Goal: Task Accomplishment & Management: Manage account settings

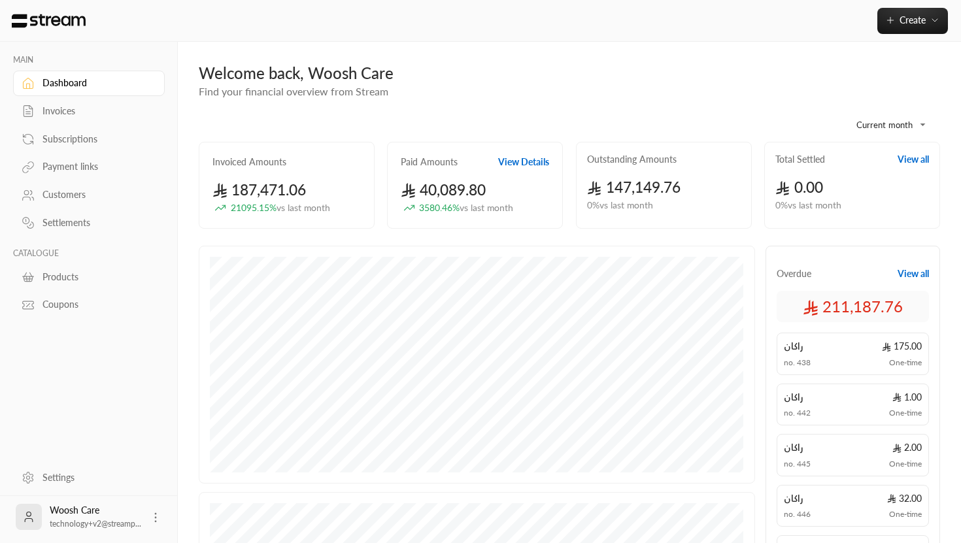
click at [77, 475] on div "Settings" at bounding box center [95, 477] width 106 height 13
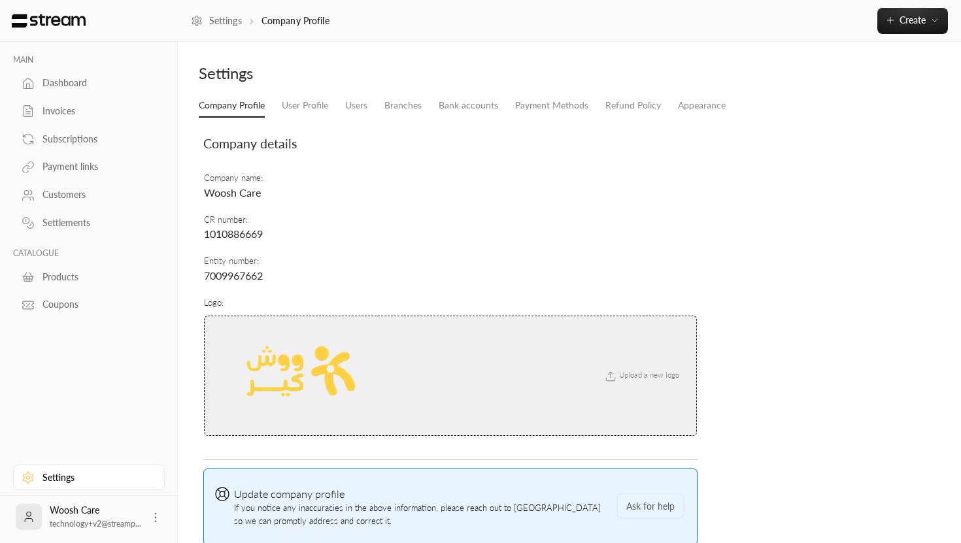
click at [652, 376] on span "Upload a new logo" at bounding box center [640, 375] width 89 height 8
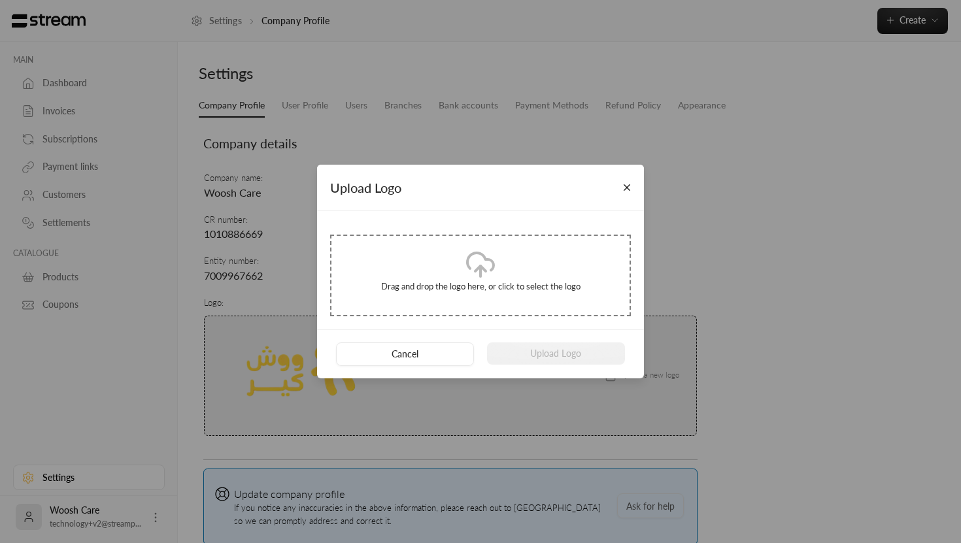
click at [478, 271] on icon at bounding box center [480, 264] width 31 height 31
type input "**********"
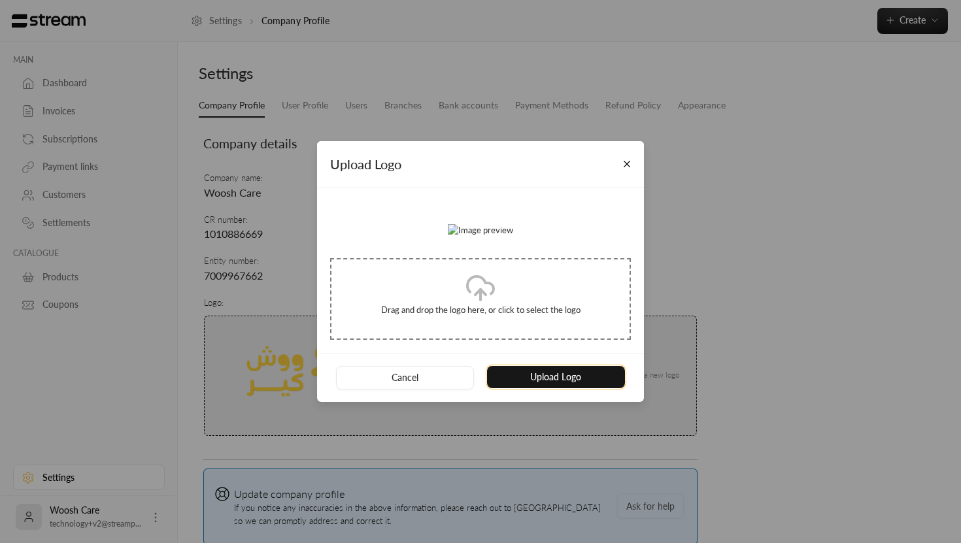
click at [570, 388] on button "Upload Logo" at bounding box center [556, 377] width 138 height 22
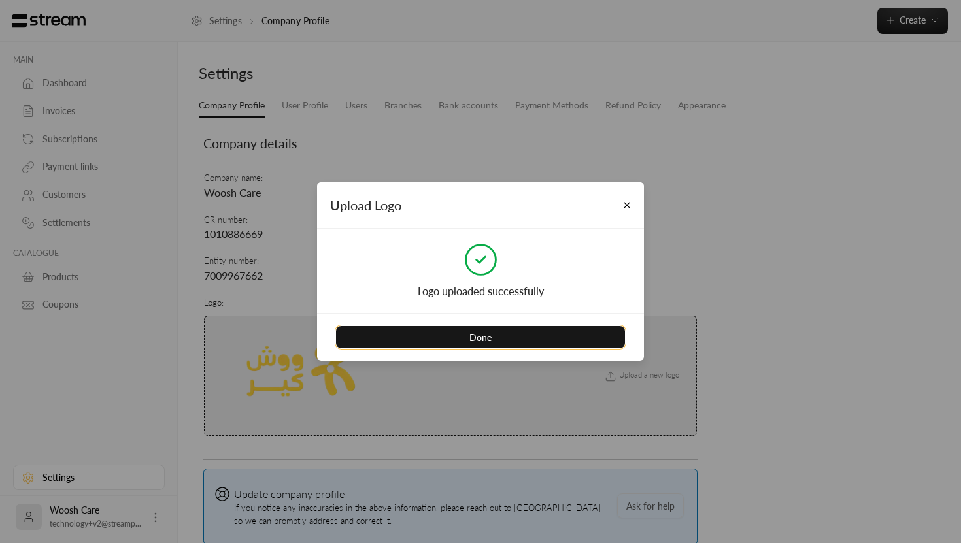
click at [563, 341] on button "Done" at bounding box center [480, 337] width 289 height 22
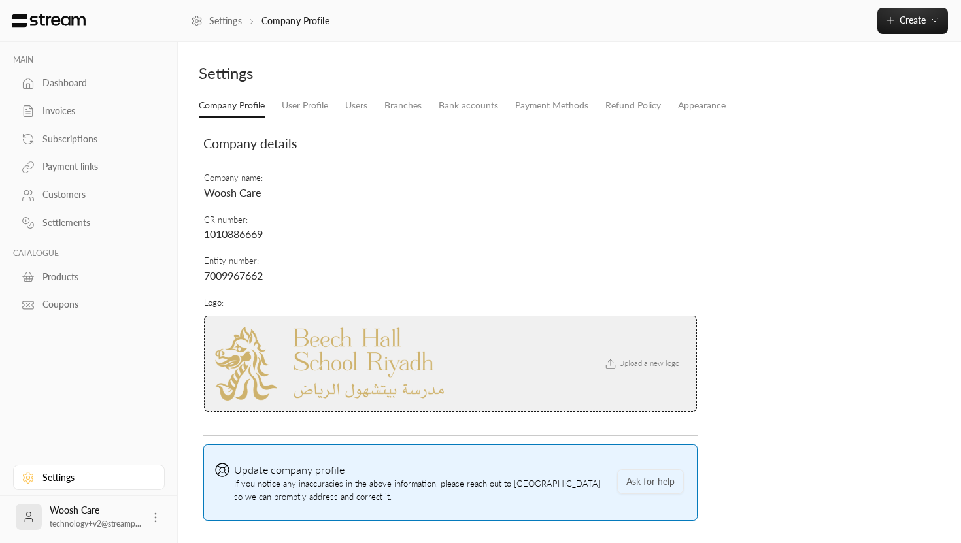
click at [522, 263] on td "Entity number : 7009967662" at bounding box center [450, 268] width 494 height 41
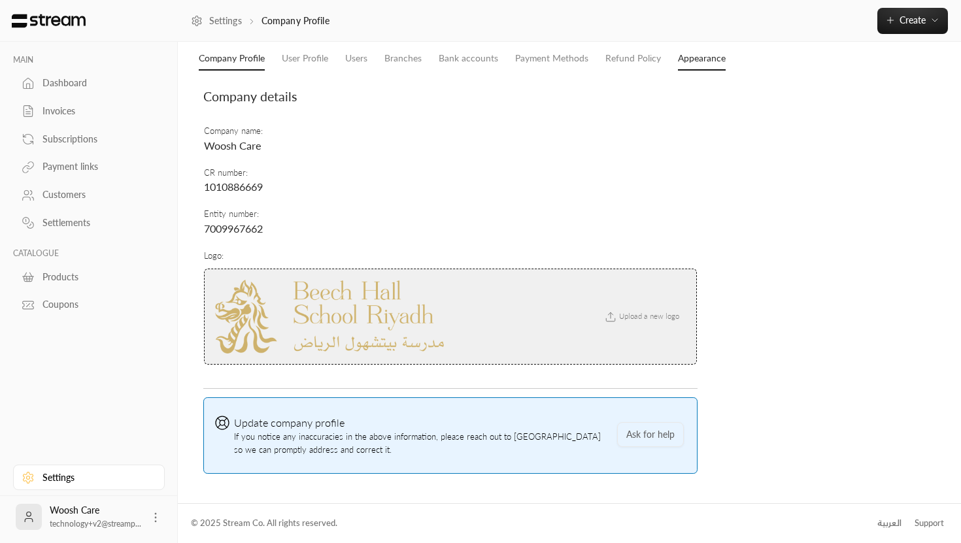
click at [699, 56] on link "Appearance" at bounding box center [702, 59] width 48 height 24
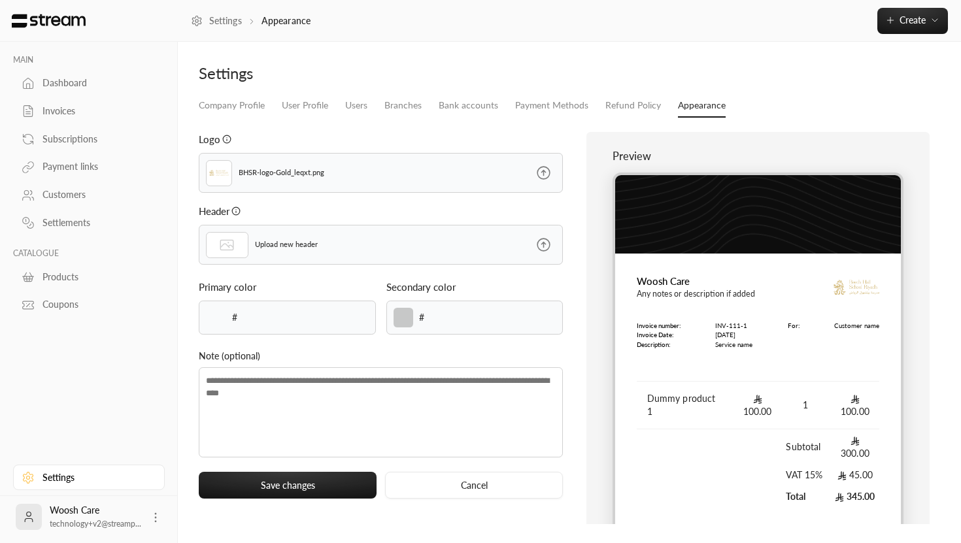
type input "******"
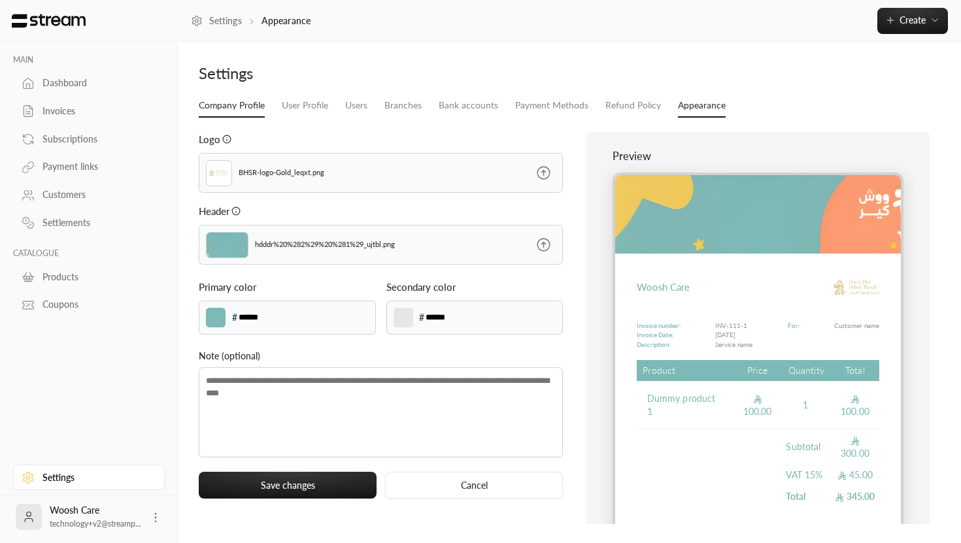
click at [217, 113] on link "Company Profile" at bounding box center [232, 106] width 66 height 24
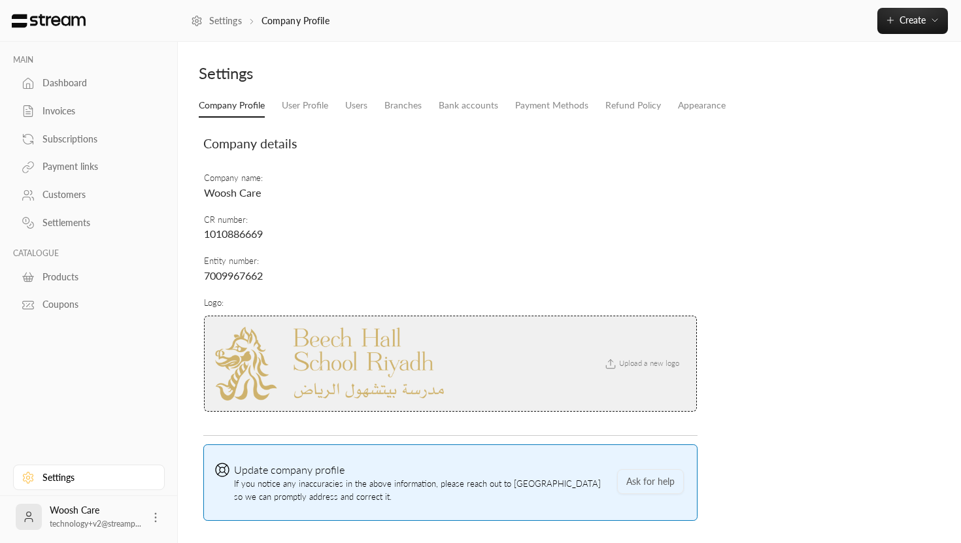
click at [250, 183] on td "Company name : Woosh Care" at bounding box center [450, 186] width 494 height 41
click at [358, 110] on link "Users" at bounding box center [356, 106] width 22 height 24
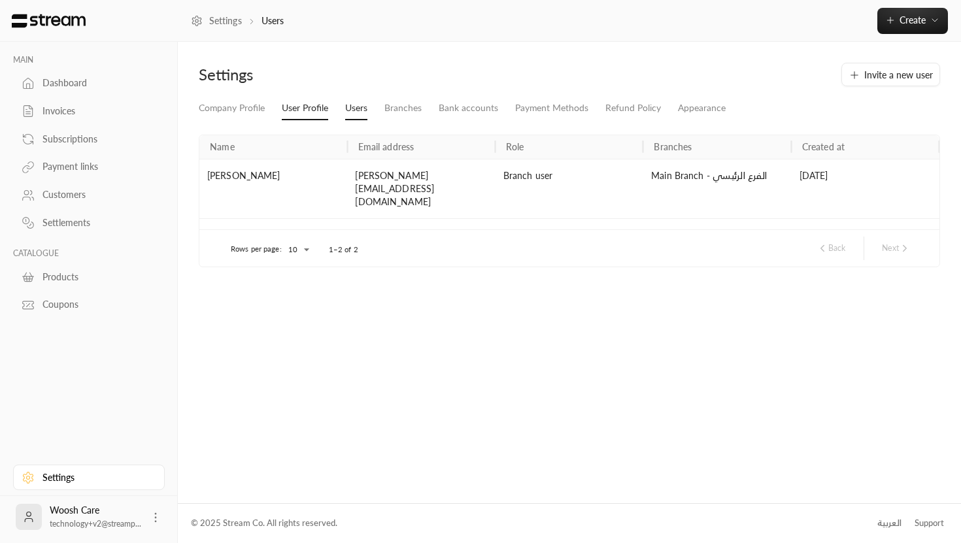
click at [299, 112] on link "User Profile" at bounding box center [305, 109] width 46 height 24
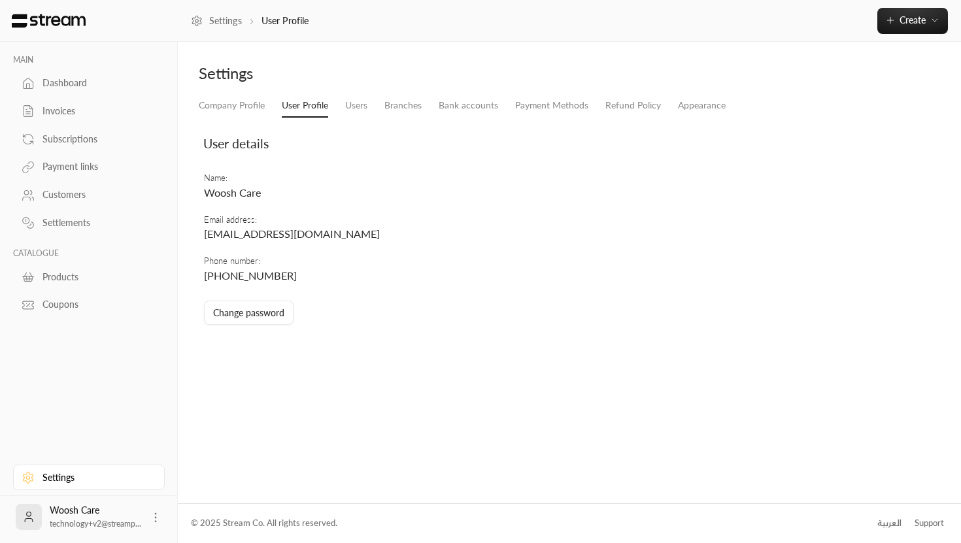
click at [334, 111] on li "User Profile" at bounding box center [304, 106] width 63 height 24
click at [358, 109] on link "Users" at bounding box center [356, 106] width 22 height 24
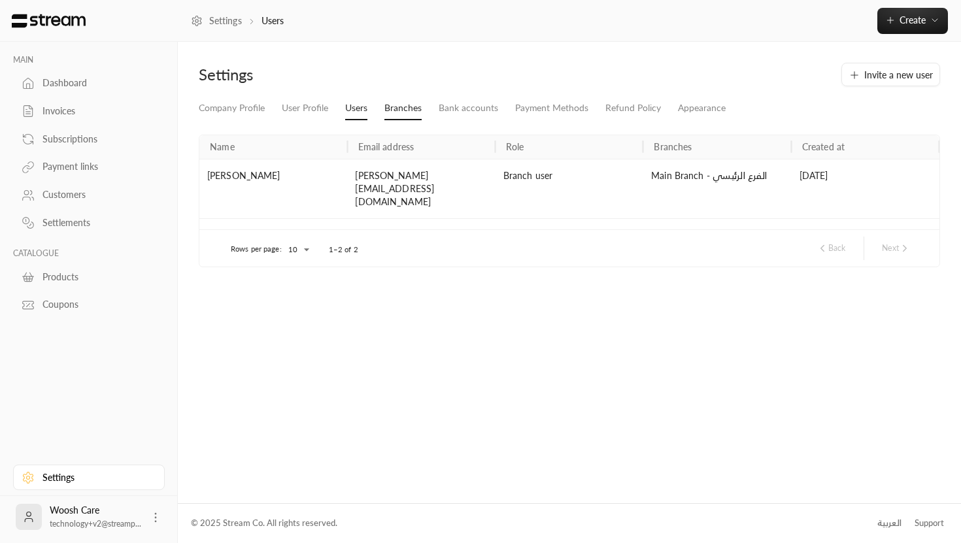
click at [405, 112] on link "Branches" at bounding box center [402, 109] width 37 height 24
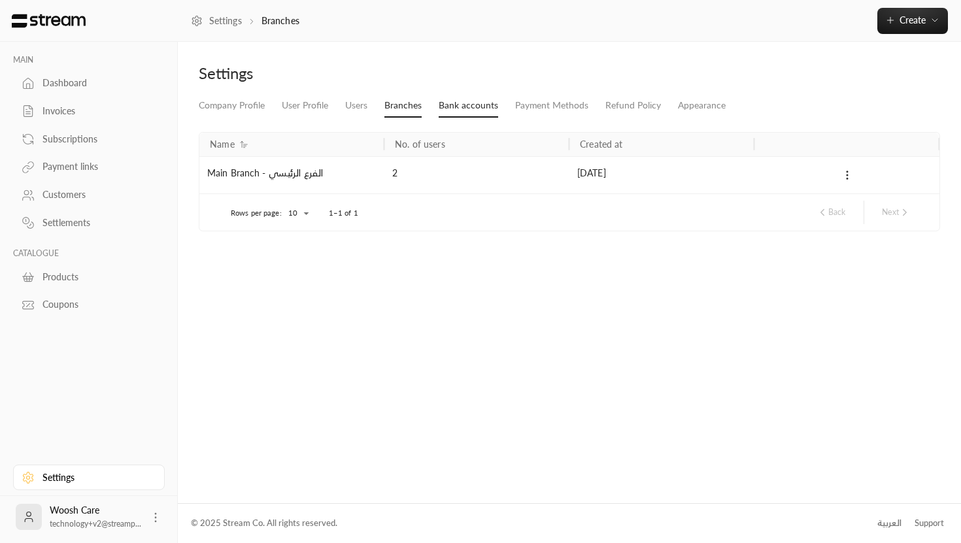
click at [469, 107] on link "Bank accounts" at bounding box center [468, 106] width 59 height 24
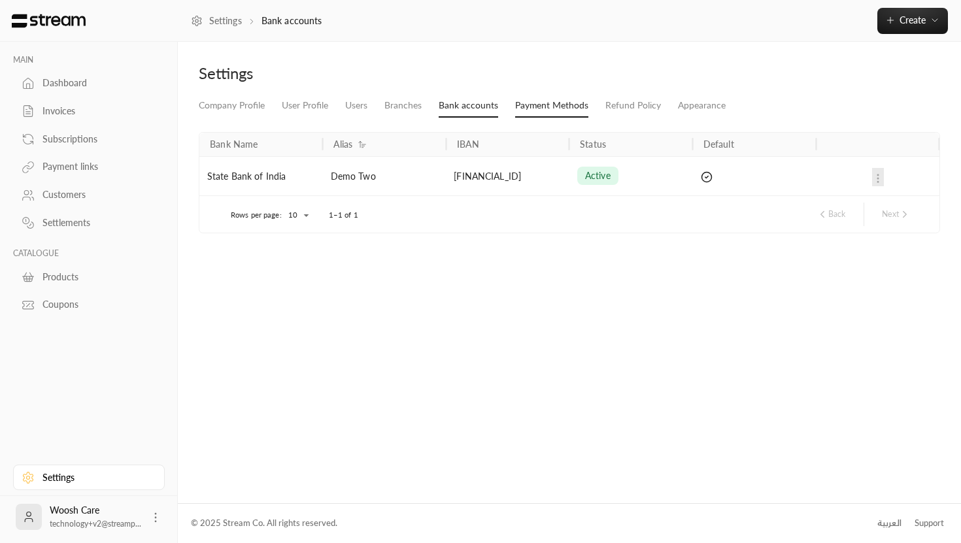
click at [537, 106] on link "Payment Methods" at bounding box center [551, 106] width 73 height 24
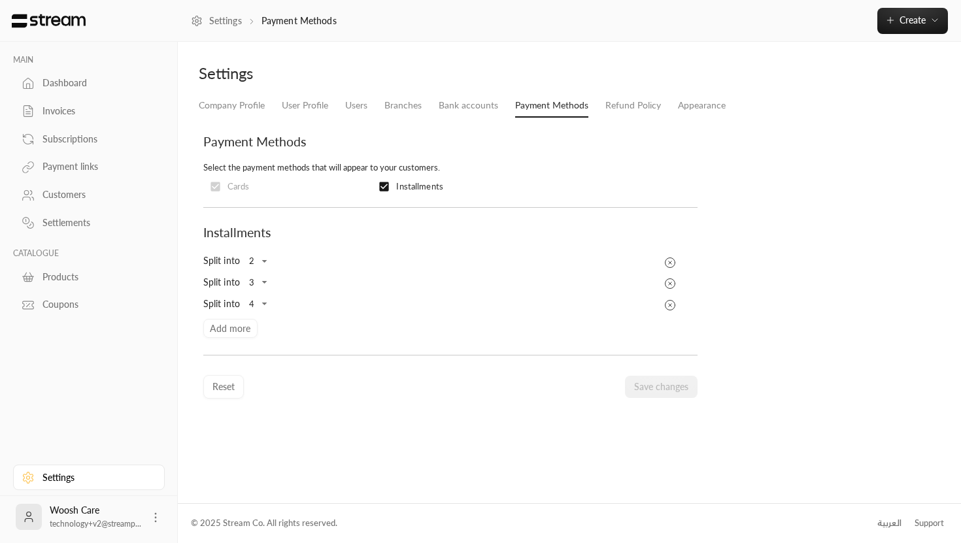
click at [601, 105] on li "Refund Policy" at bounding box center [633, 106] width 73 height 24
click at [622, 107] on link "Refund Policy" at bounding box center [633, 106] width 56 height 24
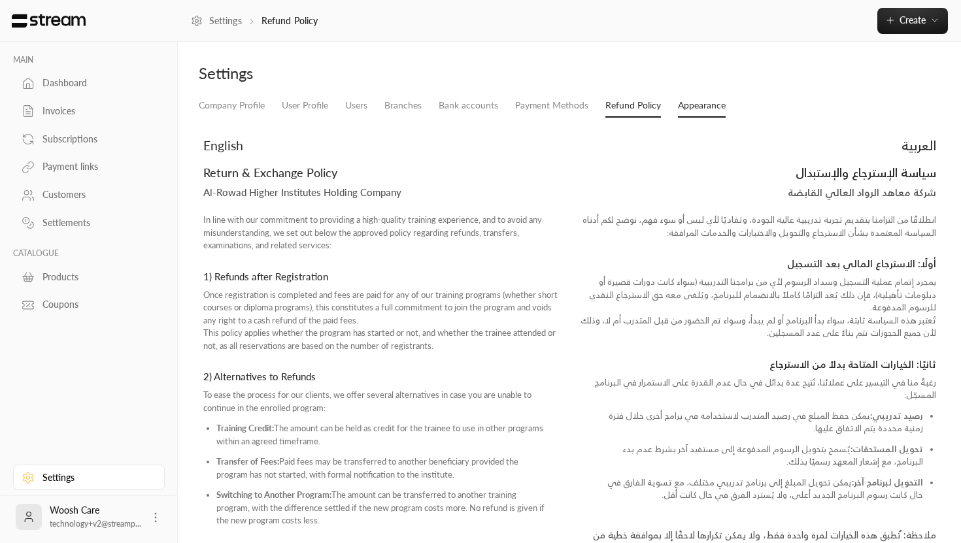
click at [678, 101] on link "Appearance" at bounding box center [702, 106] width 48 height 24
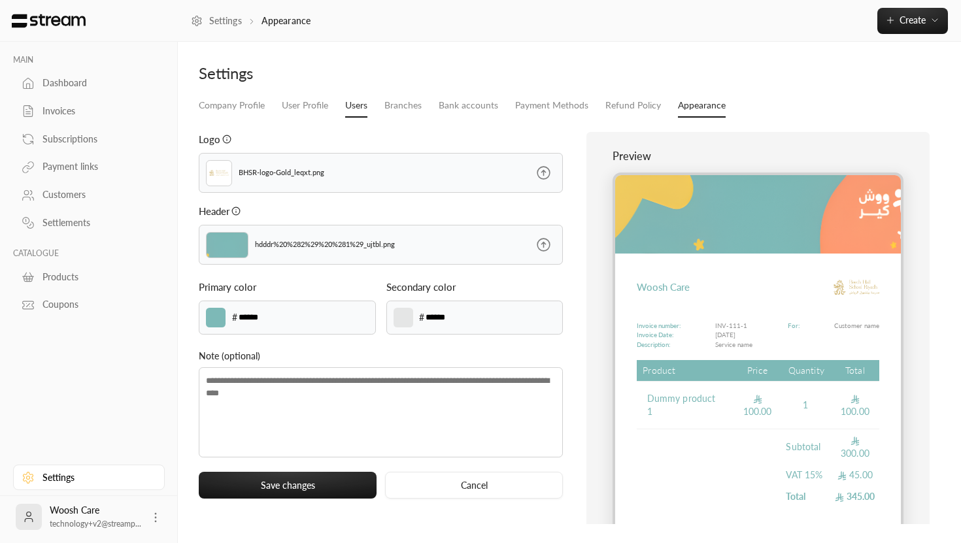
click at [348, 103] on link "Users" at bounding box center [356, 106] width 22 height 24
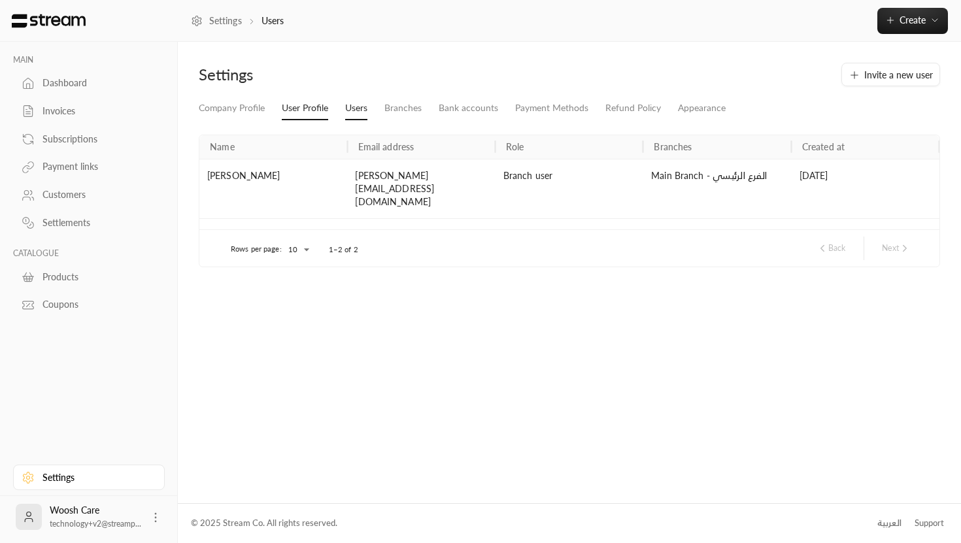
click at [290, 117] on link "User Profile" at bounding box center [305, 109] width 46 height 24
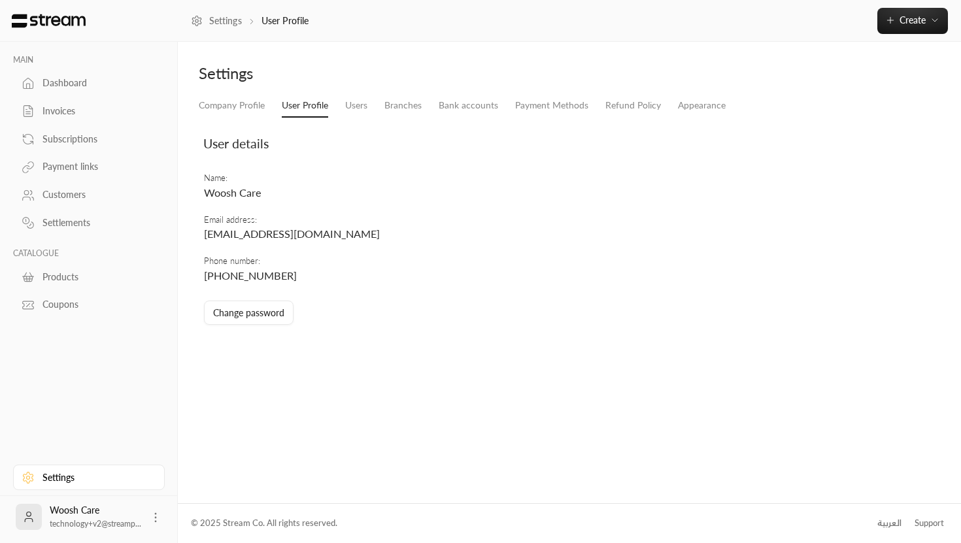
click at [229, 190] on span "Woosh Care" at bounding box center [233, 192] width 58 height 12
click at [246, 103] on link "Company Profile" at bounding box center [232, 106] width 66 height 24
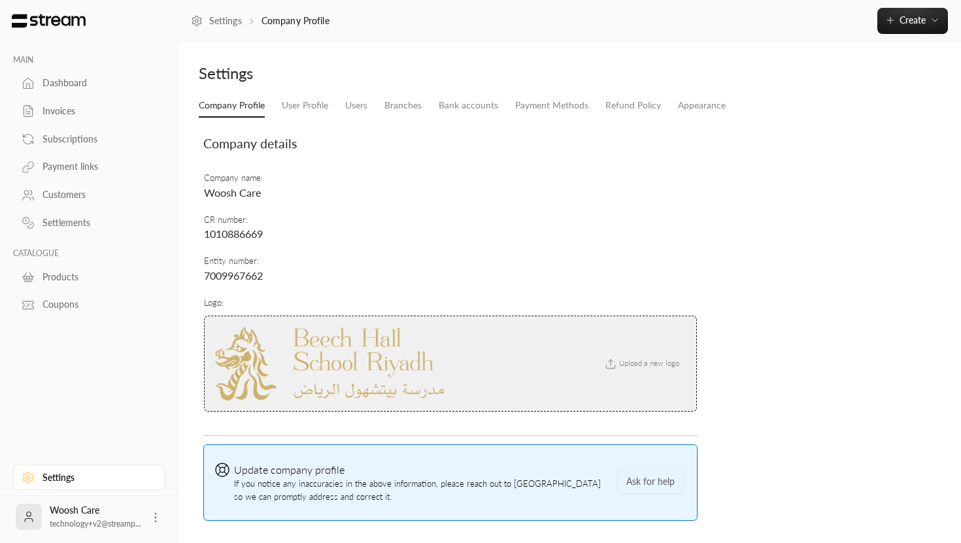
click at [237, 191] on span "Woosh Care" at bounding box center [233, 192] width 58 height 12
click at [473, 102] on link "Bank accounts" at bounding box center [468, 106] width 59 height 24
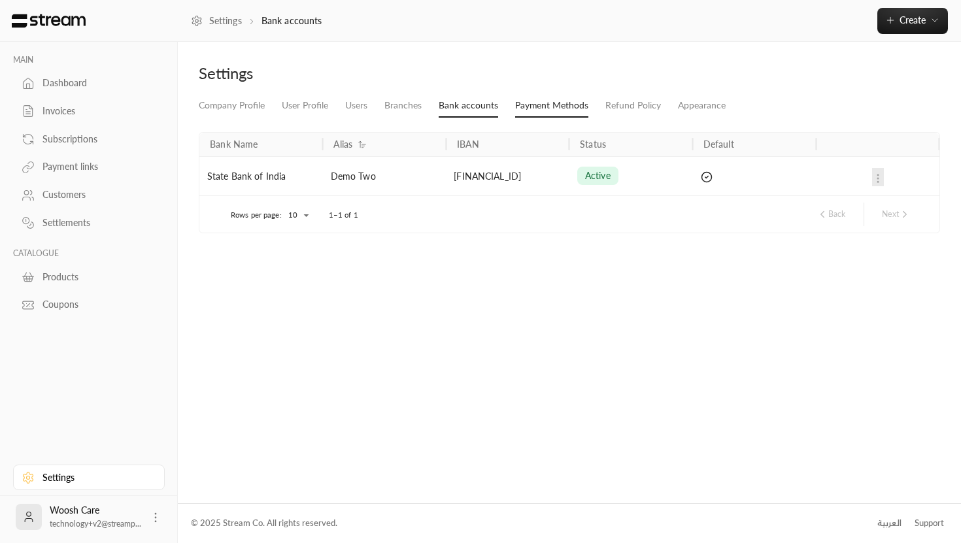
click at [529, 101] on link "Payment Methods" at bounding box center [551, 106] width 73 height 24
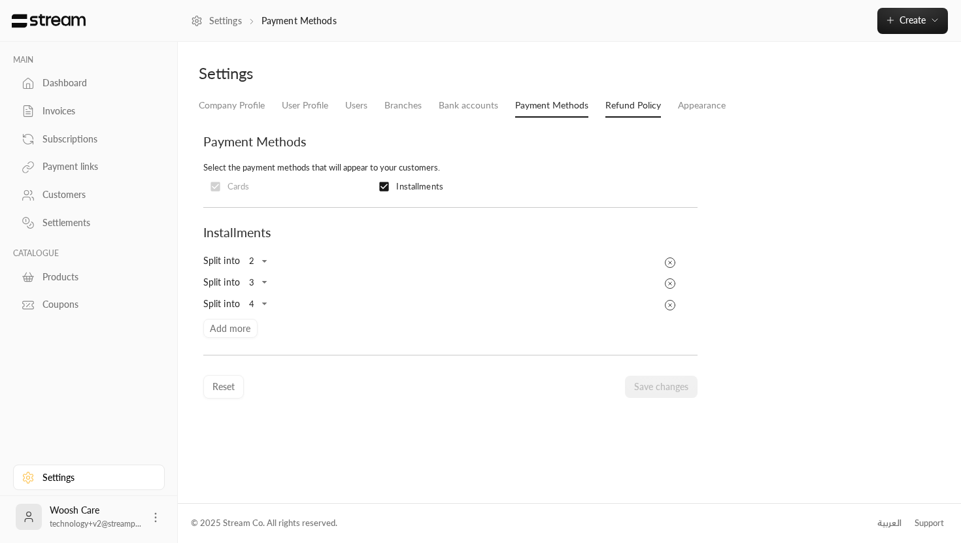
click at [626, 98] on link "Refund Policy" at bounding box center [633, 106] width 56 height 24
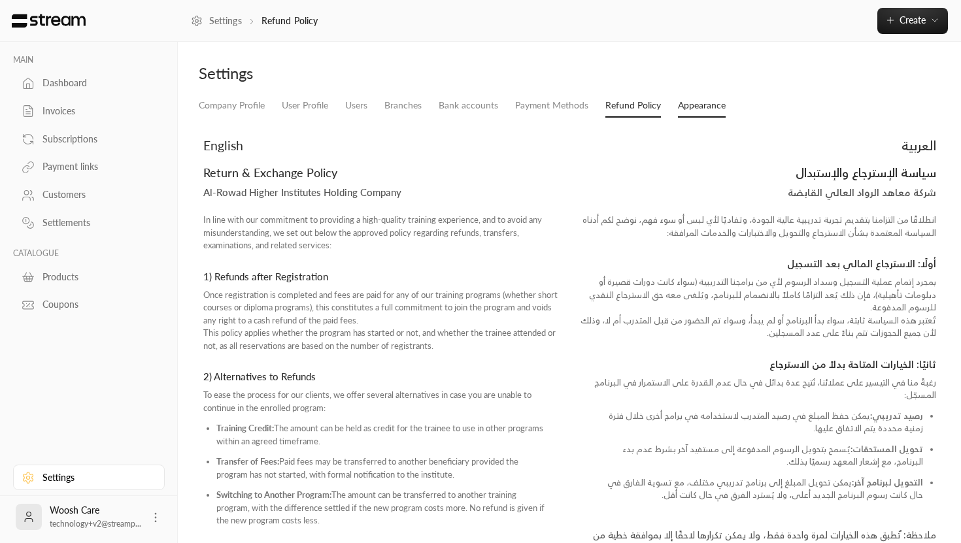
click at [682, 109] on link "Appearance" at bounding box center [702, 106] width 48 height 24
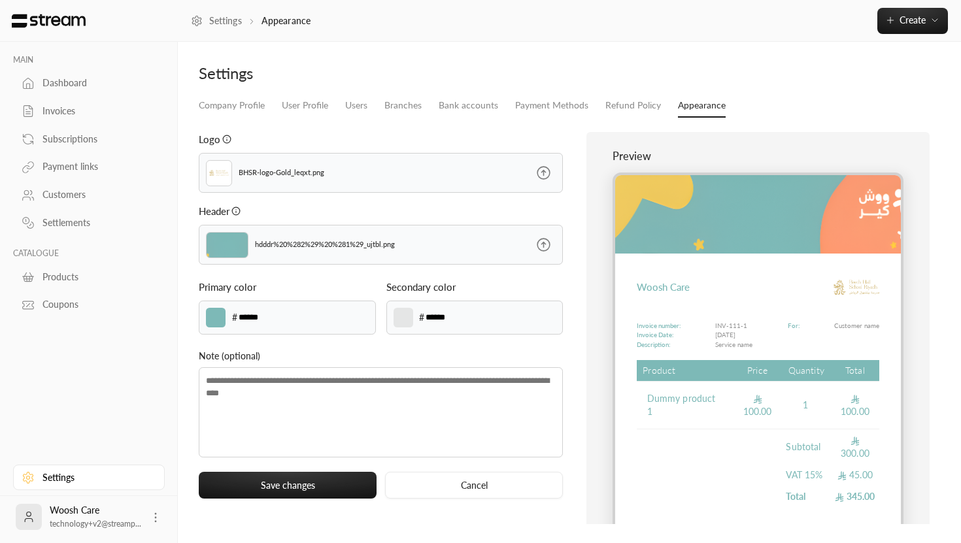
scroll to position [52, 0]
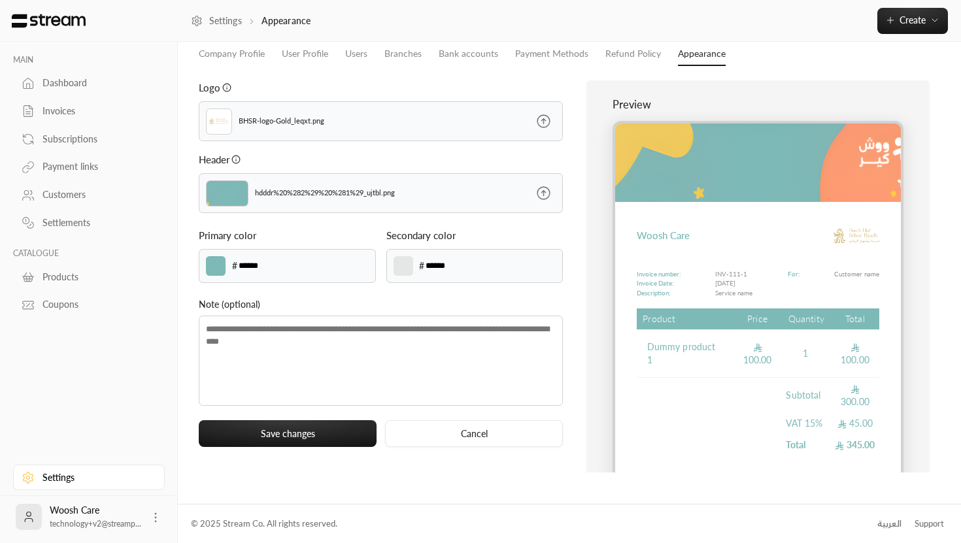
click at [436, 256] on div "******* # ******" at bounding box center [474, 266] width 177 height 34
click at [153, 512] on icon at bounding box center [155, 517] width 13 height 13
click at [153, 403] on div at bounding box center [480, 271] width 961 height 543
click at [225, 58] on link "Company Profile" at bounding box center [232, 54] width 66 height 24
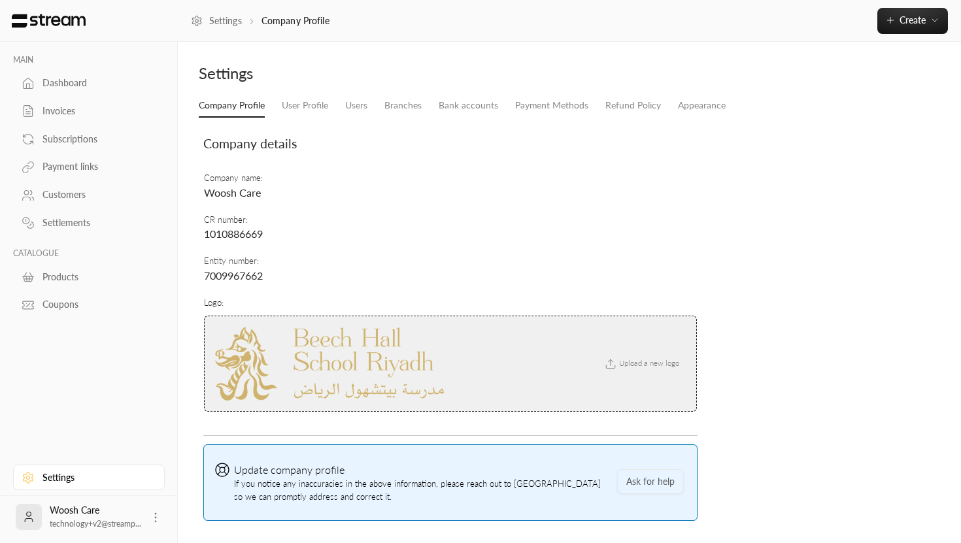
click at [233, 127] on div "Company details" at bounding box center [450, 143] width 507 height 44
click at [228, 188] on span "Woosh Care" at bounding box center [233, 192] width 58 height 12
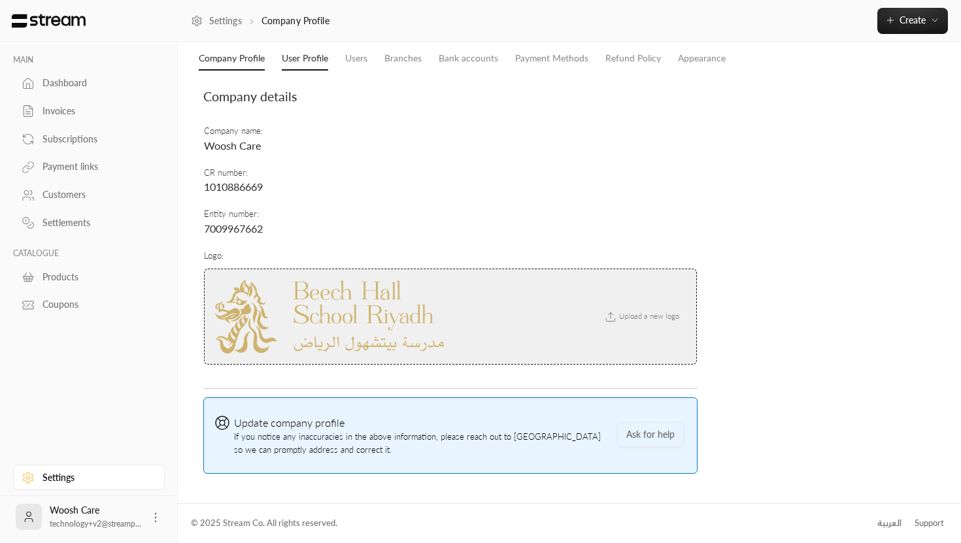
click at [299, 60] on link "User Profile" at bounding box center [305, 59] width 46 height 24
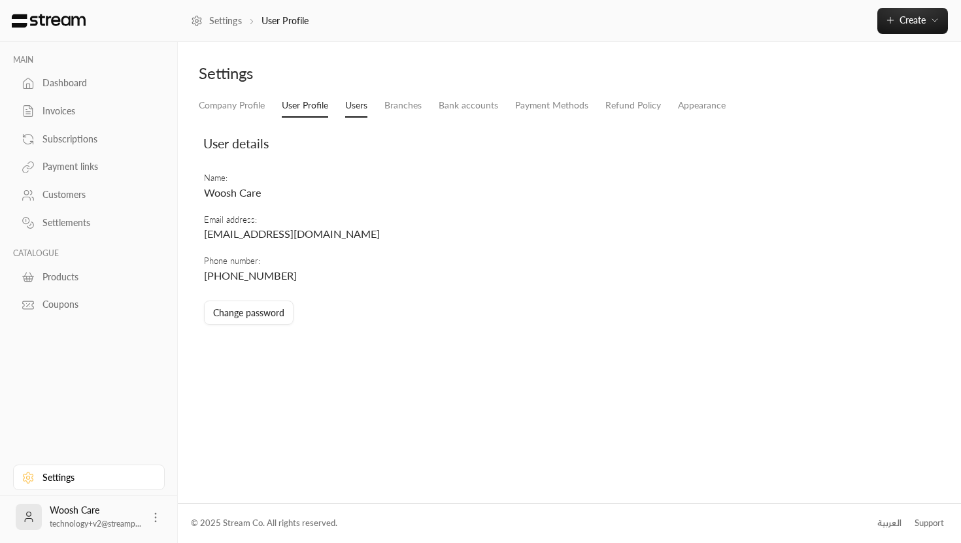
click at [356, 104] on link "Users" at bounding box center [356, 106] width 22 height 24
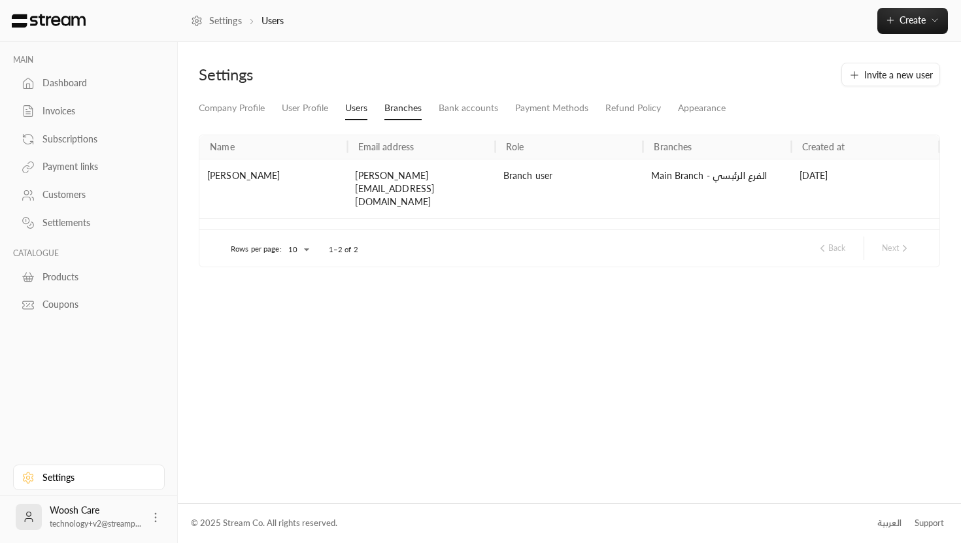
click at [412, 112] on link "Branches" at bounding box center [402, 109] width 37 height 24
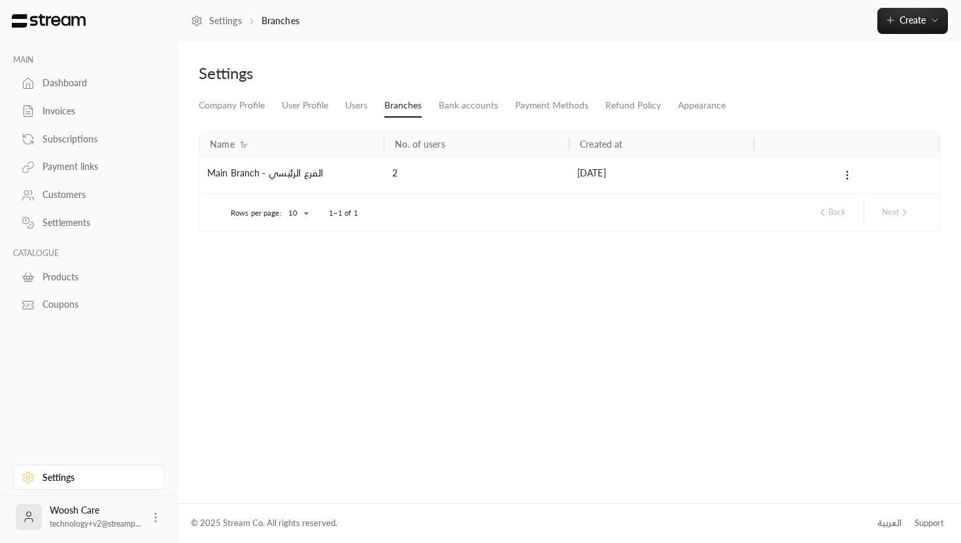
click at [310, 176] on div "Main Branch - الفرع الرئيسي" at bounding box center [291, 174] width 185 height 37
click at [472, 109] on link "Bank accounts" at bounding box center [468, 106] width 59 height 24
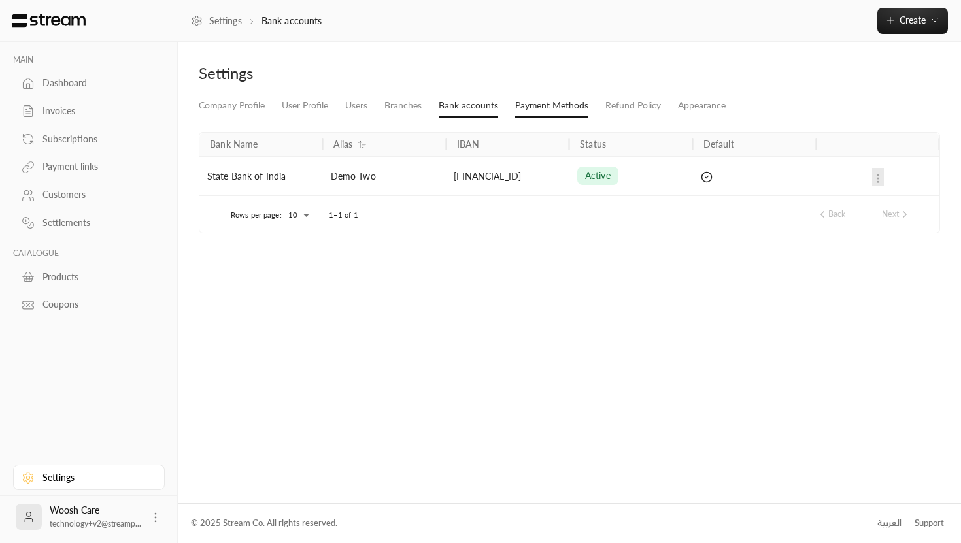
click at [531, 106] on link "Payment Methods" at bounding box center [551, 106] width 73 height 24
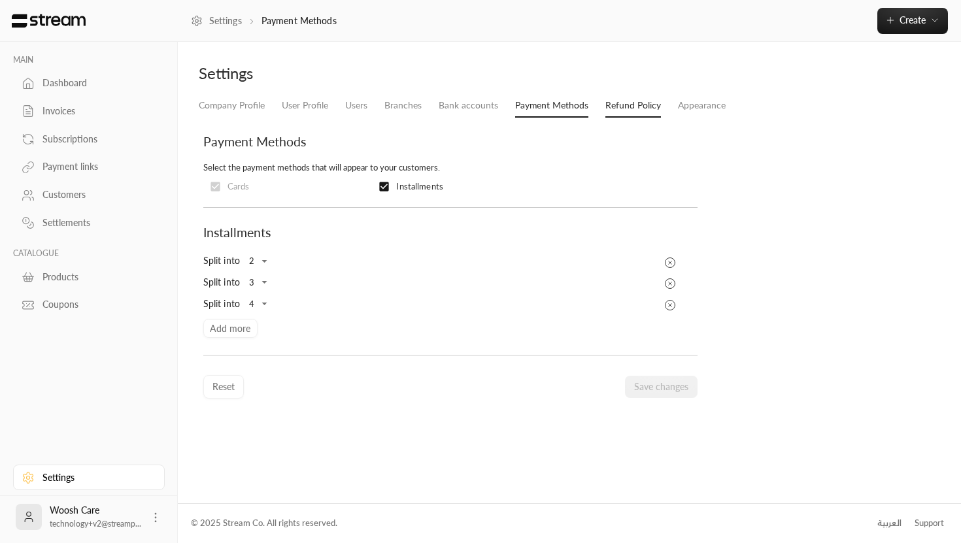
click at [609, 110] on link "Refund Policy" at bounding box center [633, 106] width 56 height 24
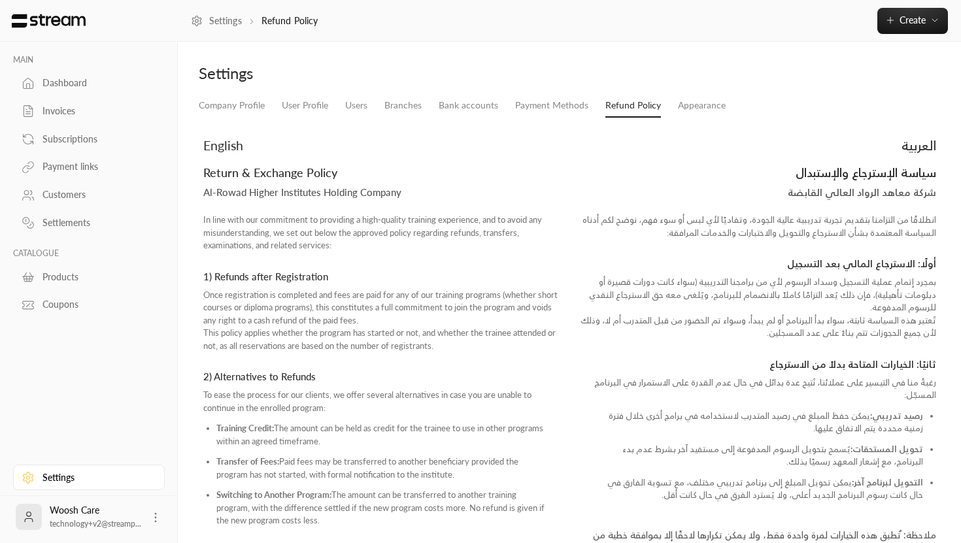
click at [673, 105] on li "Appearance" at bounding box center [701, 106] width 65 height 24
click at [694, 110] on link "Appearance" at bounding box center [702, 106] width 48 height 24
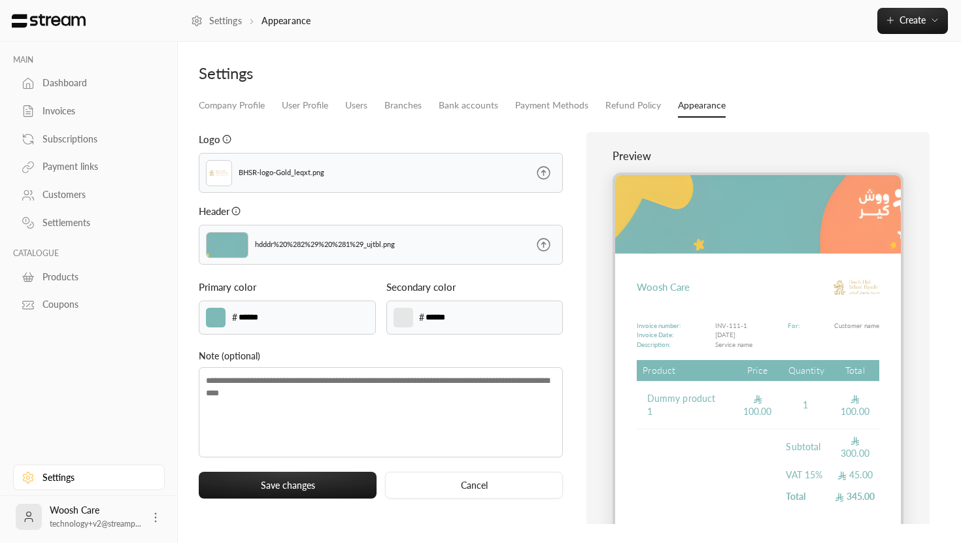
click at [77, 225] on div "Settlements" at bounding box center [95, 222] width 106 height 13
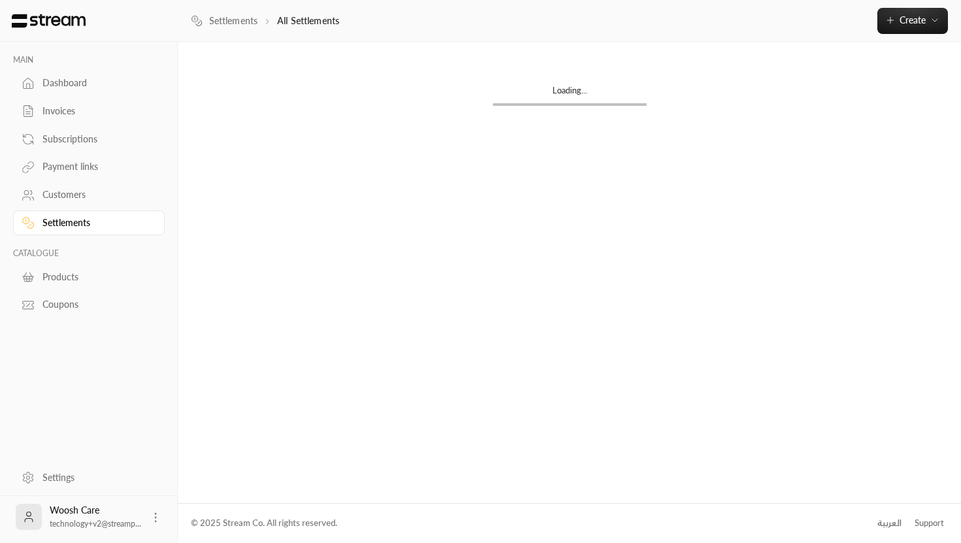
click at [79, 207] on link "Customers" at bounding box center [89, 194] width 152 height 25
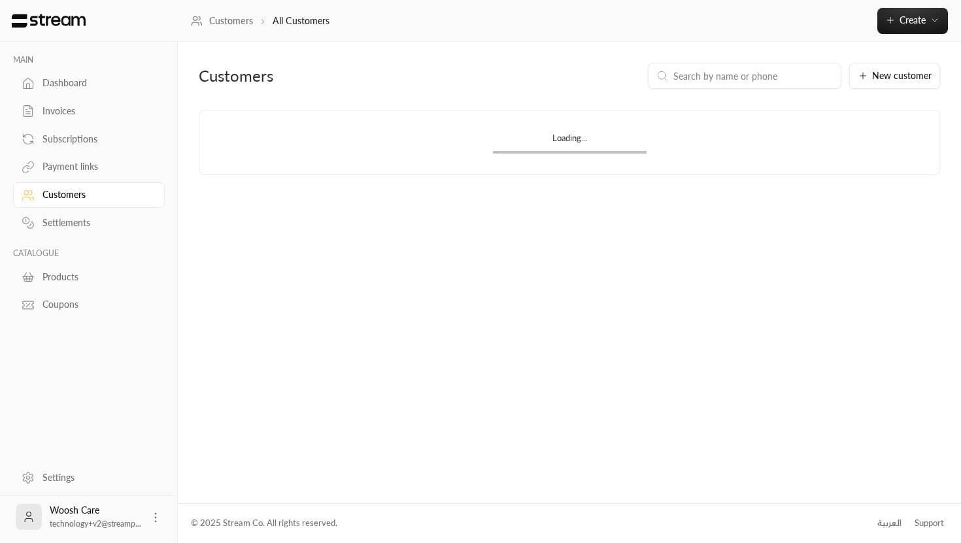
click at [60, 84] on div "Dashboard" at bounding box center [95, 82] width 106 height 13
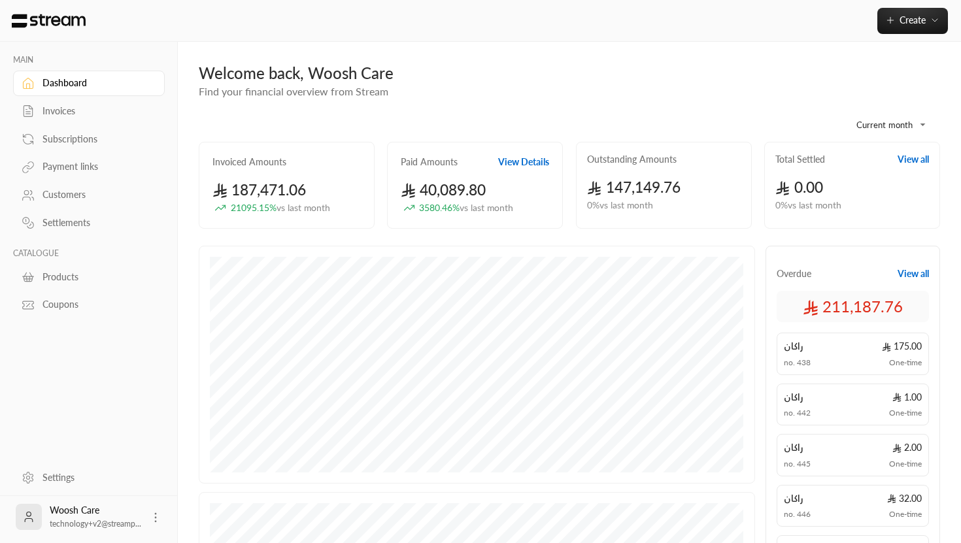
click at [75, 512] on div "Woosh Care technology+v2@streamp..." at bounding box center [96, 517] width 92 height 26
click at [35, 514] on icon at bounding box center [29, 517] width 26 height 26
click at [52, 480] on div "Settings" at bounding box center [95, 477] width 106 height 13
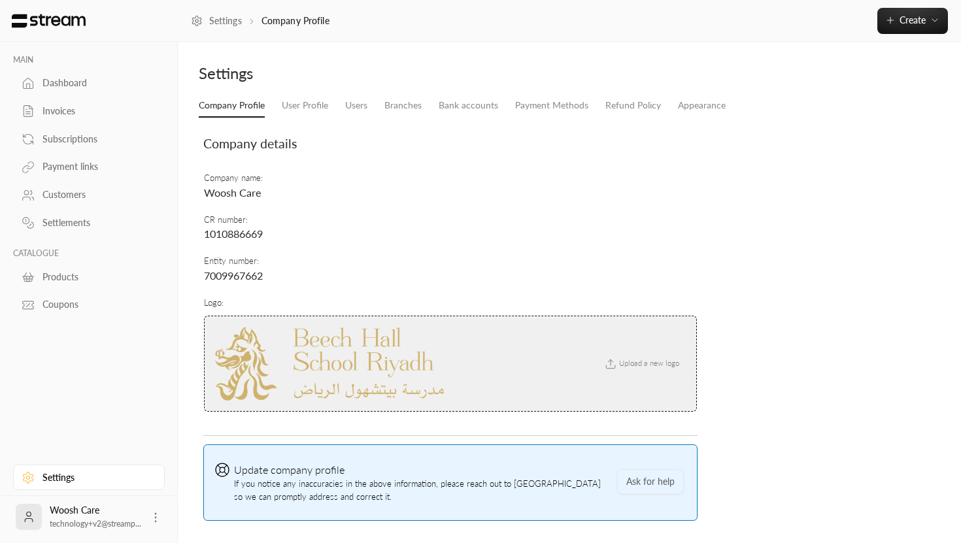
click at [229, 199] on td "Company name : Woosh Care" at bounding box center [450, 186] width 494 height 41
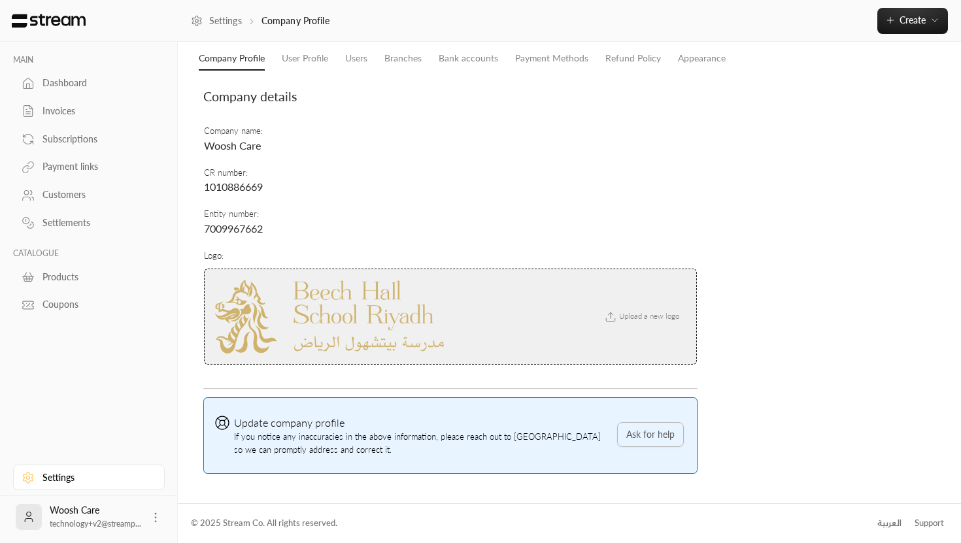
click at [638, 434] on button "Ask for help" at bounding box center [650, 434] width 67 height 24
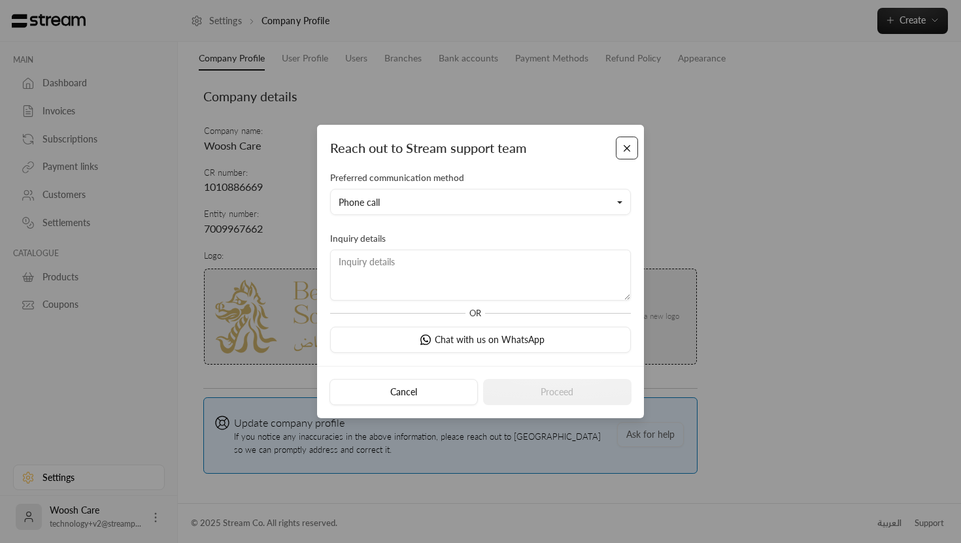
click at [626, 144] on button "Close" at bounding box center [627, 148] width 23 height 23
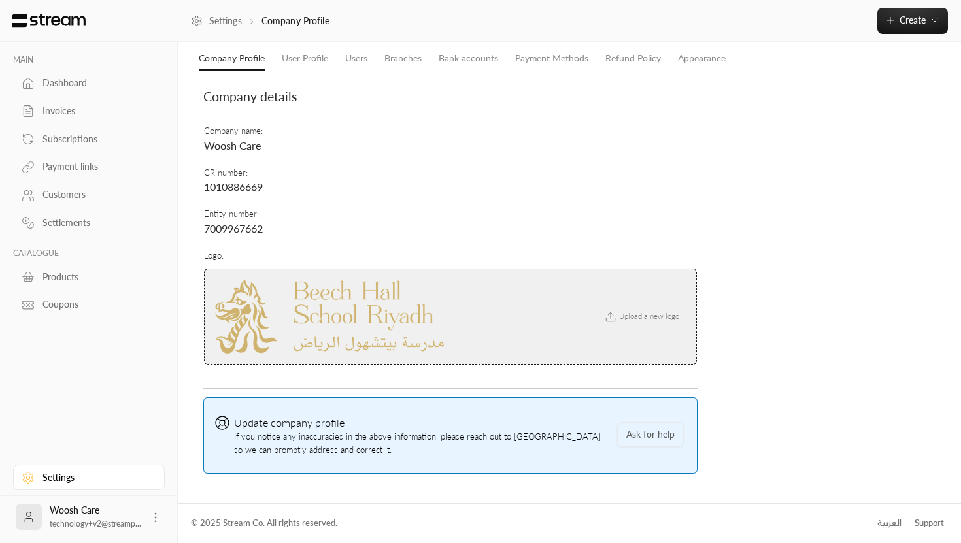
scroll to position [0, 0]
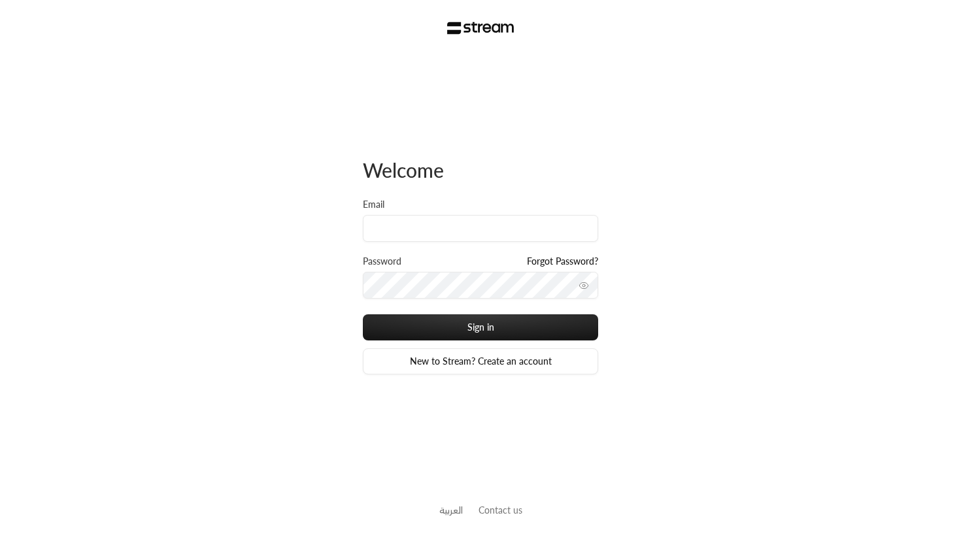
click at [494, 231] on input "Email" at bounding box center [480, 228] width 235 height 27
click at [497, 231] on input "Email" at bounding box center [480, 228] width 235 height 27
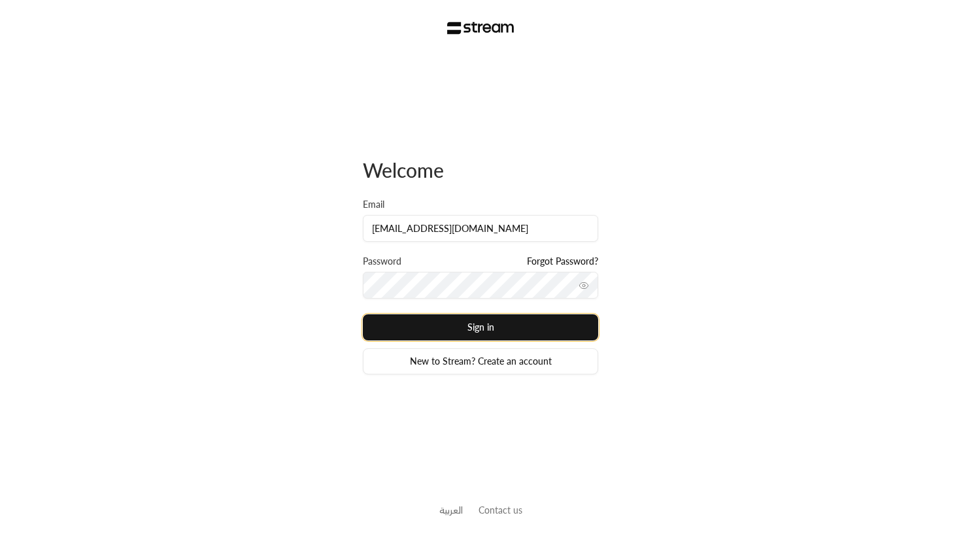
click at [537, 329] on button "Sign in" at bounding box center [480, 327] width 235 height 26
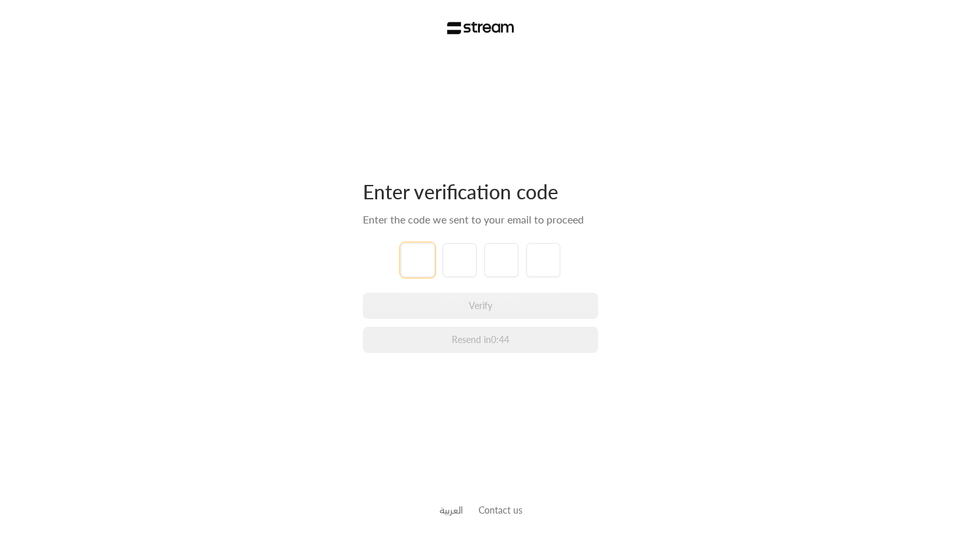
type input "1"
type input "6"
type input "8"
type input "6"
click at [599, 259] on div "Enter verification code Enter the code we sent to your email to proceed 1 6 8 6…" at bounding box center [480, 271] width 961 height 543
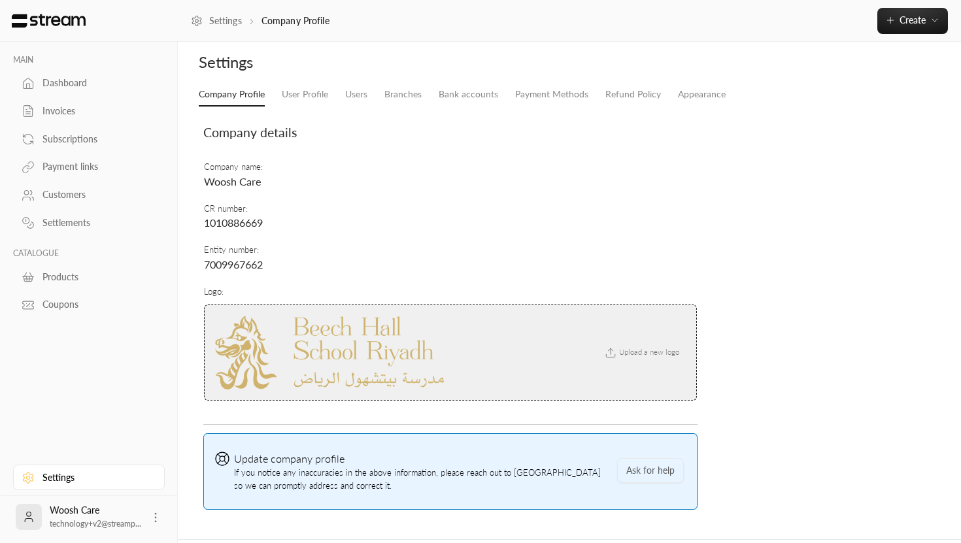
scroll to position [12, 0]
click at [249, 186] on span "Woosh Care" at bounding box center [233, 181] width 58 height 12
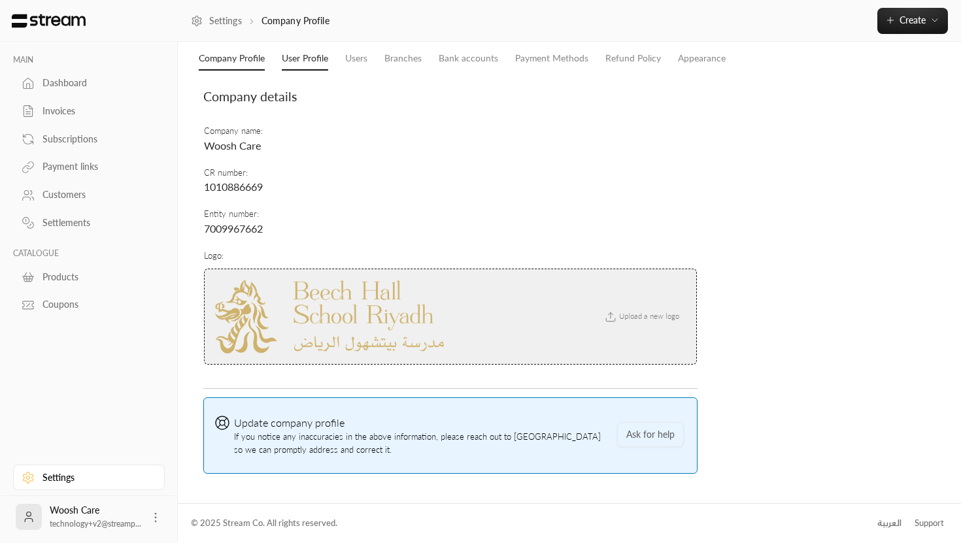
click at [305, 62] on link "User Profile" at bounding box center [305, 59] width 46 height 24
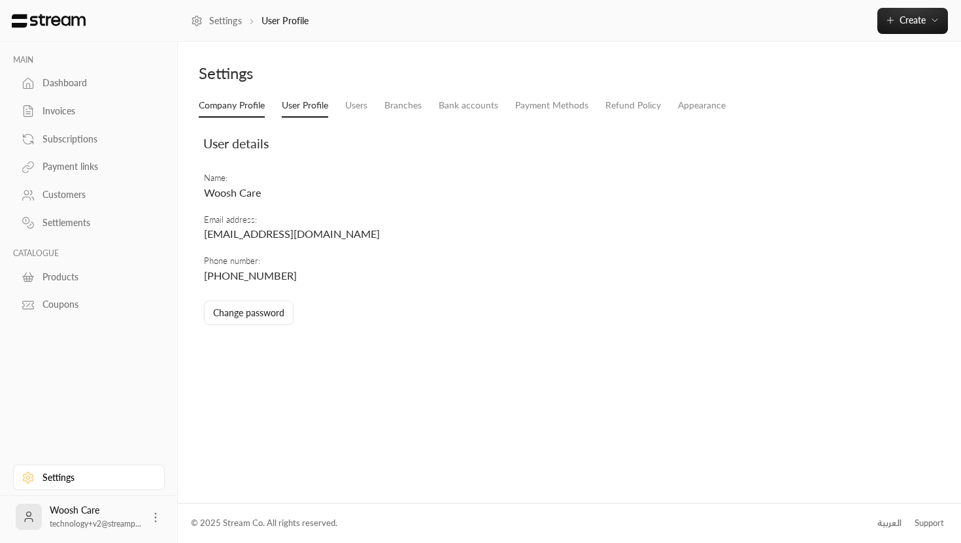
click at [246, 105] on link "Company Profile" at bounding box center [232, 106] width 66 height 24
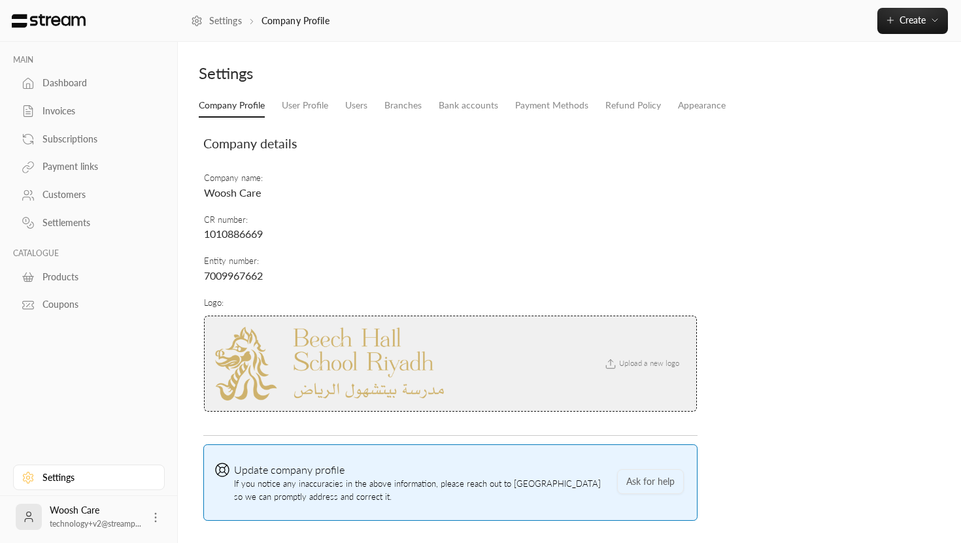
scroll to position [47, 0]
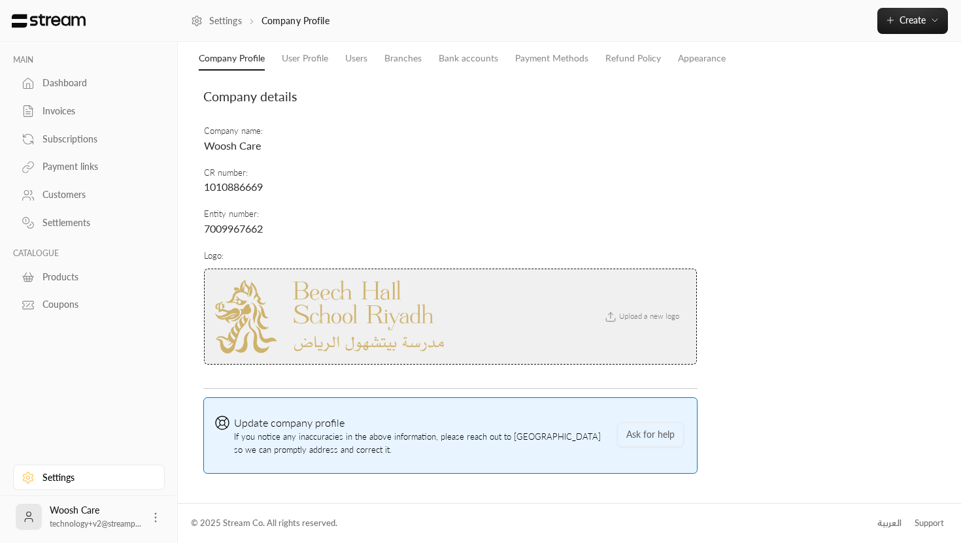
click at [245, 222] on span "7009967662" at bounding box center [233, 228] width 59 height 12
click at [246, 180] on td "CR number : 1010886669" at bounding box center [450, 180] width 494 height 41
click at [231, 175] on td "CR number : 1010886669" at bounding box center [450, 180] width 494 height 41
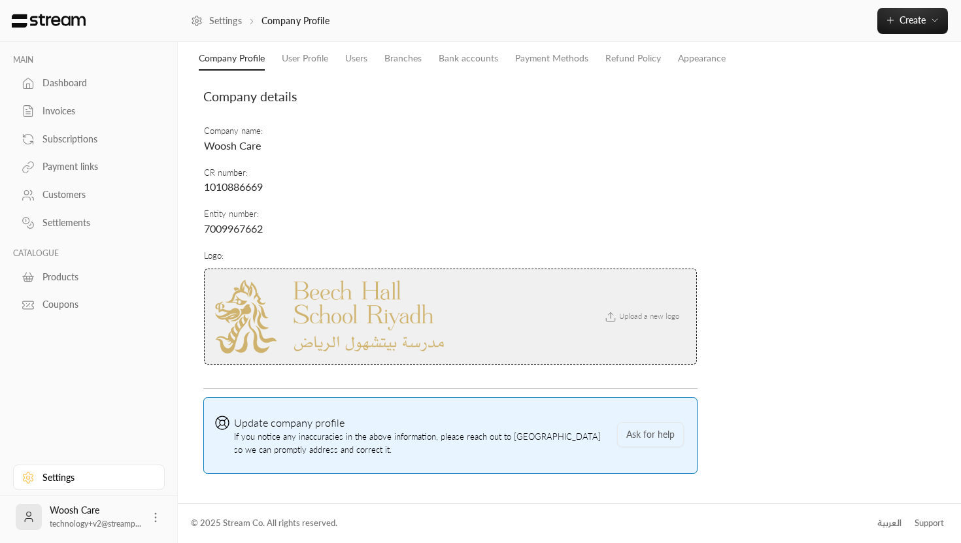
click at [254, 154] on td "Company name : Woosh Care" at bounding box center [450, 139] width 494 height 41
click at [155, 516] on icon at bounding box center [155, 517] width 13 height 13
click at [107, 443] on div at bounding box center [480, 271] width 961 height 543
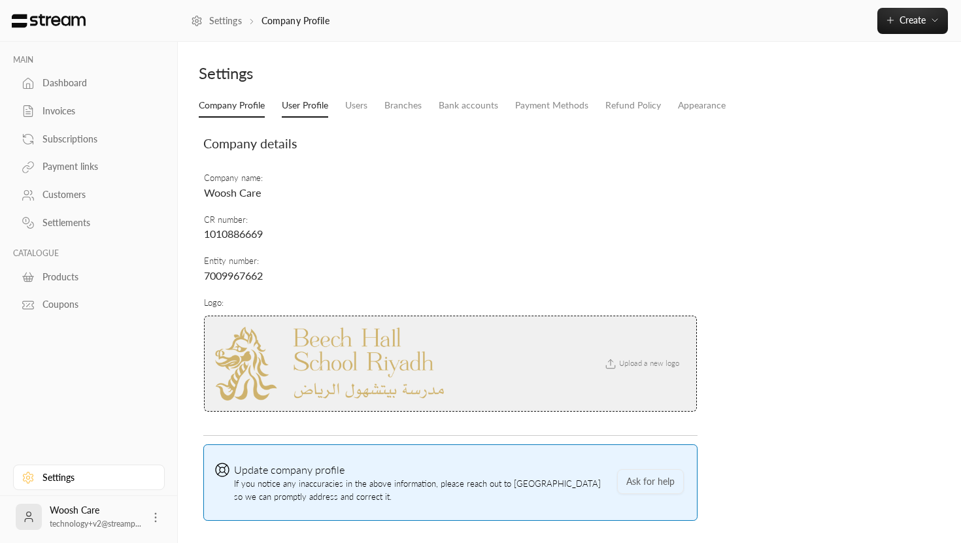
click at [305, 106] on link "User Profile" at bounding box center [305, 106] width 46 height 24
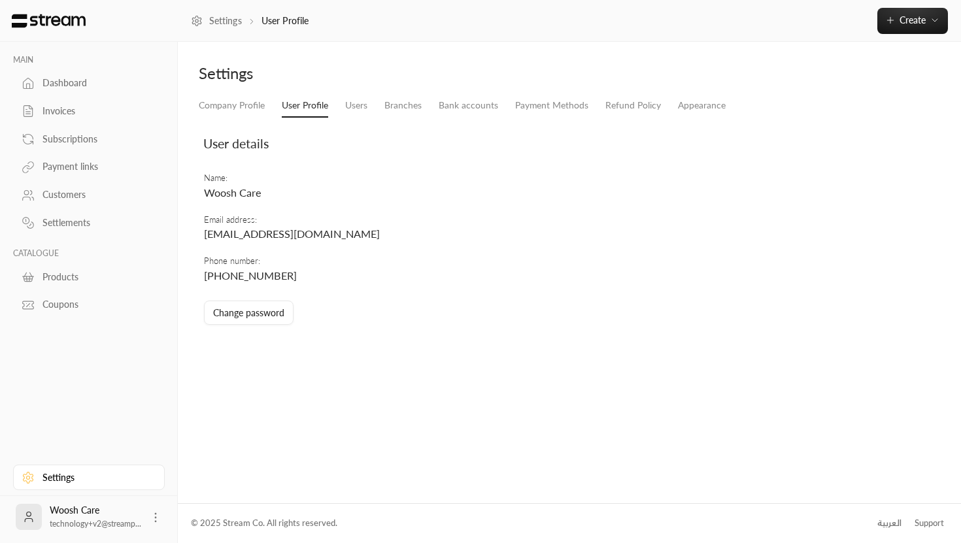
click at [242, 191] on span "Woosh Care" at bounding box center [233, 192] width 58 height 12
click at [258, 316] on button "Change password" at bounding box center [249, 313] width 90 height 24
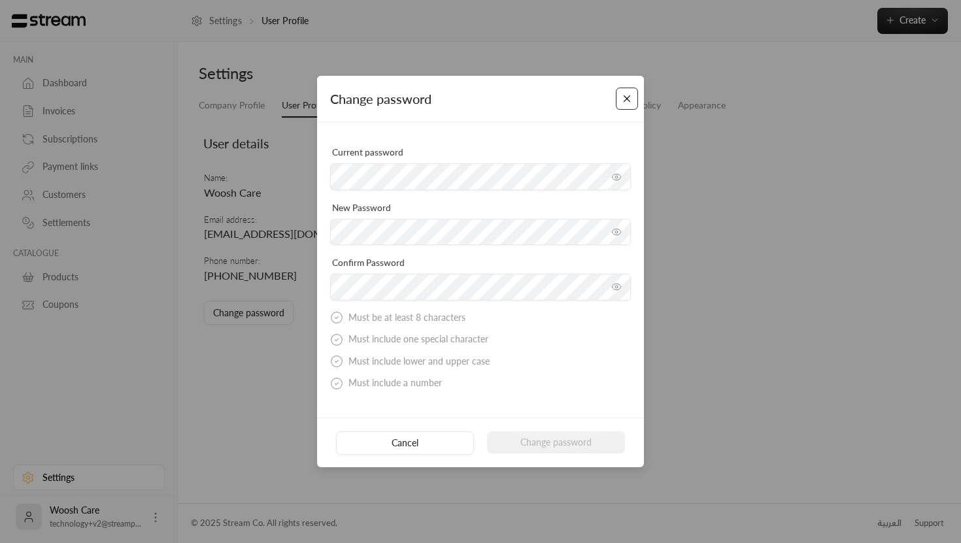
click at [626, 99] on button "Close" at bounding box center [627, 99] width 23 height 23
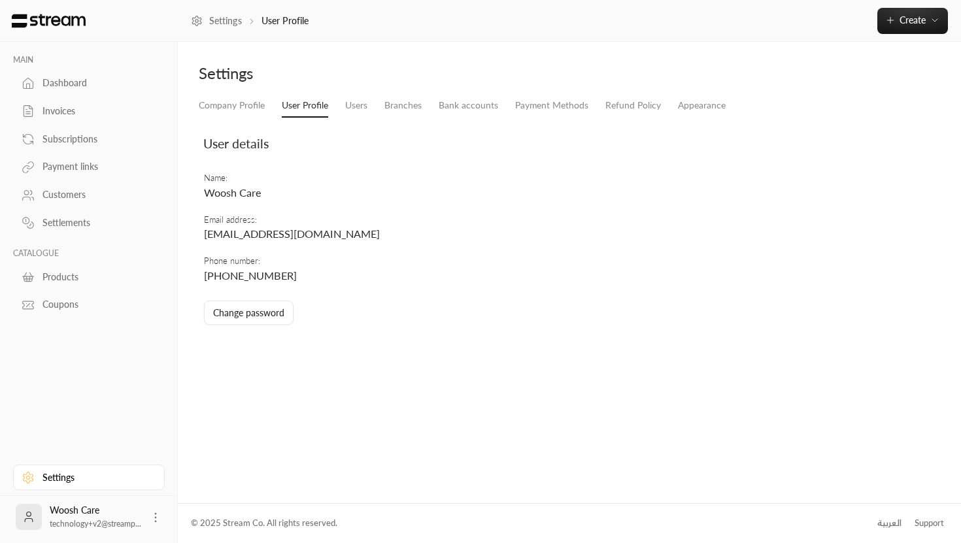
click at [293, 267] on td "Phone number : +966502020202" at bounding box center [450, 268] width 494 height 41
click at [362, 112] on link "Users" at bounding box center [356, 106] width 22 height 24
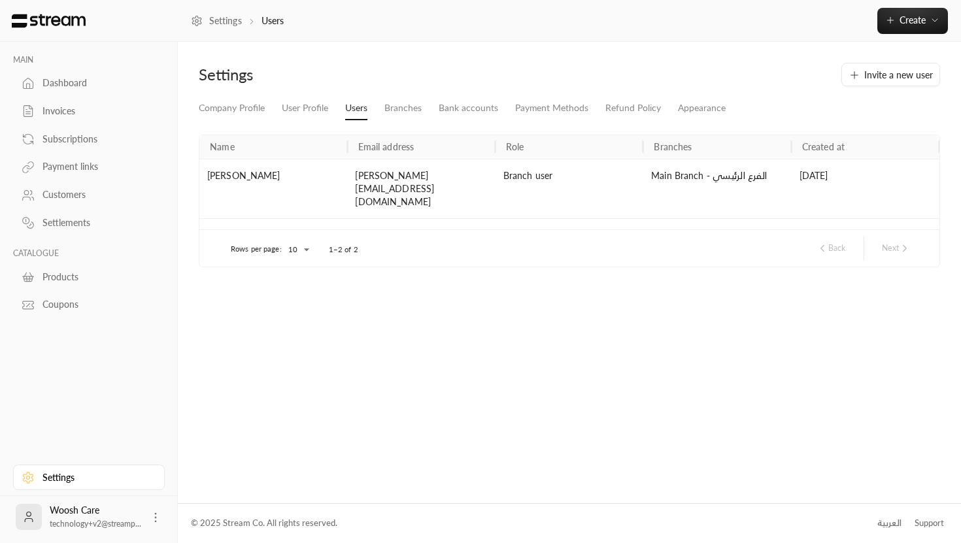
click at [718, 218] on div "Main Branch - الفرع الرئيسي" at bounding box center [717, 241] width 148 height 46
click at [243, 218] on div "Woosh Care" at bounding box center [273, 241] width 148 height 46
click at [303, 218] on div "Woosh Care" at bounding box center [273, 241] width 148 height 46
click at [407, 112] on link "Branches" at bounding box center [402, 109] width 37 height 24
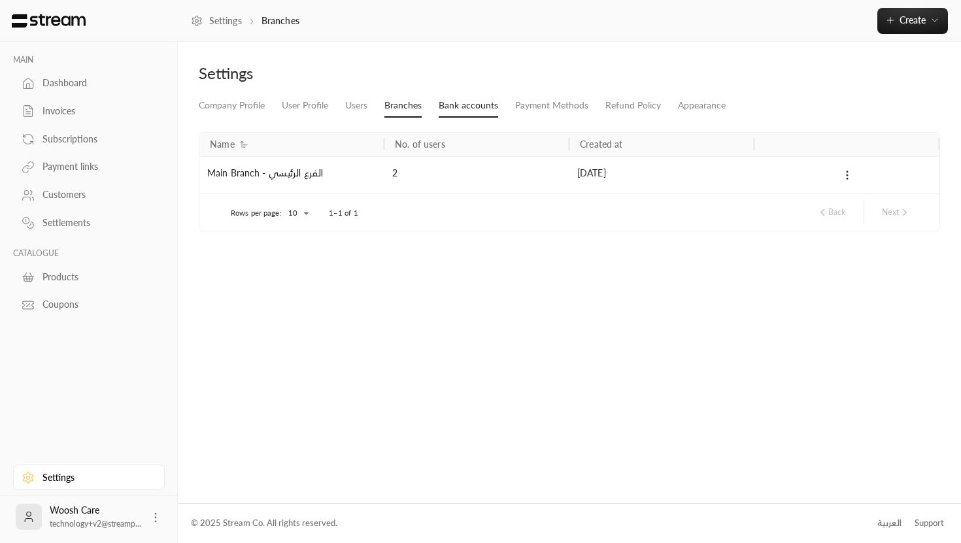
click at [469, 113] on link "Bank accounts" at bounding box center [468, 106] width 59 height 24
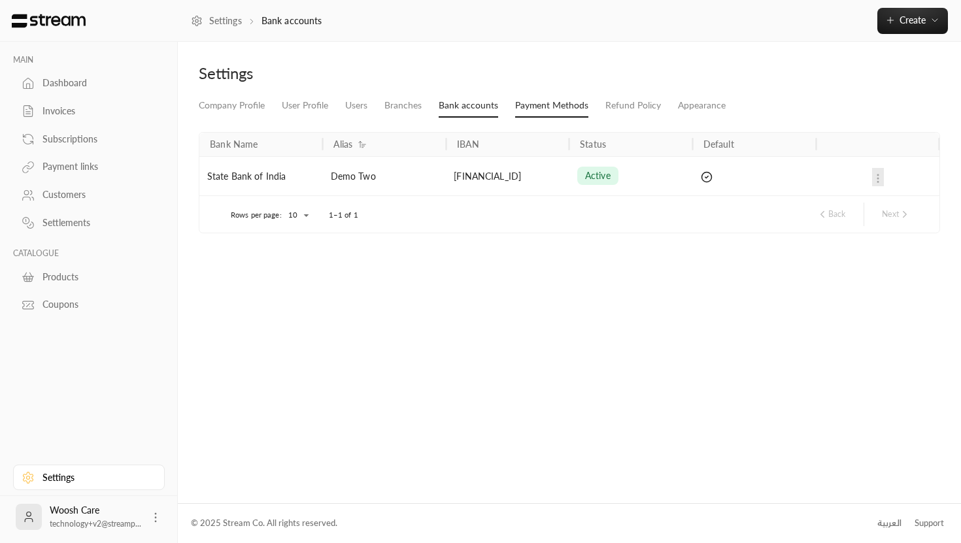
click at [535, 109] on link "Payment Methods" at bounding box center [551, 106] width 73 height 24
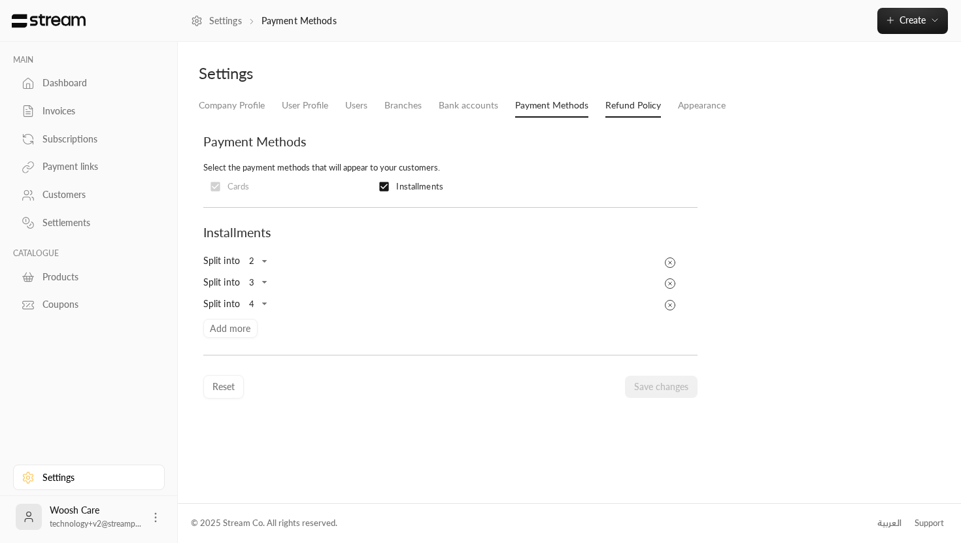
click at [612, 106] on link "Refund Policy" at bounding box center [633, 106] width 56 height 24
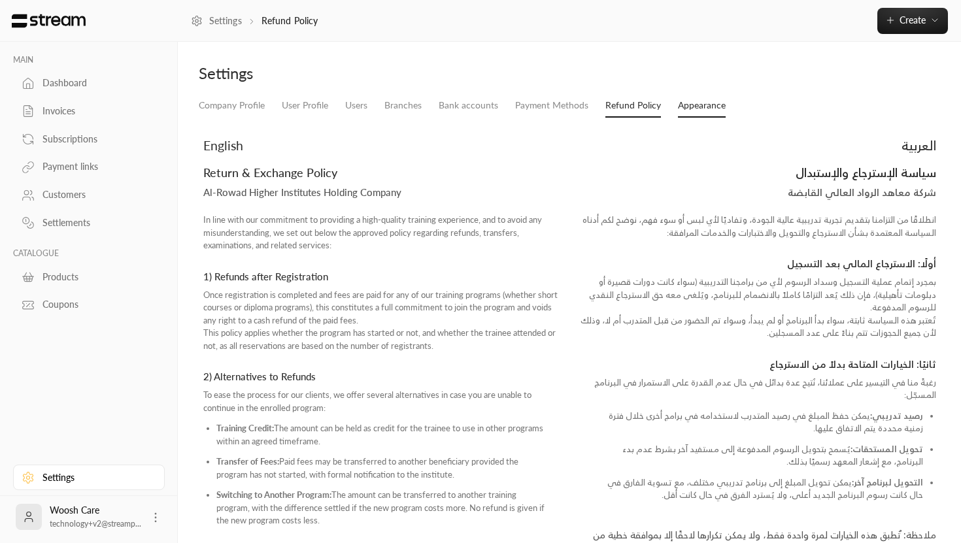
click at [688, 103] on link "Appearance" at bounding box center [702, 106] width 48 height 24
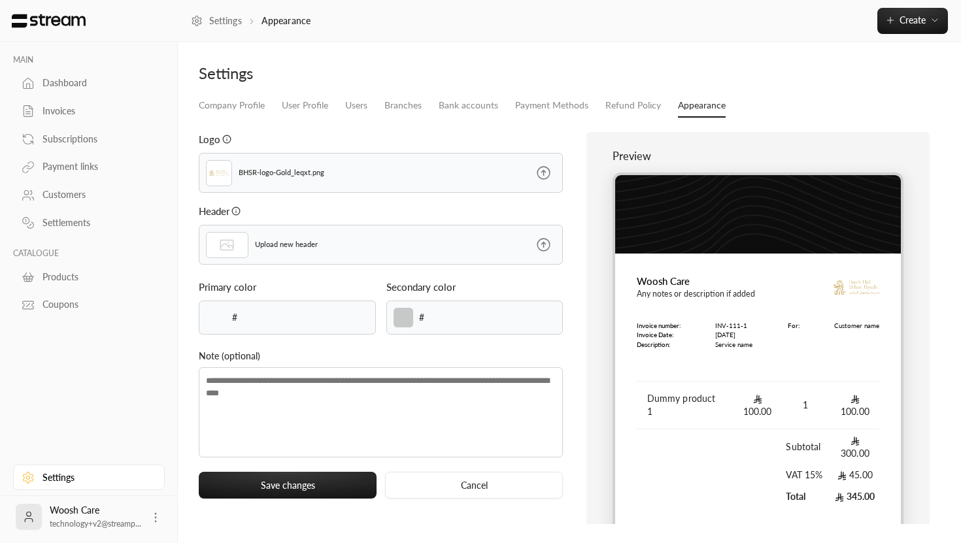
type input "******"
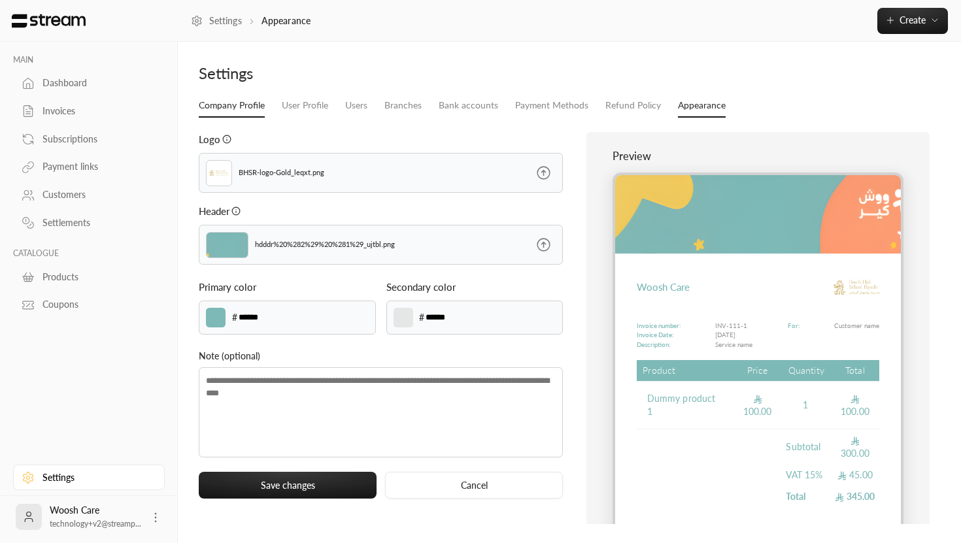
click at [213, 109] on link "Company Profile" at bounding box center [232, 106] width 66 height 24
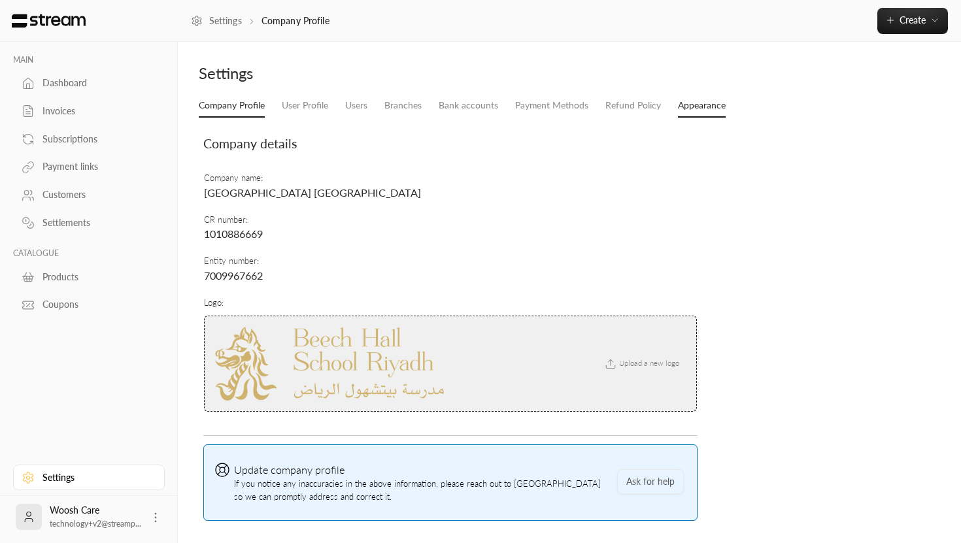
click at [689, 109] on link "Appearance" at bounding box center [702, 106] width 48 height 24
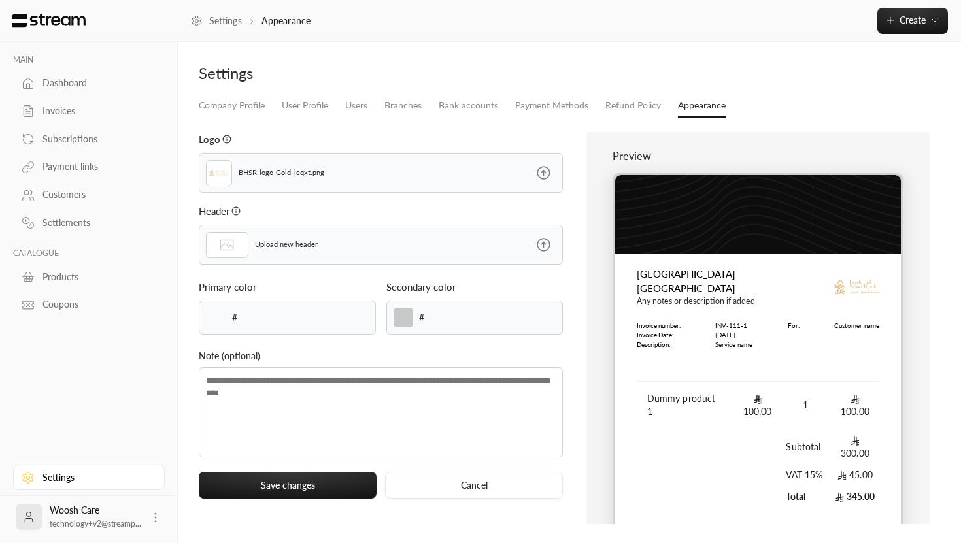
type input "******"
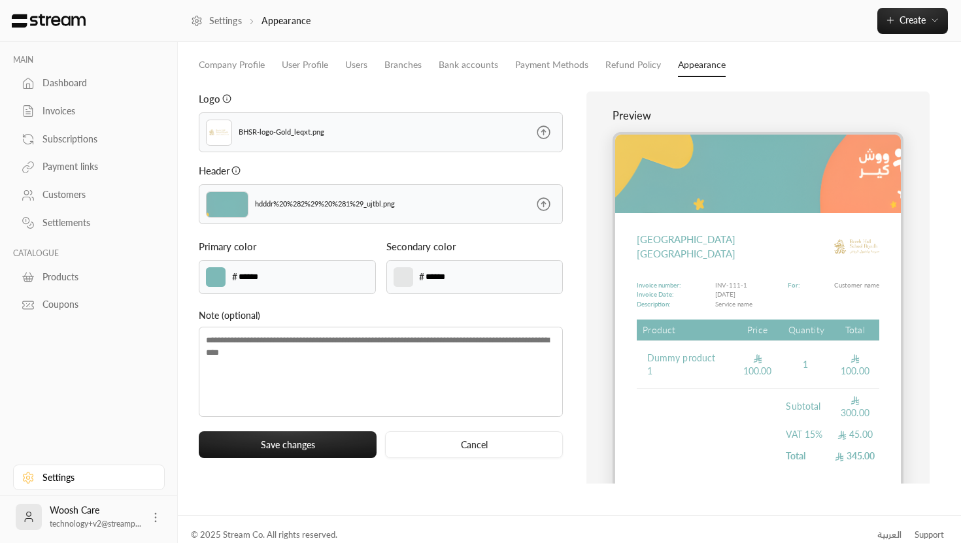
scroll to position [45, 0]
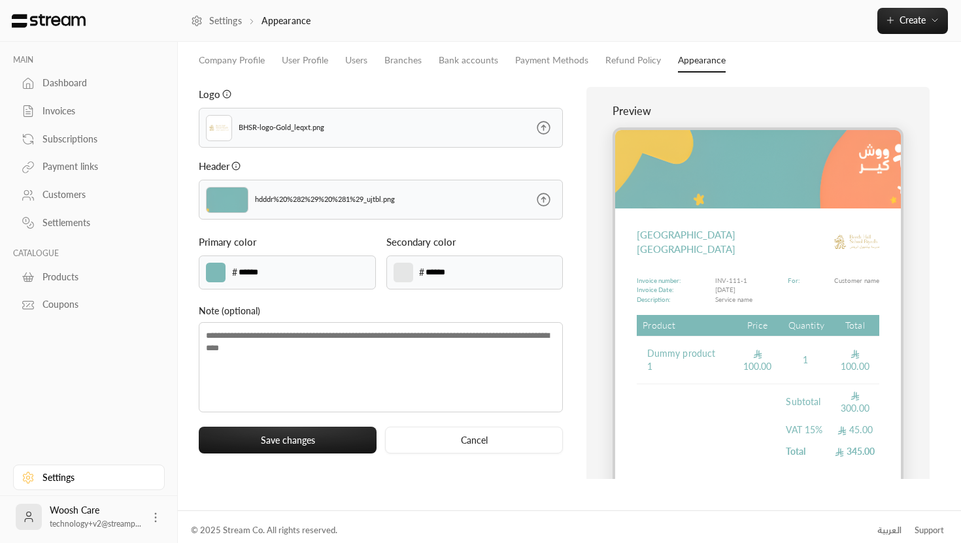
click at [227, 201] on img at bounding box center [227, 200] width 42 height 26
click at [544, 205] on icon at bounding box center [543, 200] width 16 height 16
click at [0, 0] on input "file" at bounding box center [0, 0] width 0 height 0
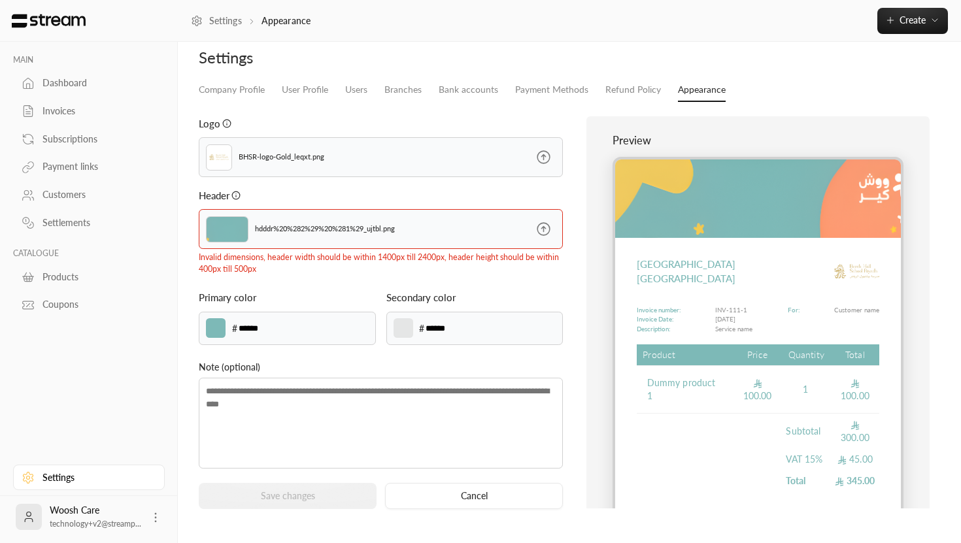
scroll to position [0, 0]
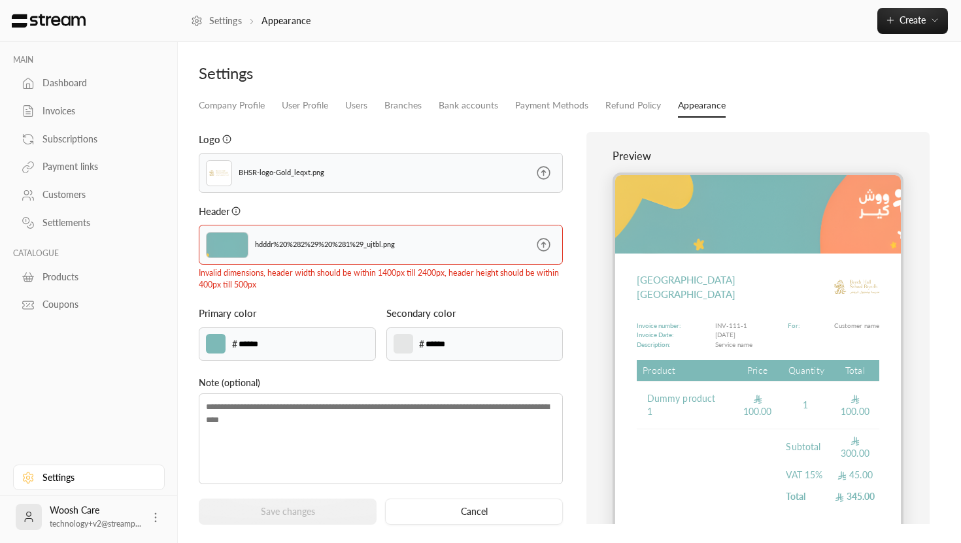
click at [548, 240] on icon at bounding box center [543, 245] width 16 height 16
click at [0, 0] on input "file" at bounding box center [0, 0] width 0 height 0
click at [503, 245] on div "hdddr%20%282%29%20%281%29_ujtbl.png" at bounding box center [381, 245] width 364 height 41
click at [546, 243] on icon at bounding box center [543, 245] width 16 height 16
click at [0, 0] on input "file" at bounding box center [0, 0] width 0 height 0
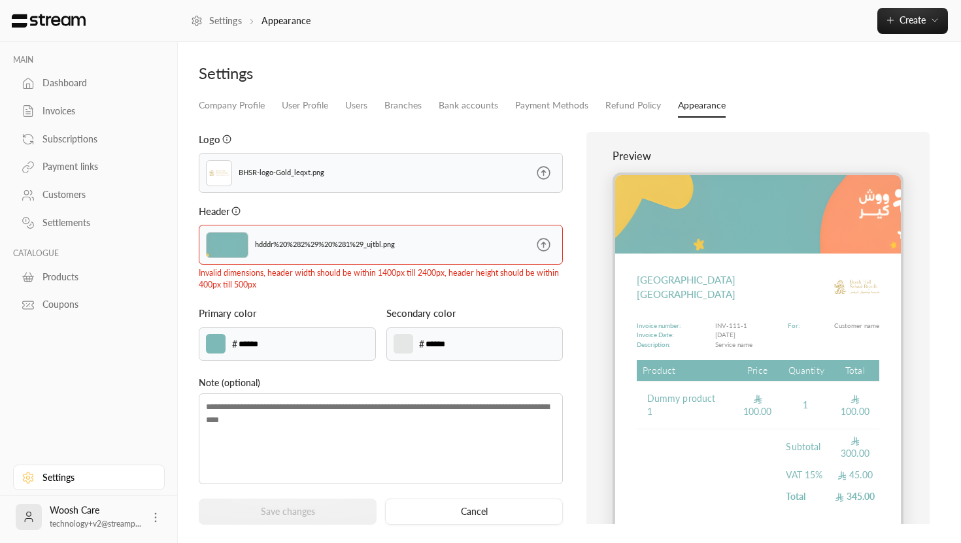
click at [546, 244] on icon at bounding box center [543, 245] width 16 height 16
click at [0, 0] on input "file" at bounding box center [0, 0] width 0 height 0
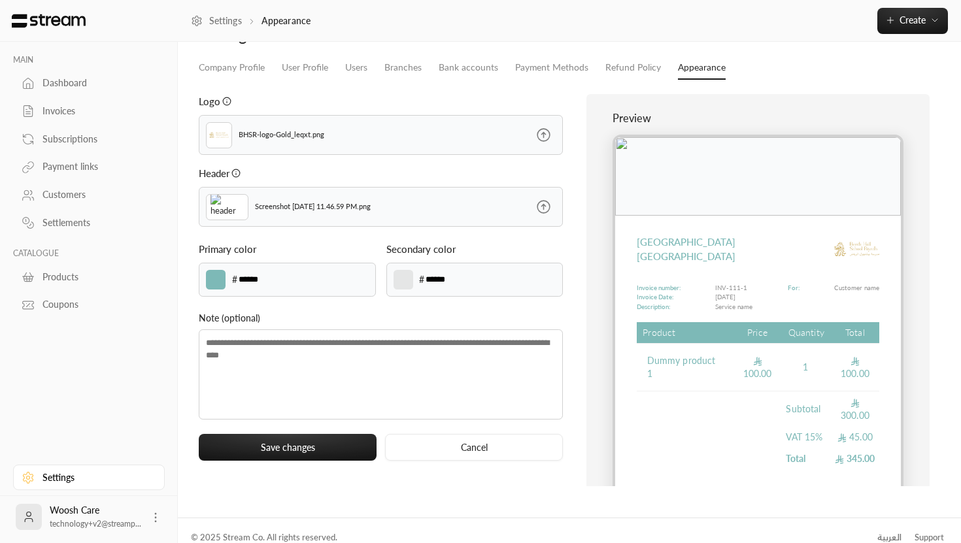
scroll to position [52, 0]
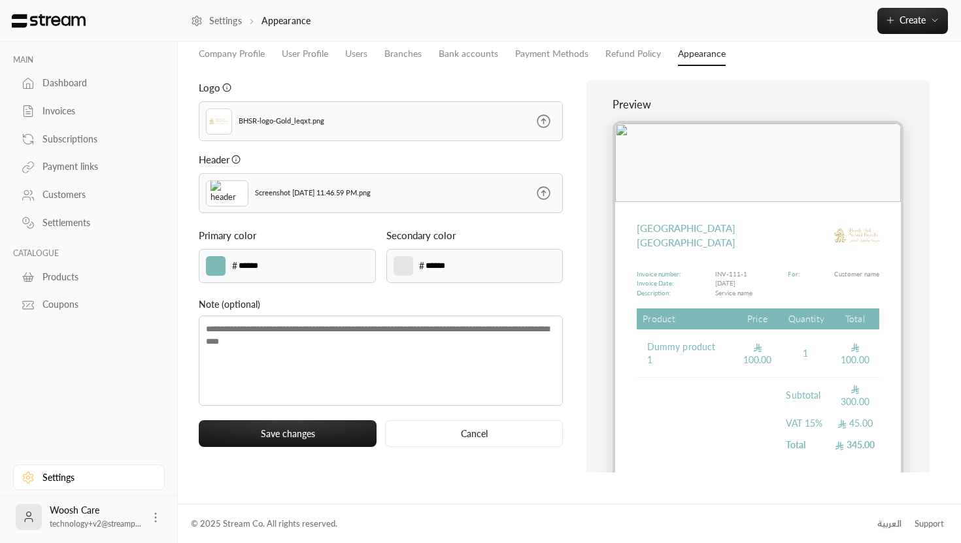
click at [220, 262] on label at bounding box center [216, 266] width 20 height 20
click at [0, 0] on input "*******" at bounding box center [0, 0] width 0 height 0
type input "******"
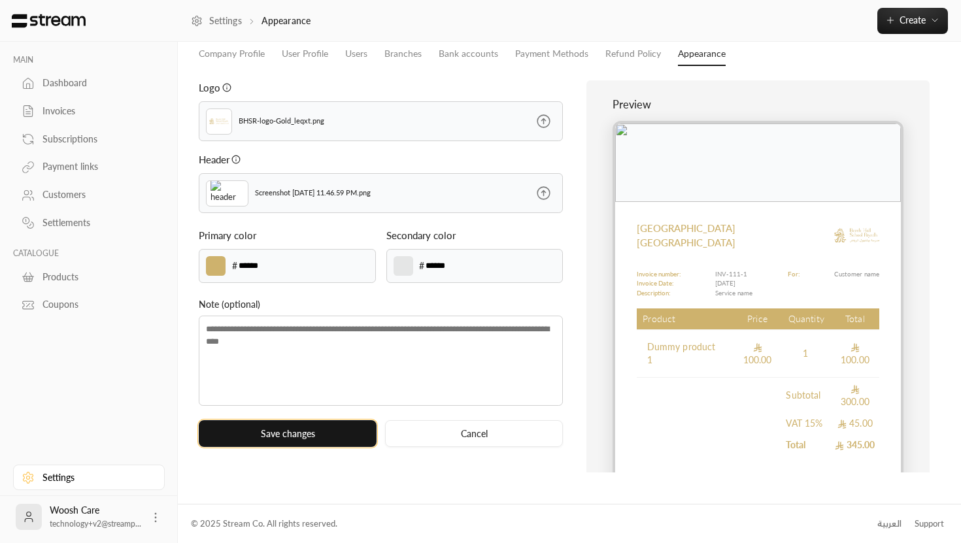
click at [296, 436] on button "Save changes" at bounding box center [288, 433] width 178 height 27
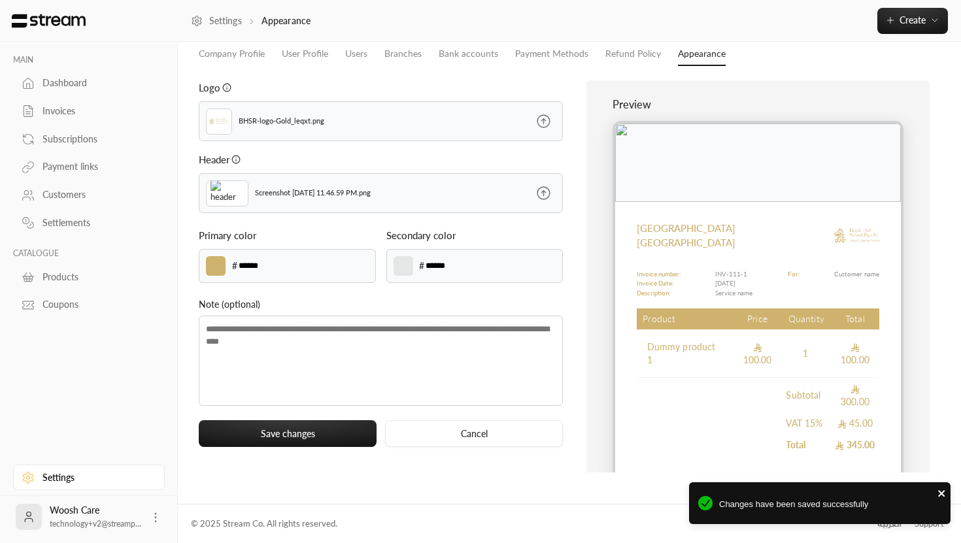
click at [938, 492] on icon "close" at bounding box center [941, 493] width 9 height 10
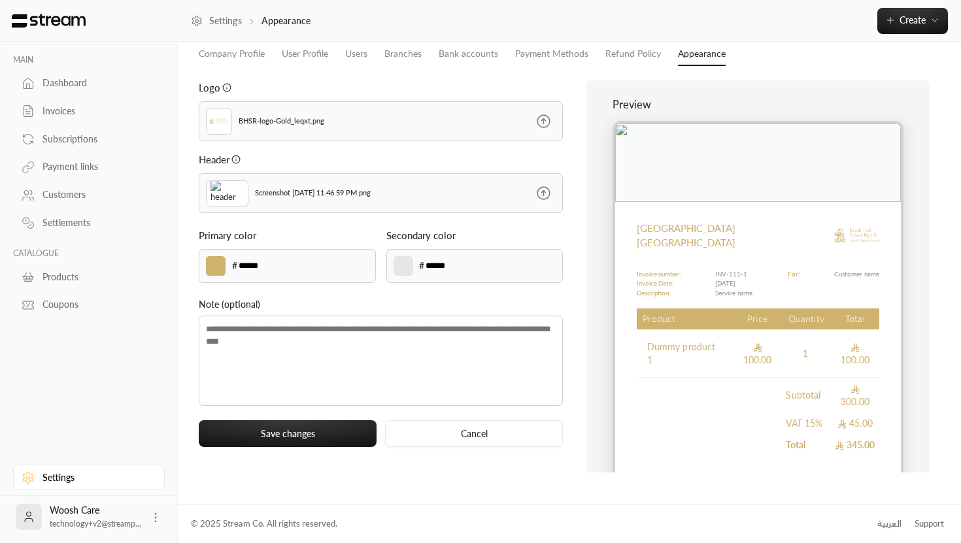
click at [99, 86] on div "Dashboard" at bounding box center [95, 82] width 106 height 13
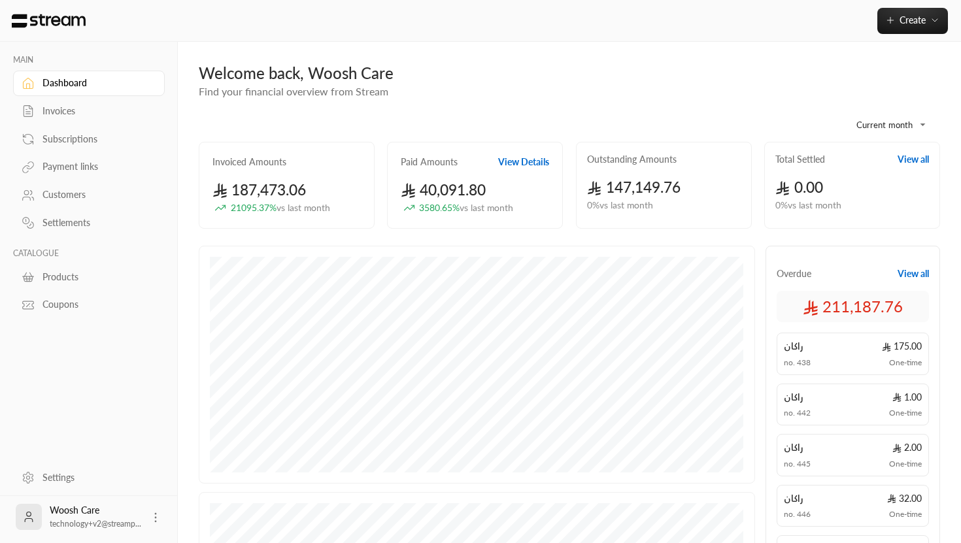
click at [74, 481] on div "Settings" at bounding box center [95, 477] width 106 height 13
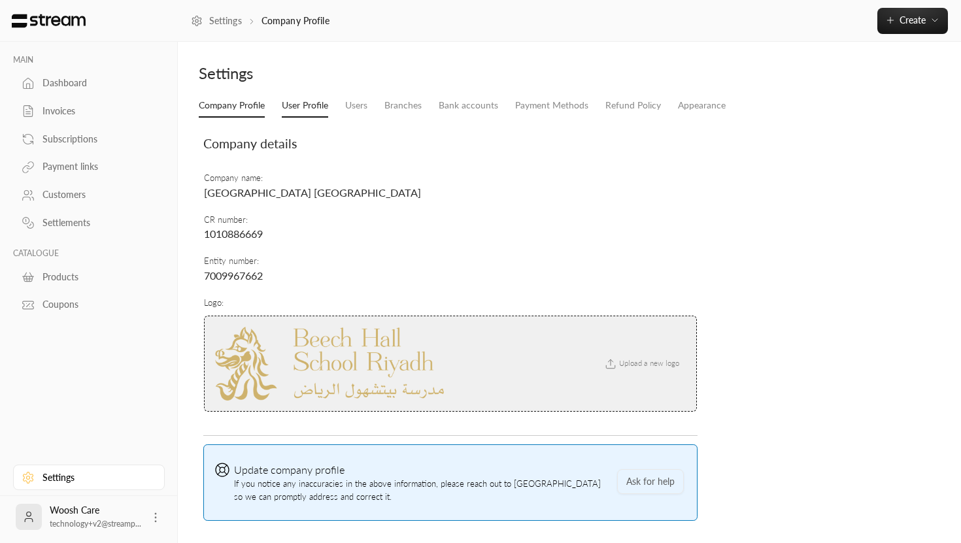
click at [295, 104] on link "User Profile" at bounding box center [305, 106] width 46 height 24
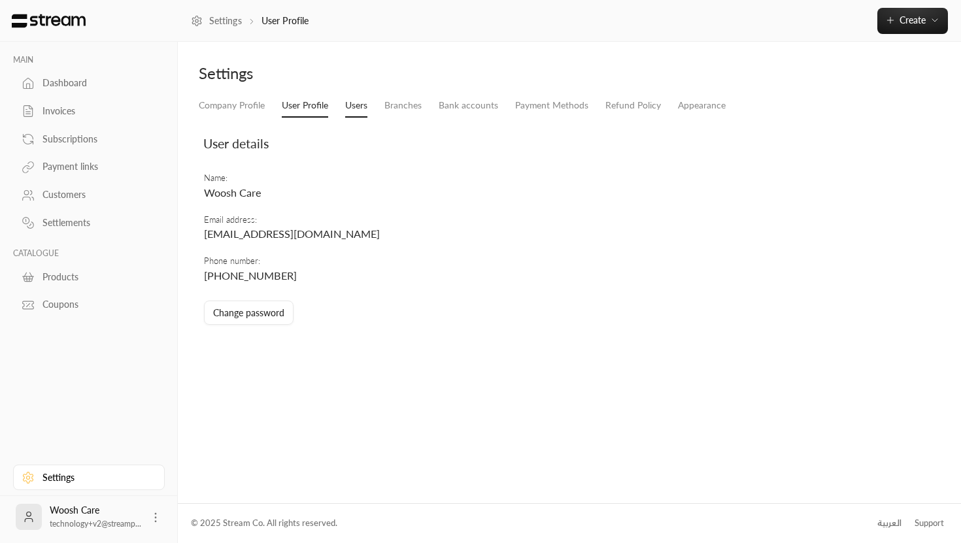
click at [357, 104] on link "Users" at bounding box center [356, 106] width 22 height 24
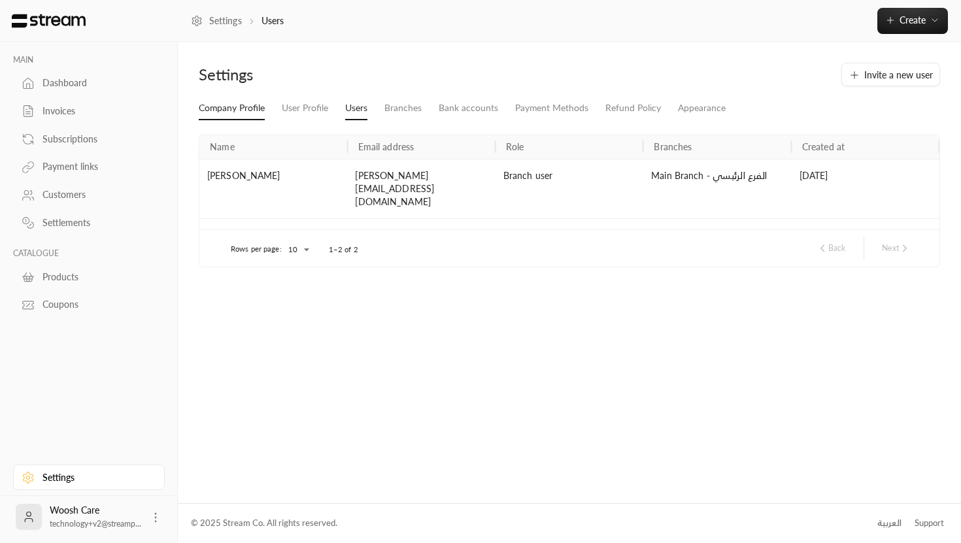
click at [247, 106] on link "Company Profile" at bounding box center [232, 109] width 66 height 24
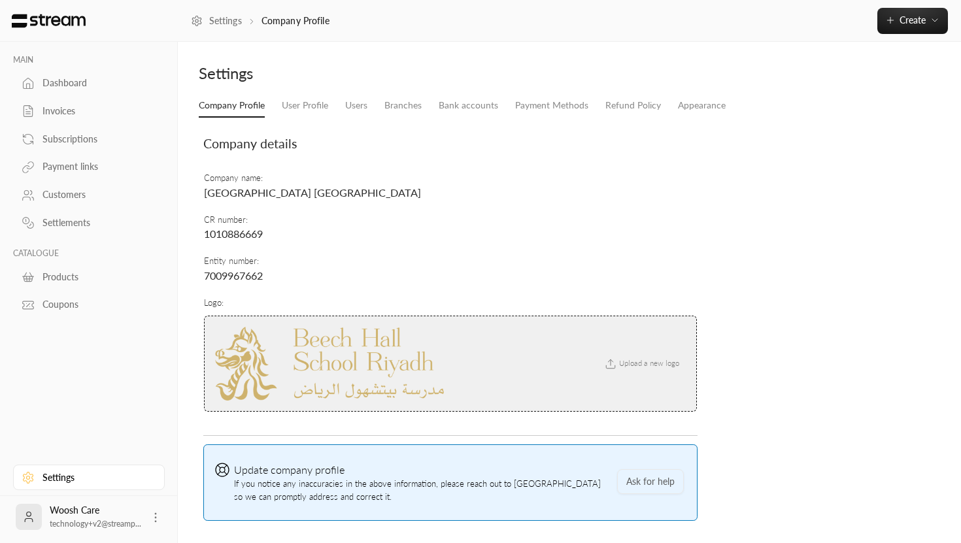
click at [155, 514] on circle at bounding box center [155, 514] width 1 height 1
click at [167, 420] on div at bounding box center [480, 271] width 961 height 543
click at [67, 89] on div "Dashboard" at bounding box center [95, 82] width 106 height 13
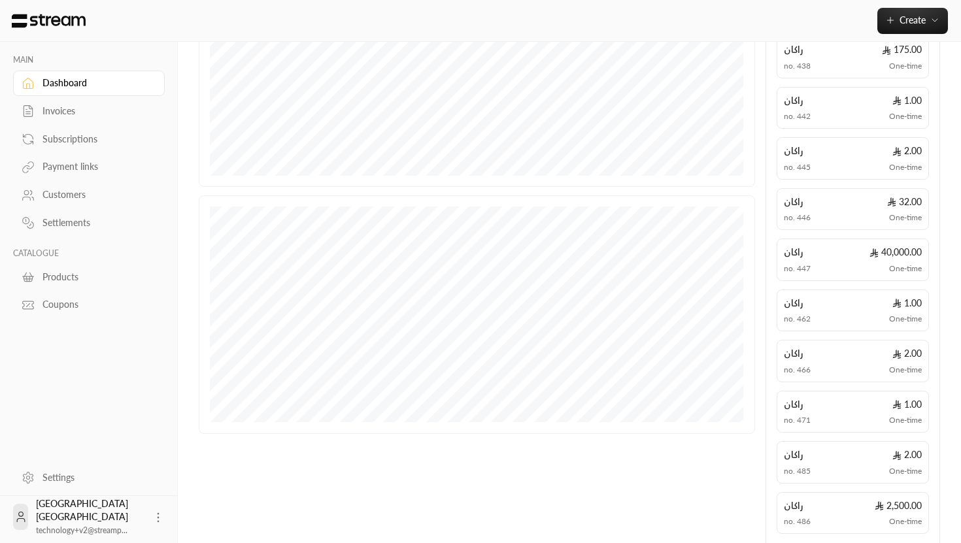
scroll to position [365, 0]
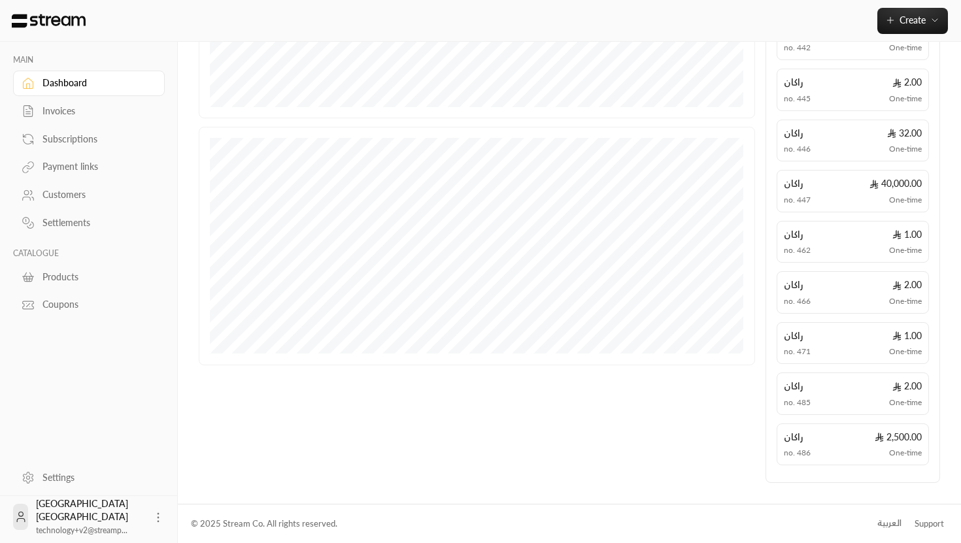
click at [896, 523] on div "العربية" at bounding box center [889, 523] width 24 height 13
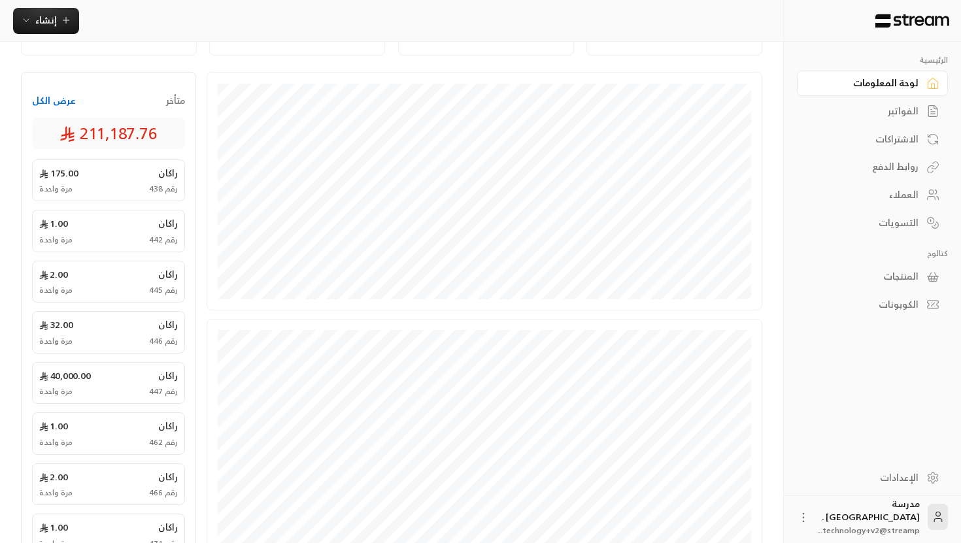
scroll to position [379, 0]
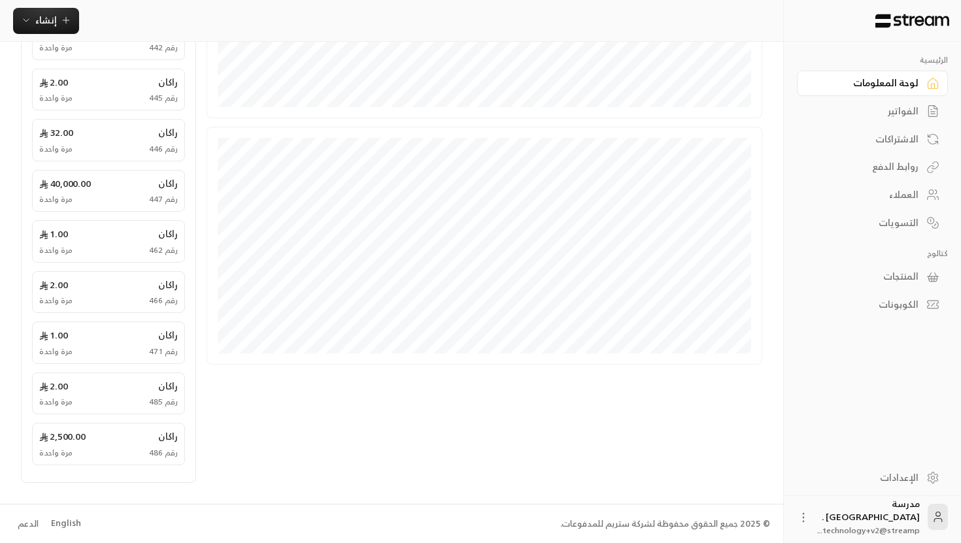
click at [67, 520] on div "English" at bounding box center [66, 523] width 30 height 13
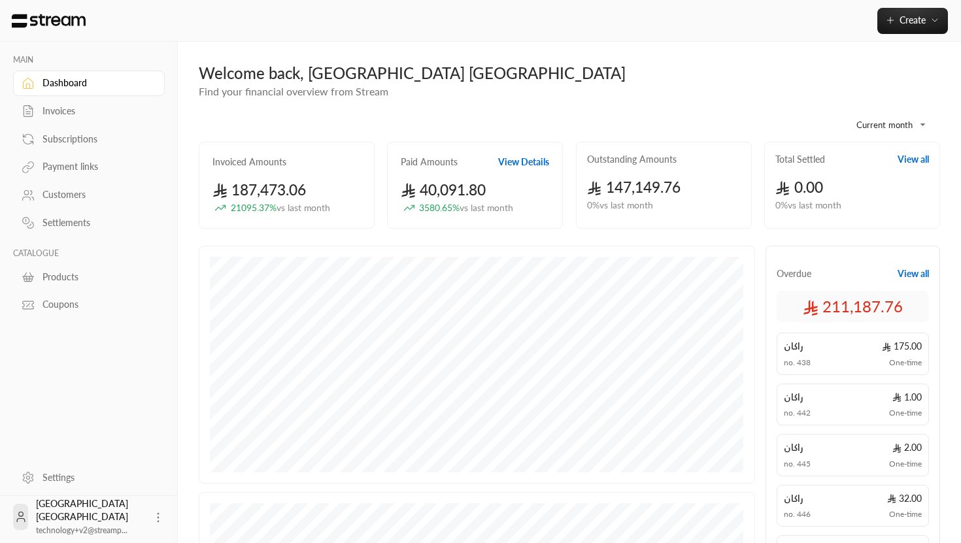
click at [76, 117] on div "Invoices" at bounding box center [95, 111] width 106 height 13
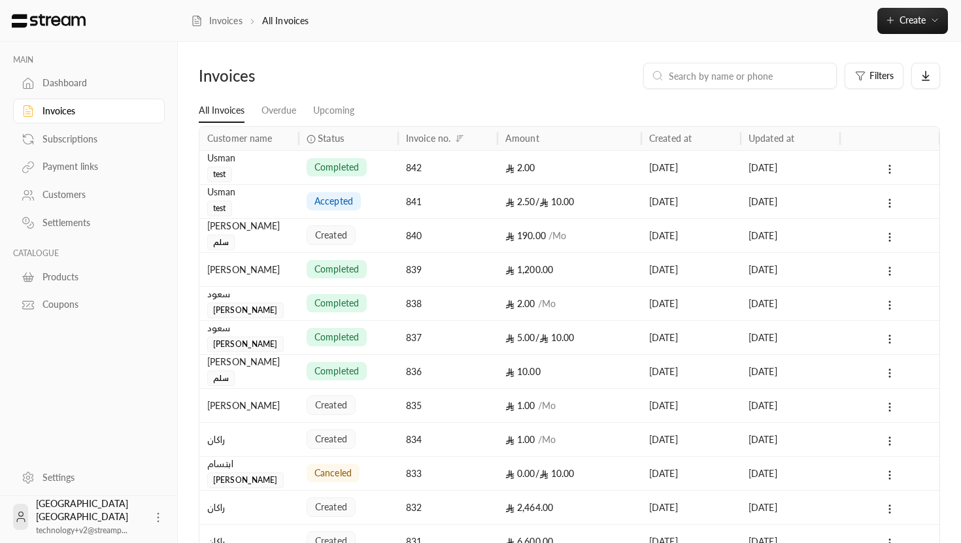
click at [67, 144] on div "Subscriptions" at bounding box center [95, 139] width 106 height 13
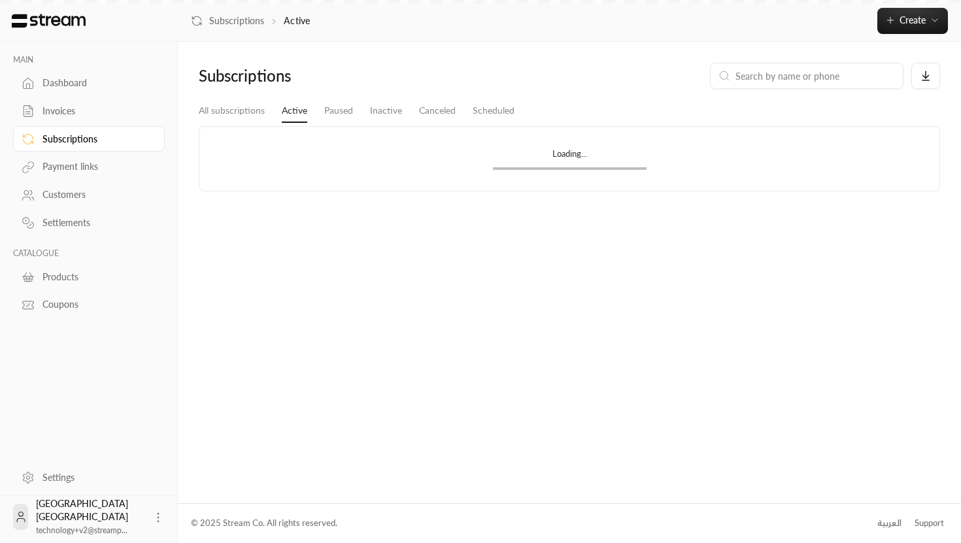
click at [65, 166] on div "Payment links" at bounding box center [95, 166] width 106 height 13
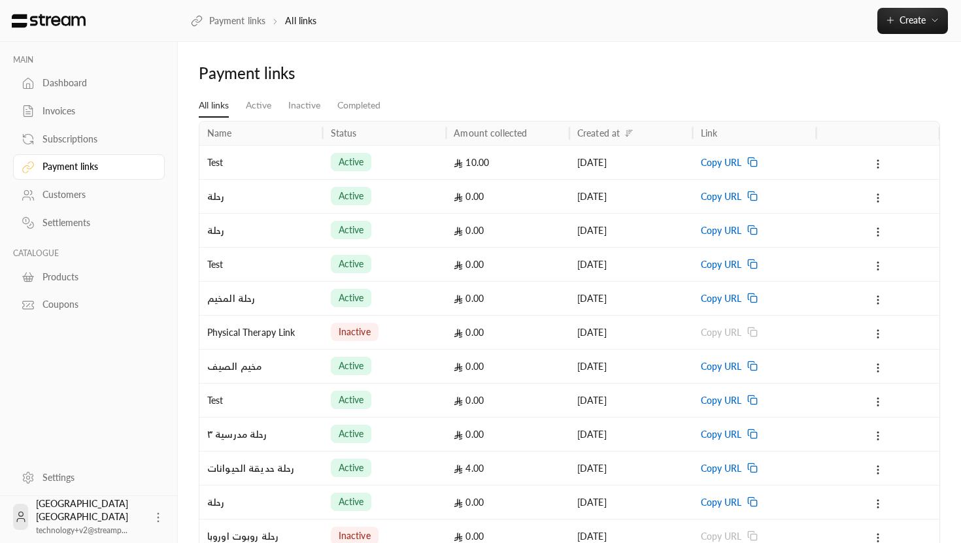
click at [67, 194] on div "Customers" at bounding box center [95, 194] width 106 height 13
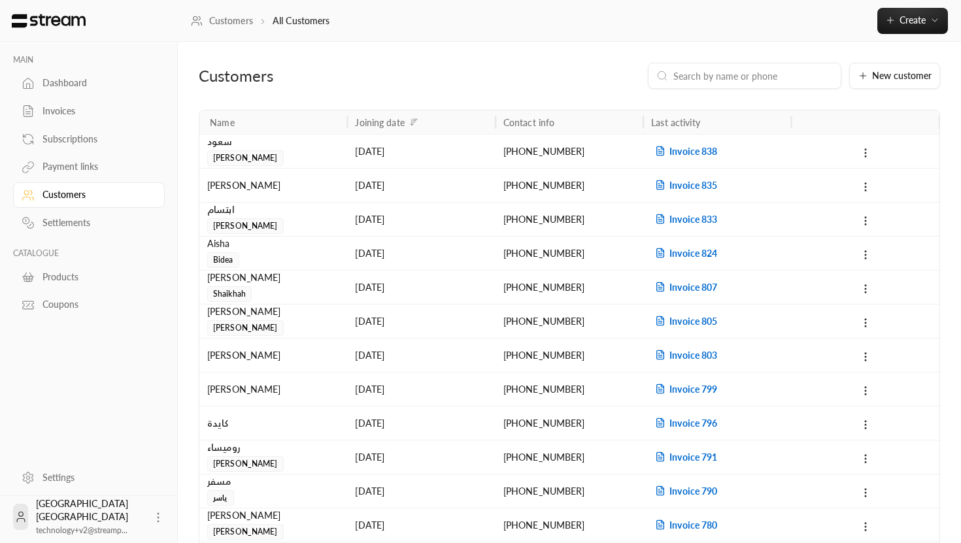
click at [69, 222] on div "Settlements" at bounding box center [95, 222] width 106 height 13
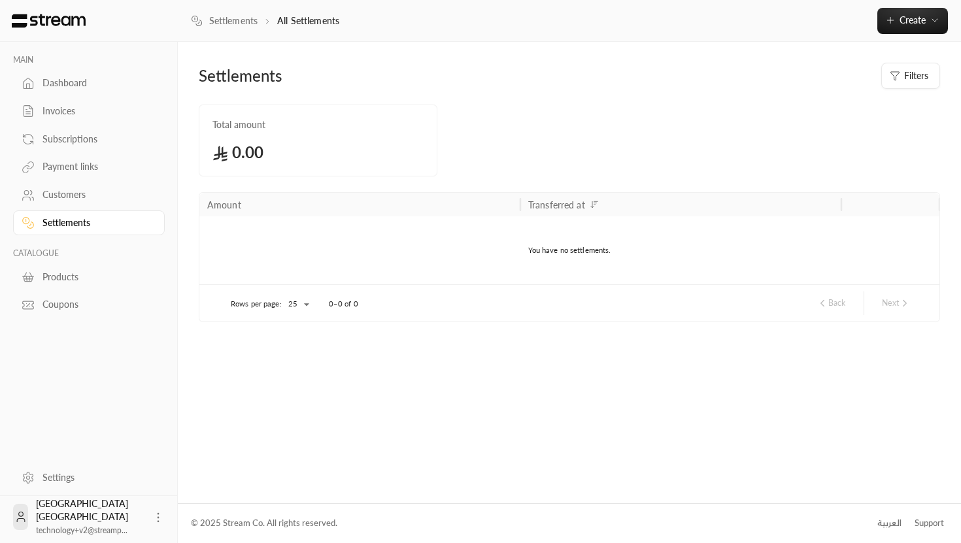
click at [72, 284] on div "Products" at bounding box center [95, 277] width 106 height 13
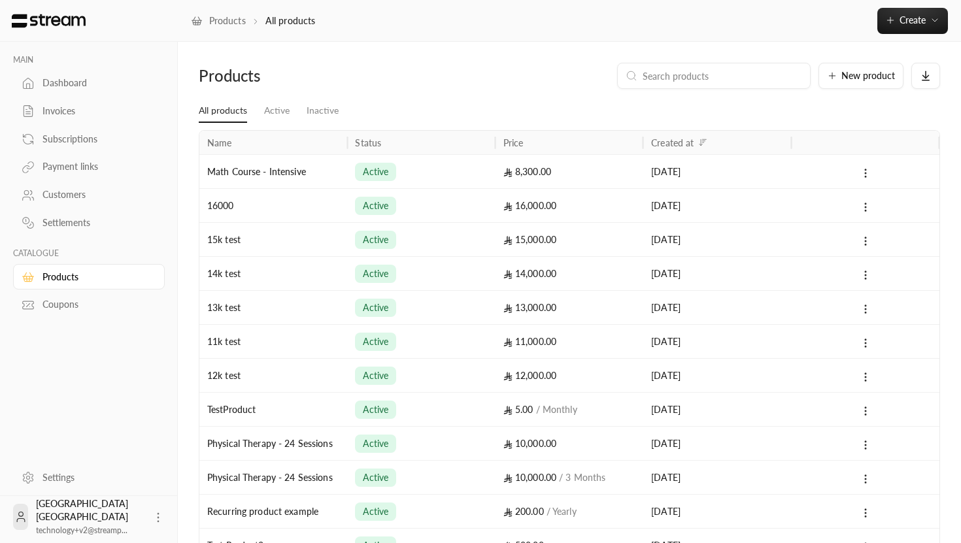
click at [64, 308] on div "Coupons" at bounding box center [95, 304] width 106 height 13
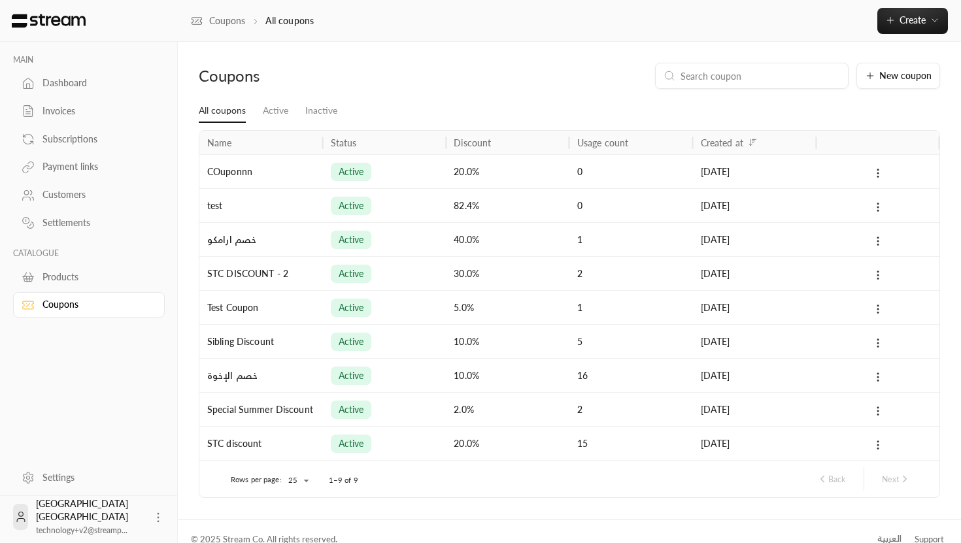
click at [75, 83] on div "Dashboard" at bounding box center [95, 82] width 106 height 13
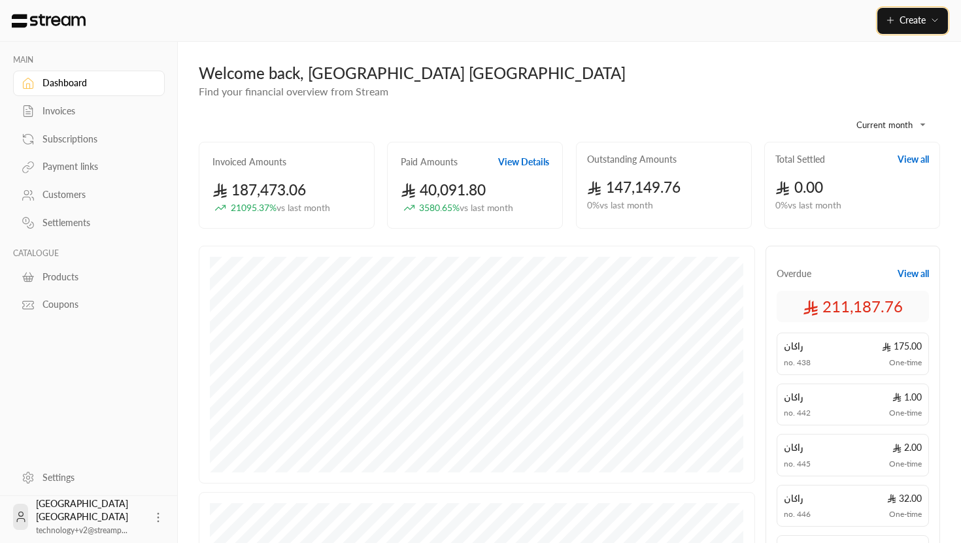
click at [903, 19] on span "Create" at bounding box center [912, 19] width 26 height 11
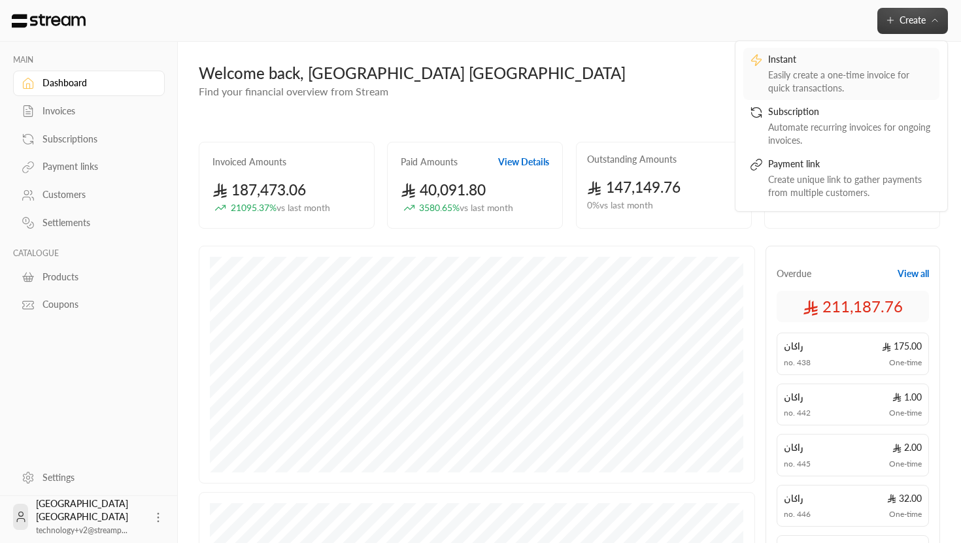
click at [858, 78] on div "Easily create a one-time invoice for quick transactions." at bounding box center [850, 82] width 165 height 26
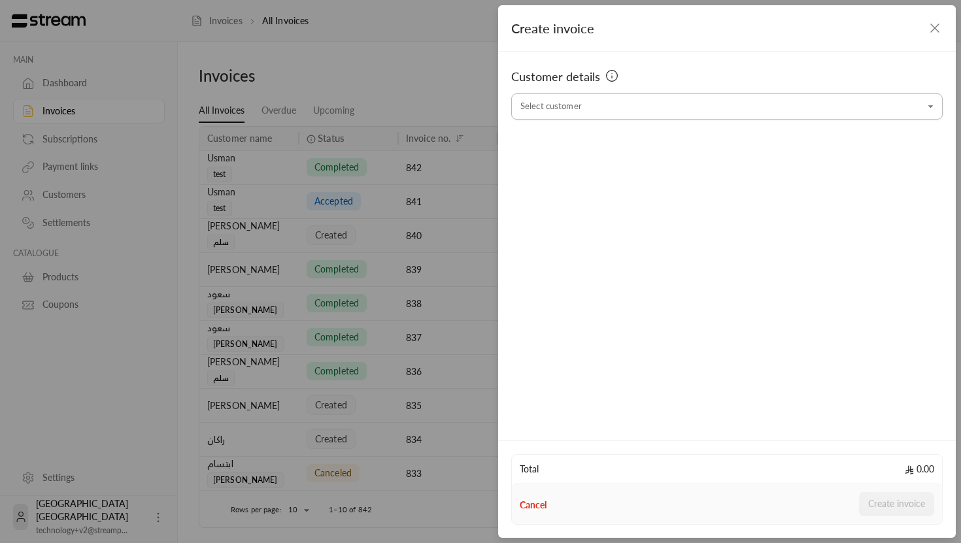
click at [599, 112] on input "Select customer" at bounding box center [726, 106] width 431 height 23
type input "*"
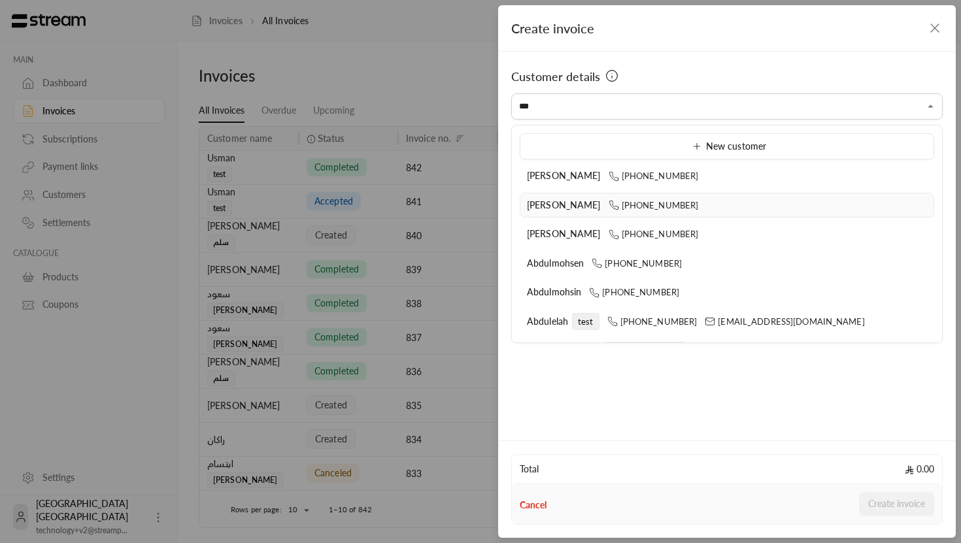
click at [550, 203] on span "Abdullah Alsinan" at bounding box center [564, 204] width 74 height 11
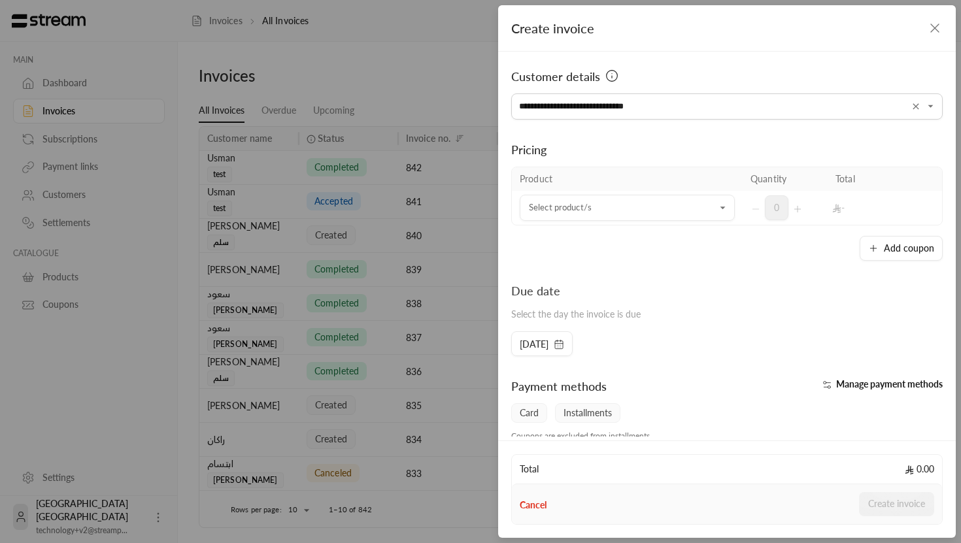
type input "**********"
click at [616, 221] on td "Select product/s Select product/s" at bounding box center [627, 208] width 231 height 34
click at [622, 209] on input "Select customer" at bounding box center [627, 208] width 215 height 23
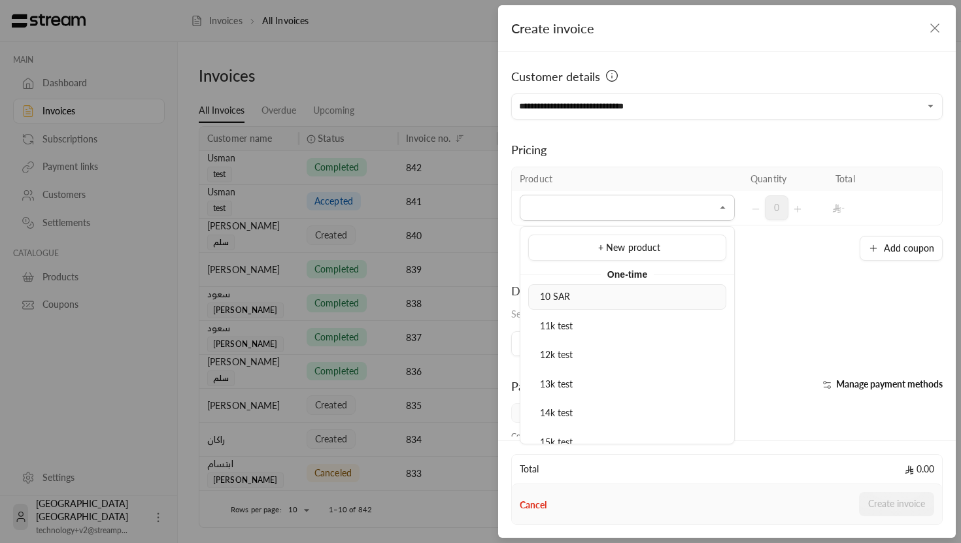
click at [607, 295] on div "10 SAR" at bounding box center [627, 297] width 184 height 14
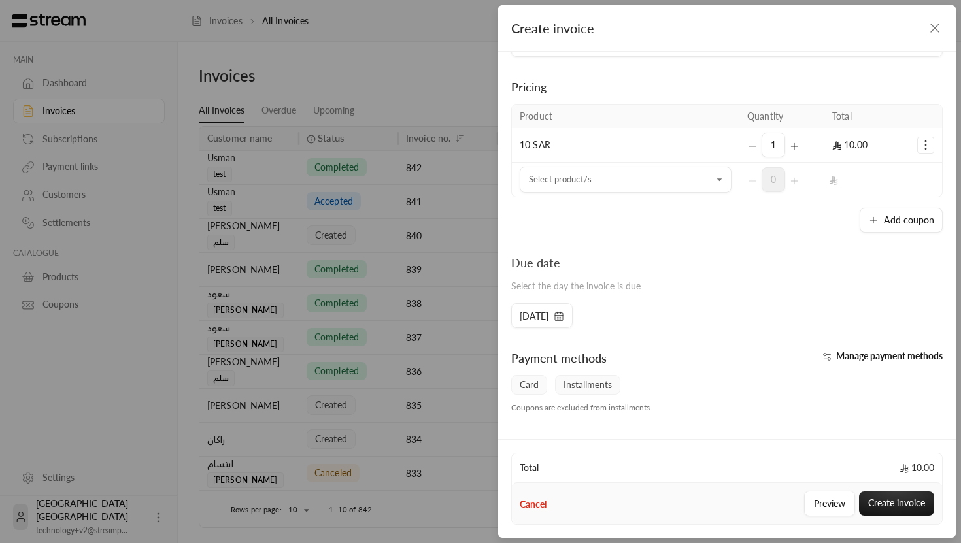
scroll to position [161, 0]
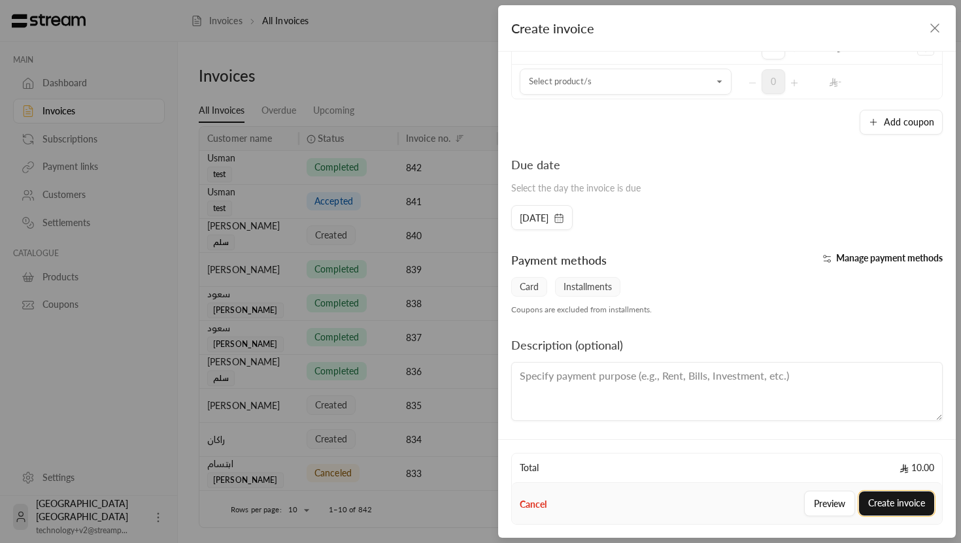
click at [885, 509] on button "Create invoice" at bounding box center [896, 504] width 75 height 24
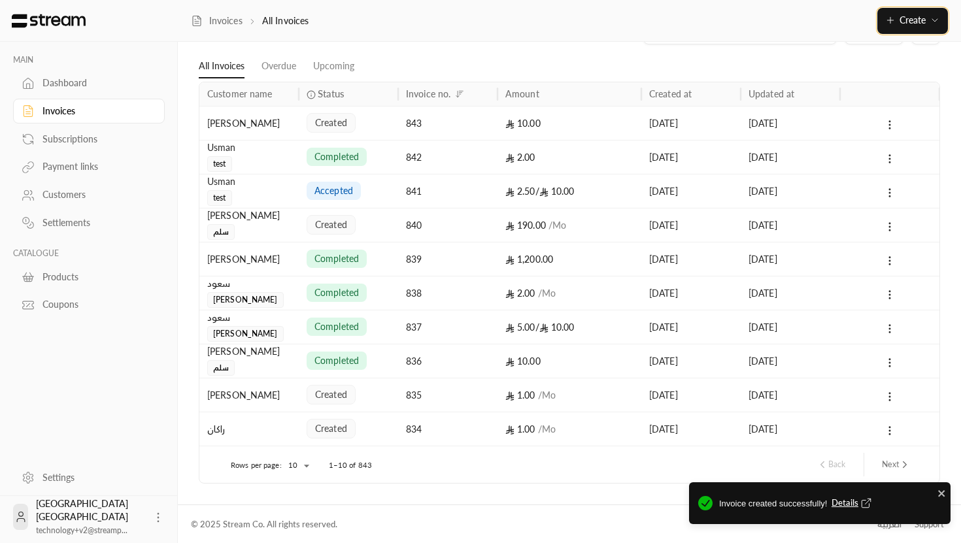
scroll to position [45, 0]
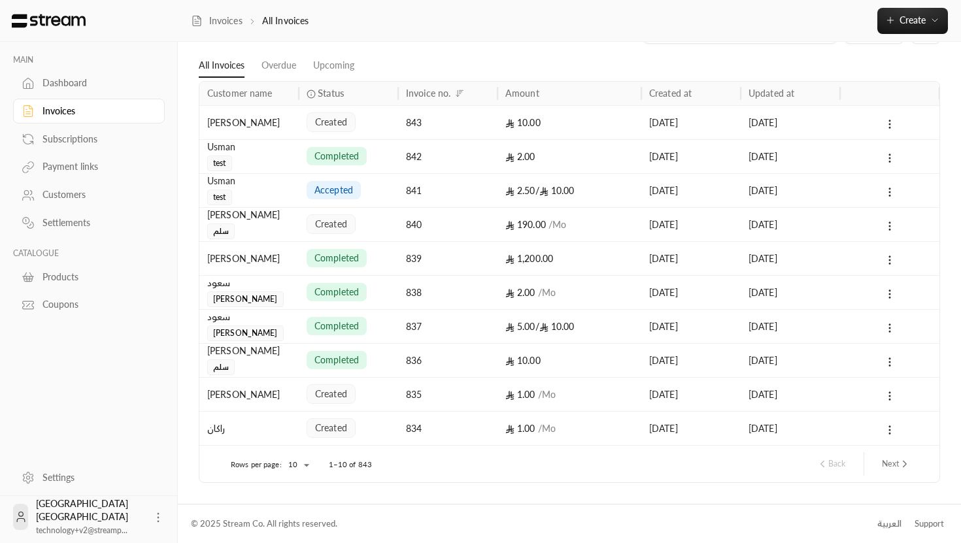
click at [296, 461] on body "MAIN Dashboard Invoices Subscriptions Payment links Customers Settlements CATAL…" at bounding box center [480, 226] width 961 height 543
click at [303, 498] on li "50" at bounding box center [297, 496] width 37 height 21
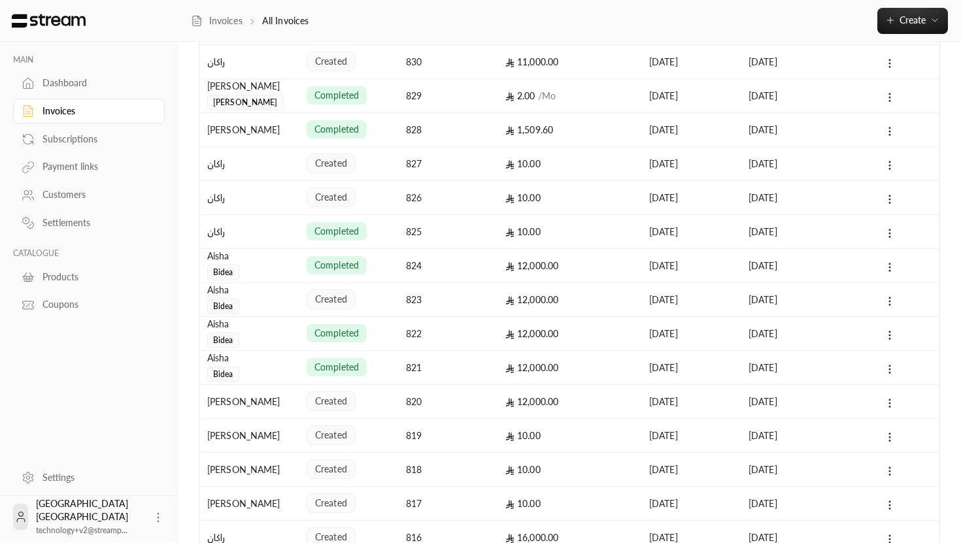
scroll to position [552, 0]
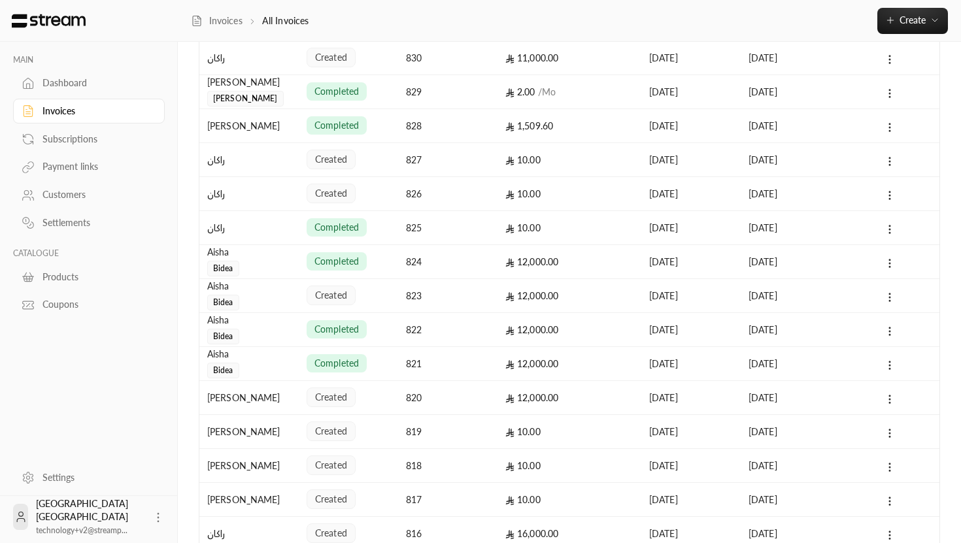
click at [329, 399] on span "created" at bounding box center [331, 397] width 32 height 13
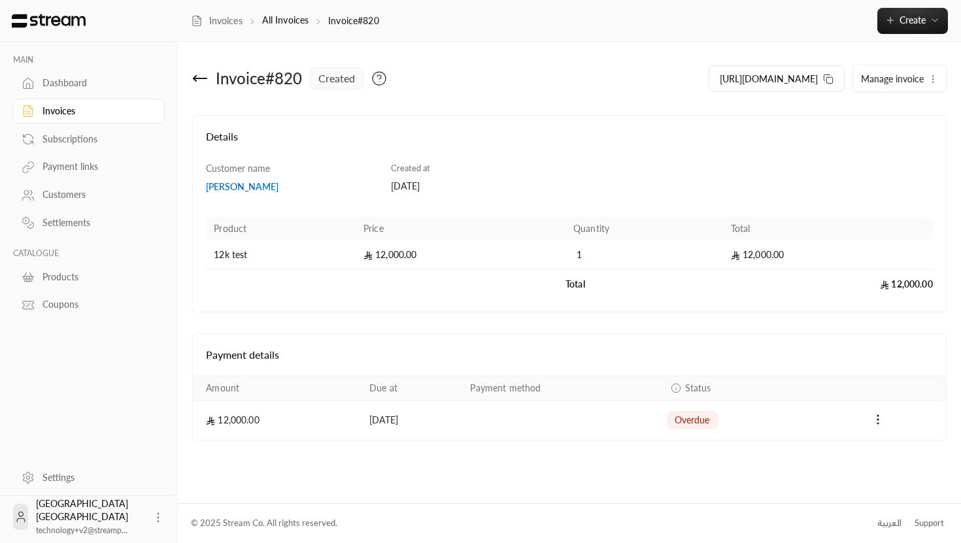
click at [890, 435] on td "Payments" at bounding box center [877, 420] width 135 height 39
click at [878, 414] on icon "Payments" at bounding box center [877, 419] width 13 height 13
click at [900, 461] on li "Mark as paid" at bounding box center [907, 454] width 60 height 24
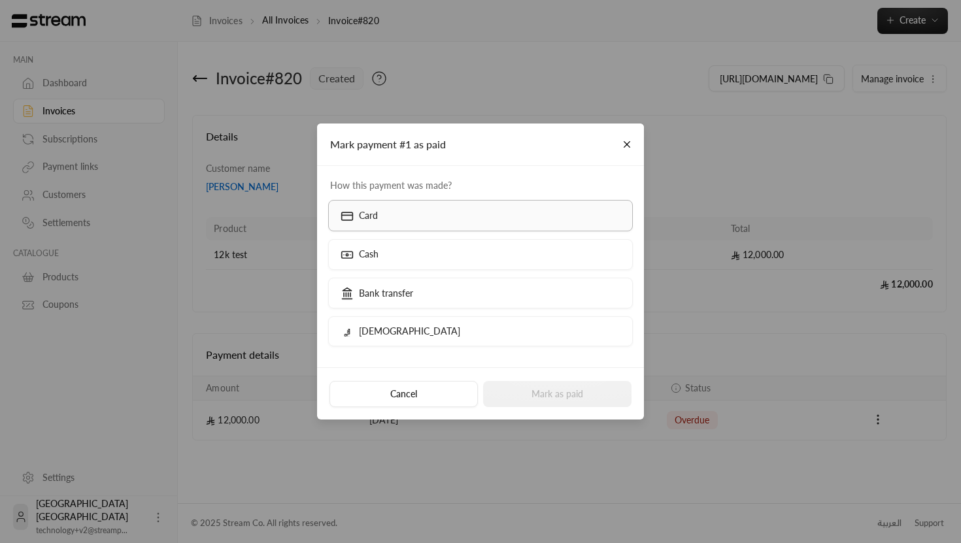
click at [470, 226] on label "Card" at bounding box center [480, 215] width 305 height 31
click at [546, 409] on div "Cancel Mark as paid" at bounding box center [480, 393] width 327 height 52
click at [550, 399] on button "Mark as paid" at bounding box center [557, 394] width 148 height 26
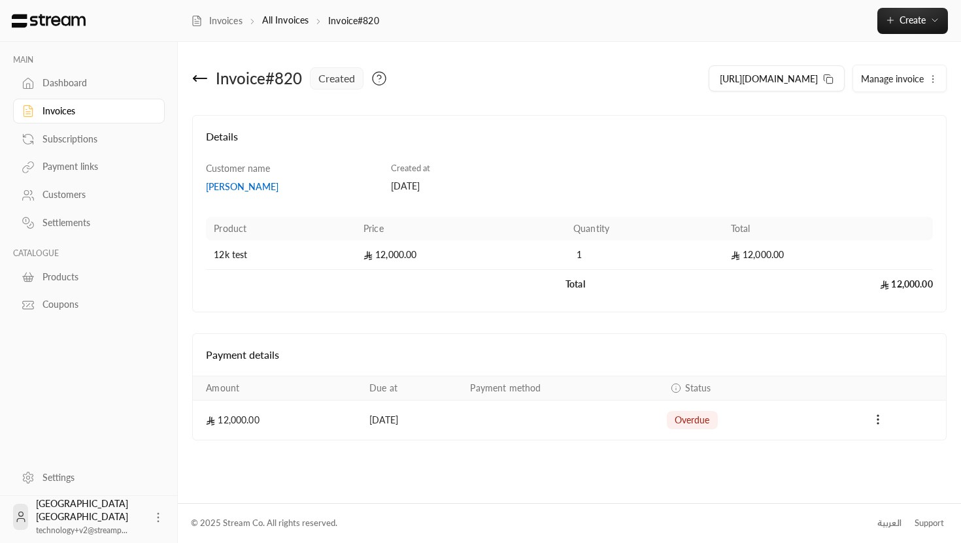
click at [201, 80] on icon at bounding box center [200, 79] width 16 height 16
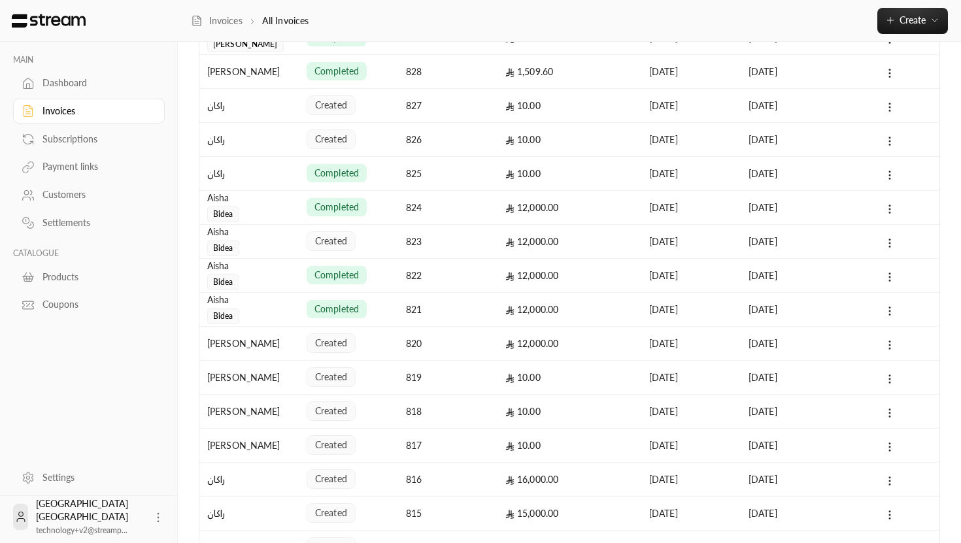
scroll to position [630, 0]
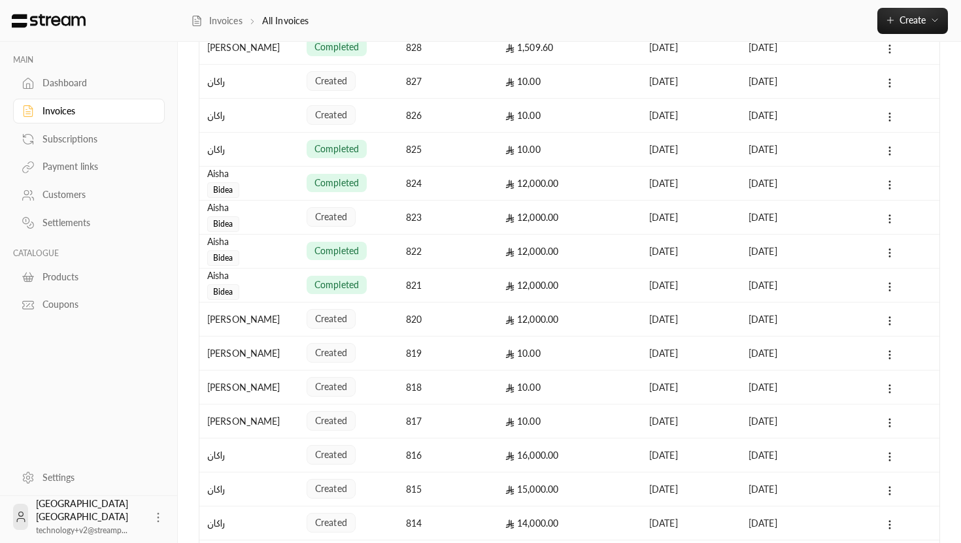
click at [384, 355] on div "created" at bounding box center [349, 353] width 84 height 33
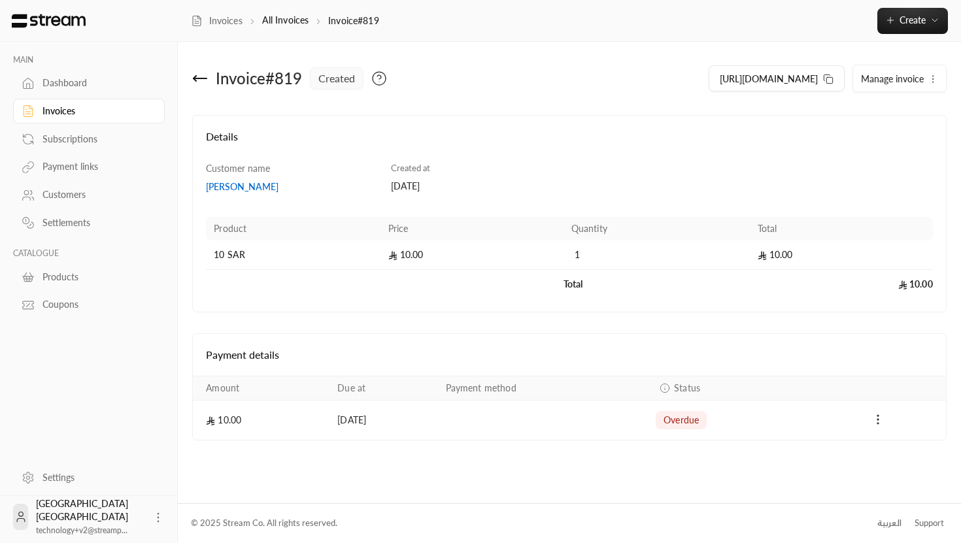
click at [875, 423] on icon "Payments" at bounding box center [877, 419] width 13 height 13
click at [892, 448] on li "Mark as paid" at bounding box center [907, 454] width 60 height 24
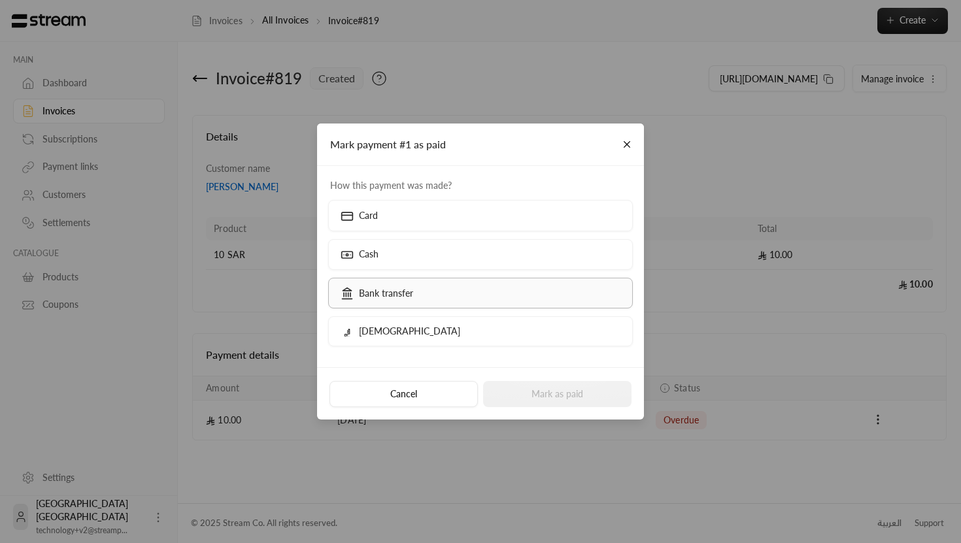
click at [524, 299] on label "Bank transfer" at bounding box center [480, 293] width 305 height 31
click at [541, 392] on button "Mark as paid" at bounding box center [557, 394] width 148 height 26
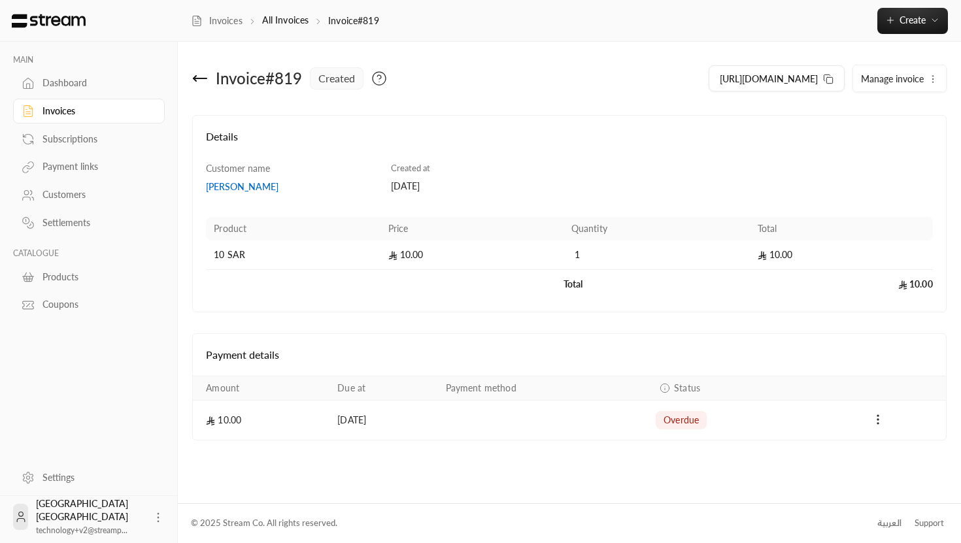
click at [205, 77] on icon at bounding box center [200, 79] width 16 height 16
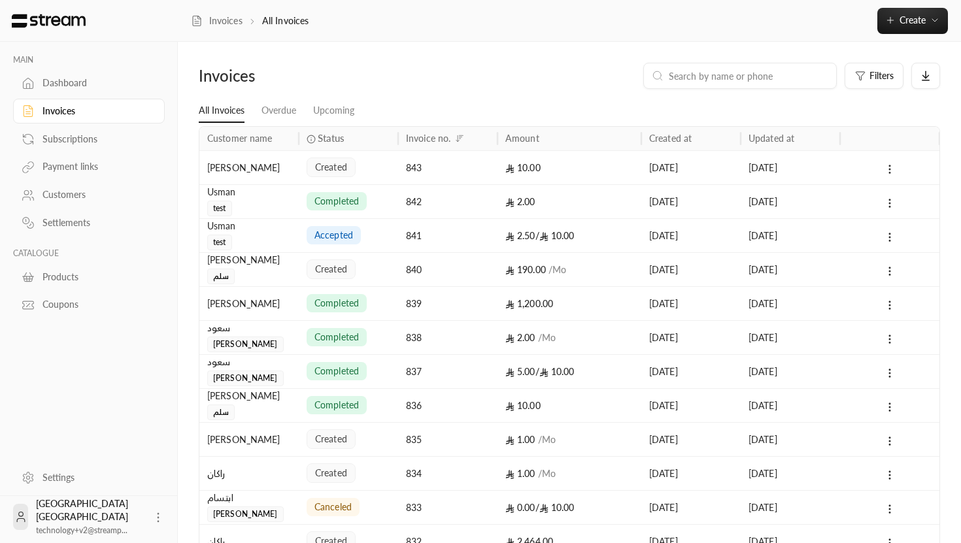
click at [482, 164] on div "843" at bounding box center [448, 167] width 84 height 33
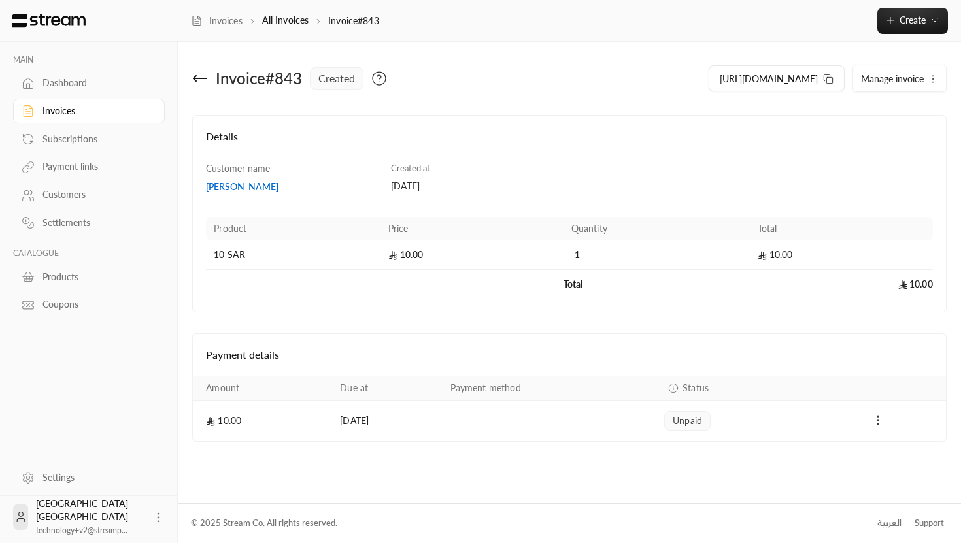
click at [877, 418] on icon "Payments" at bounding box center [877, 420] width 13 height 13
click at [901, 449] on li "Mark as paid" at bounding box center [907, 455] width 60 height 24
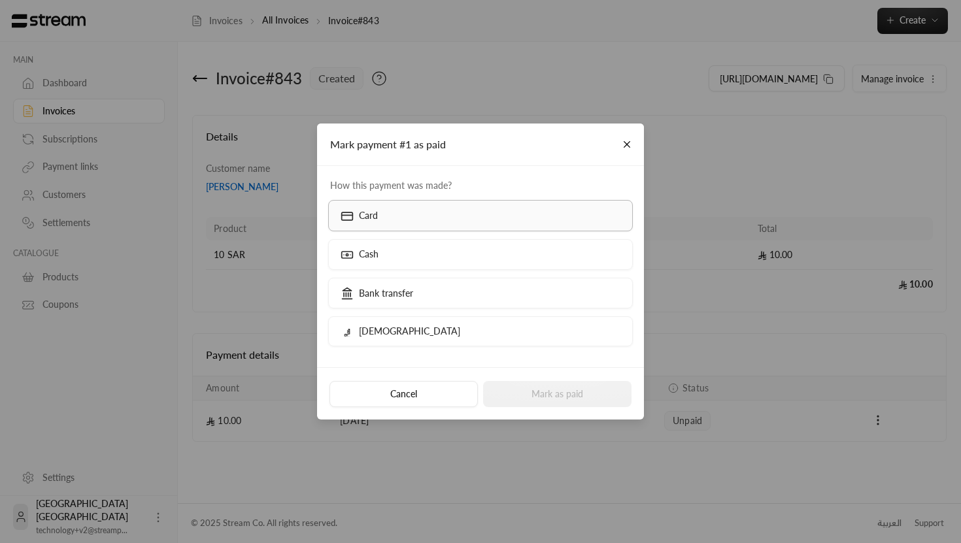
click at [499, 220] on label "Card" at bounding box center [480, 215] width 305 height 31
click at [561, 399] on button "Mark as paid" at bounding box center [557, 394] width 148 height 26
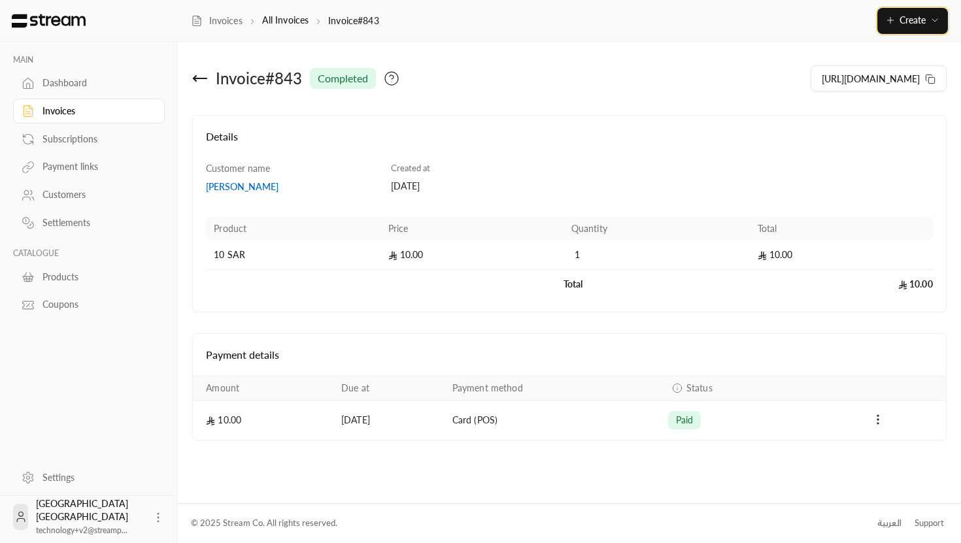
click at [903, 32] on button "Create" at bounding box center [912, 21] width 71 height 26
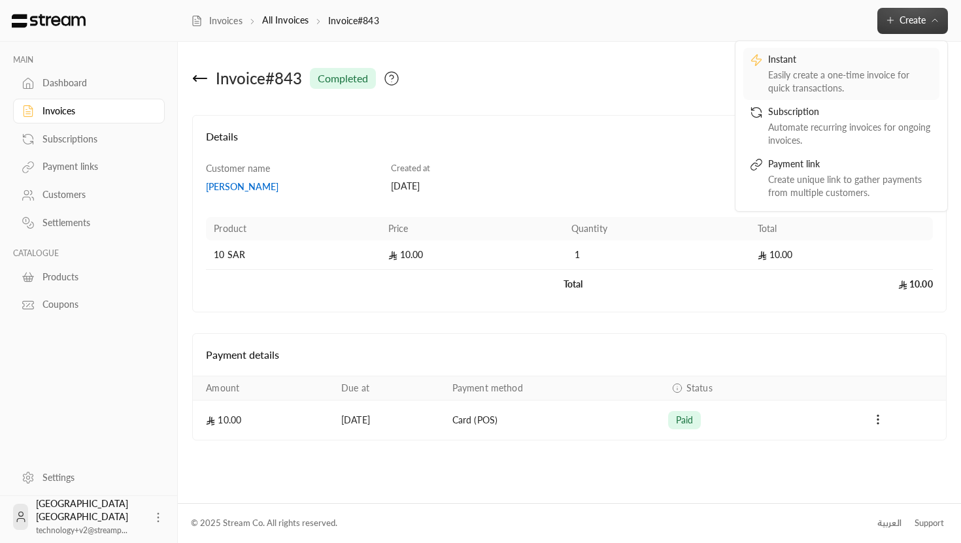
click at [848, 73] on div "Easily create a one-time invoice for quick transactions." at bounding box center [850, 82] width 165 height 26
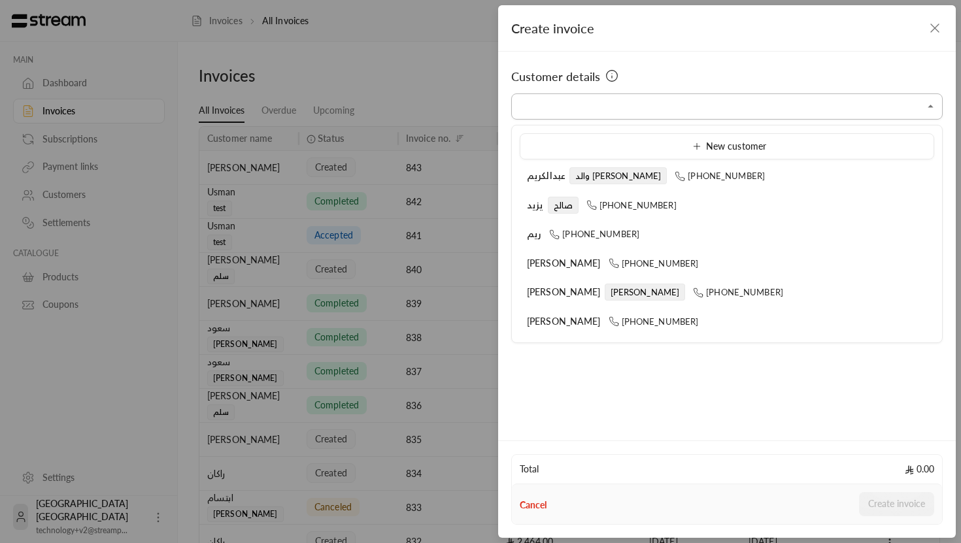
click at [642, 112] on input "Select customer" at bounding box center [726, 106] width 431 height 23
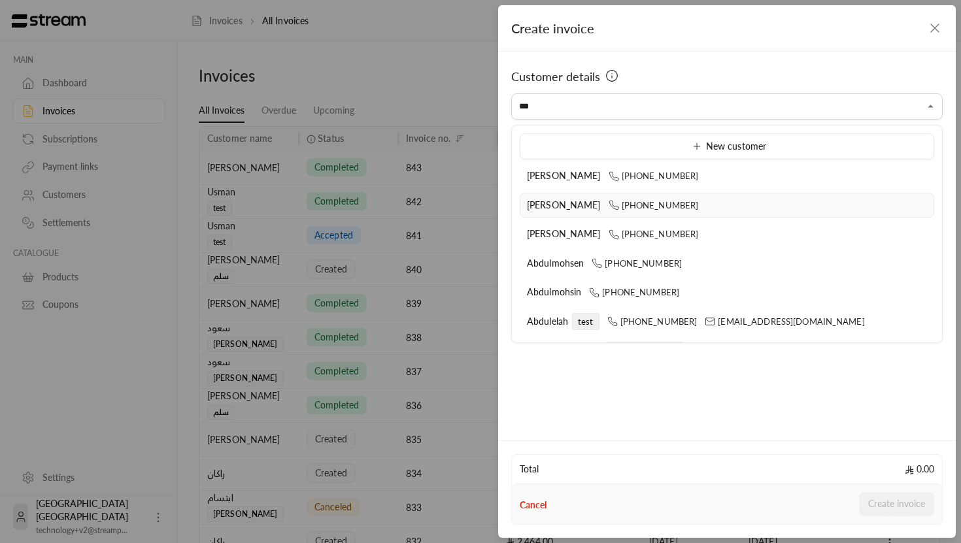
click at [548, 209] on span "Abdullah Alsinan" at bounding box center [564, 204] width 74 height 11
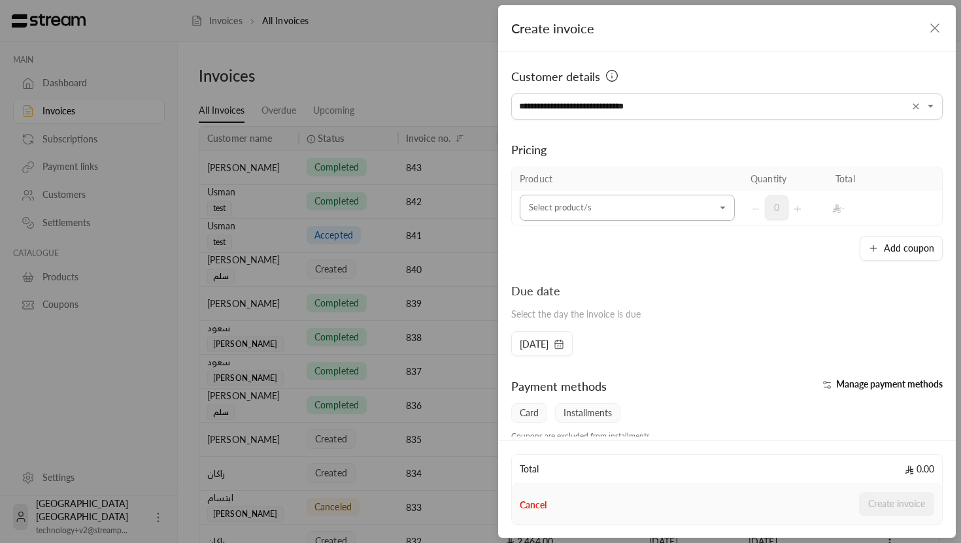
type input "**********"
click at [605, 204] on input "Select customer" at bounding box center [627, 208] width 215 height 23
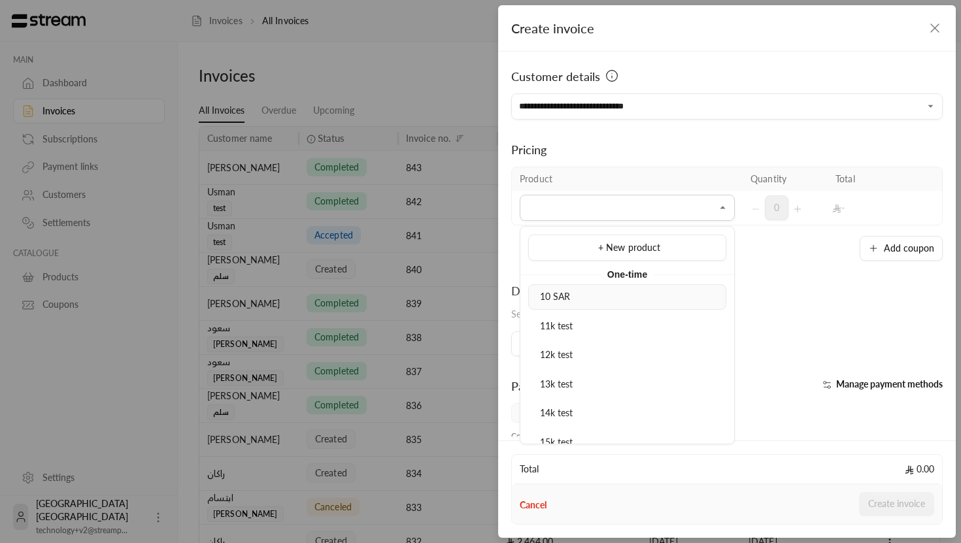
click at [584, 306] on li "10 SAR" at bounding box center [627, 296] width 198 height 25
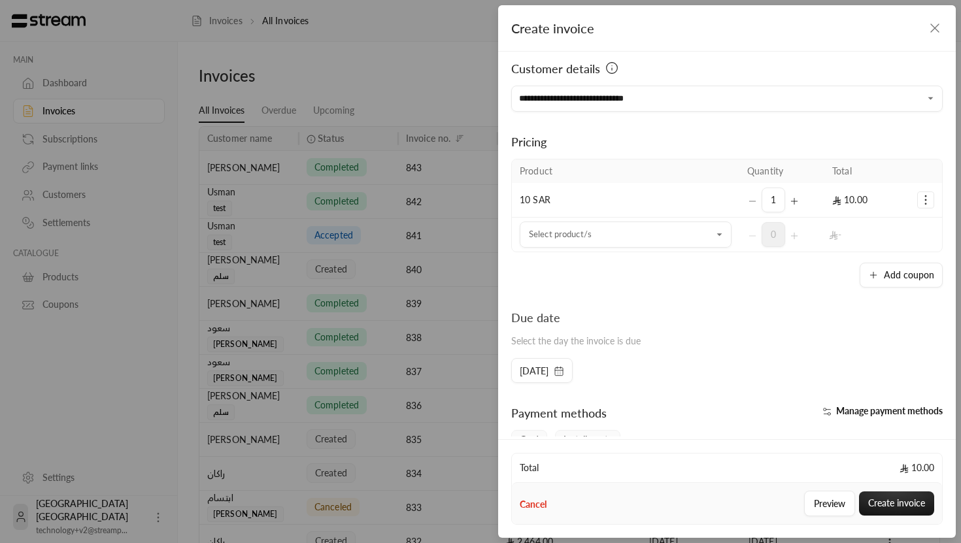
scroll to position [9, 0]
click at [923, 200] on icon "Selected Products" at bounding box center [925, 198] width 13 height 13
click at [894, 239] on link "Add coupon" at bounding box center [884, 231] width 81 height 23
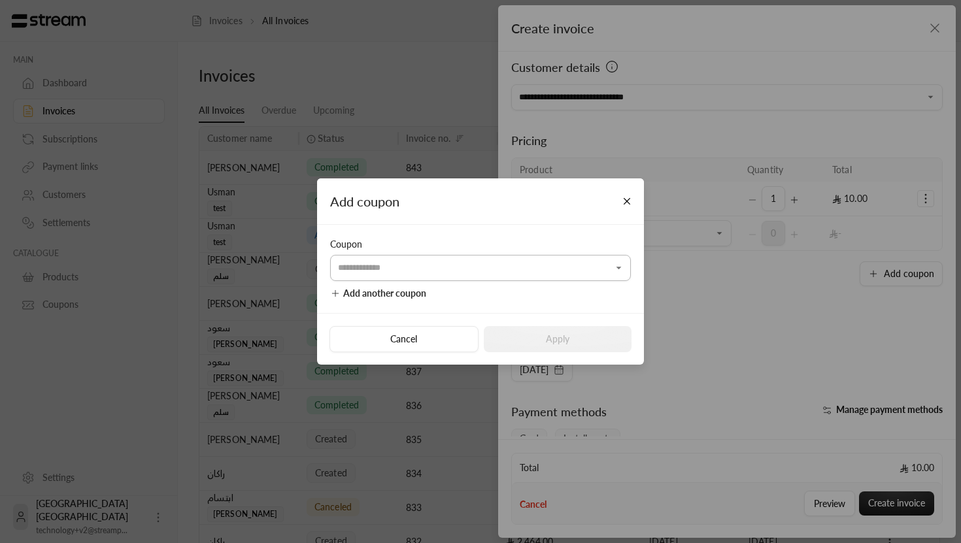
click at [516, 265] on input "Select customer" at bounding box center [480, 267] width 301 height 23
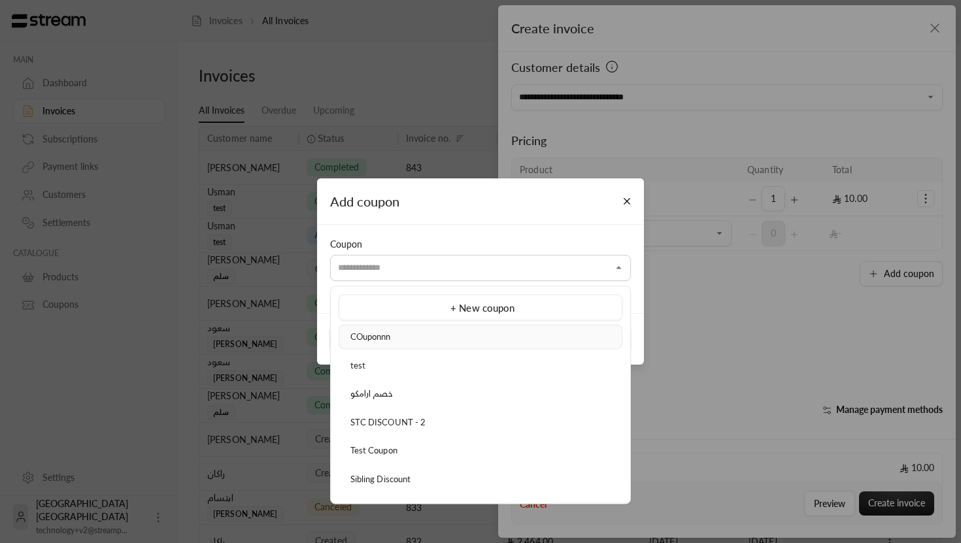
click at [472, 339] on div "COuponnn" at bounding box center [480, 337] width 269 height 13
type input "********"
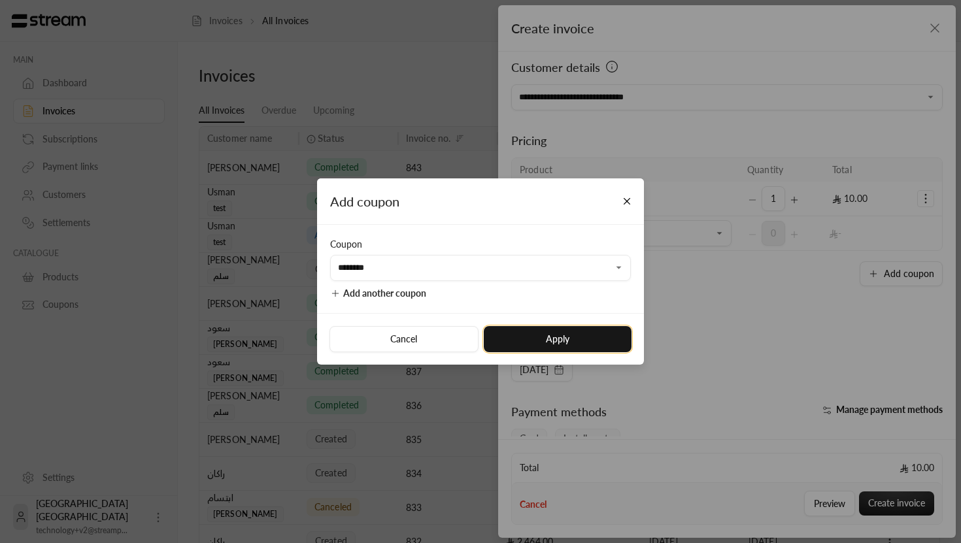
click at [556, 337] on button "Apply" at bounding box center [558, 339] width 148 height 26
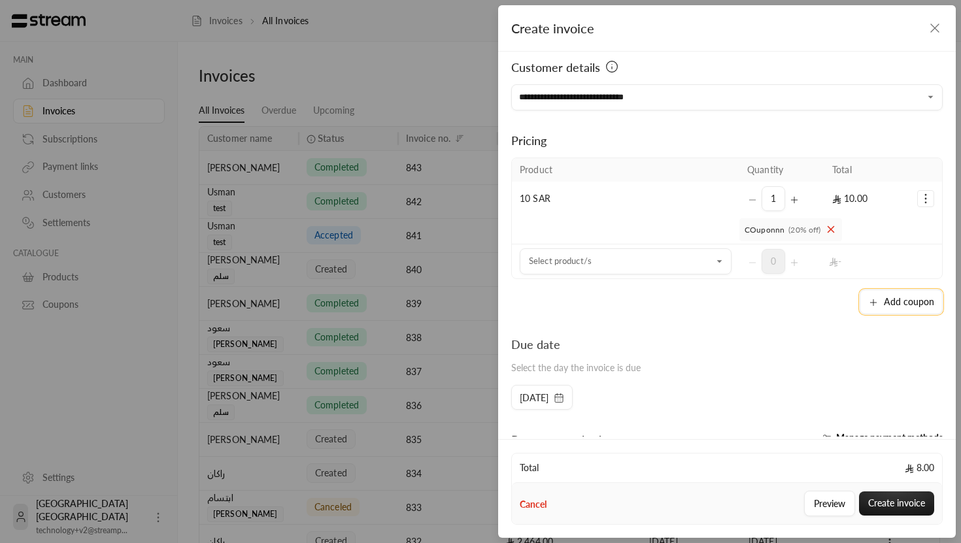
click at [892, 310] on button "Add coupon" at bounding box center [901, 302] width 83 height 25
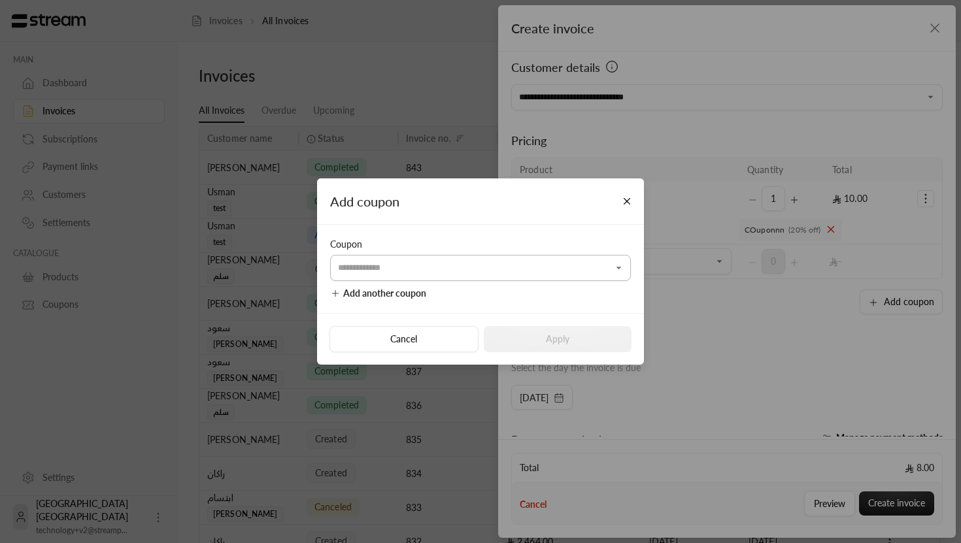
click at [587, 273] on input "Select customer" at bounding box center [480, 267] width 301 height 23
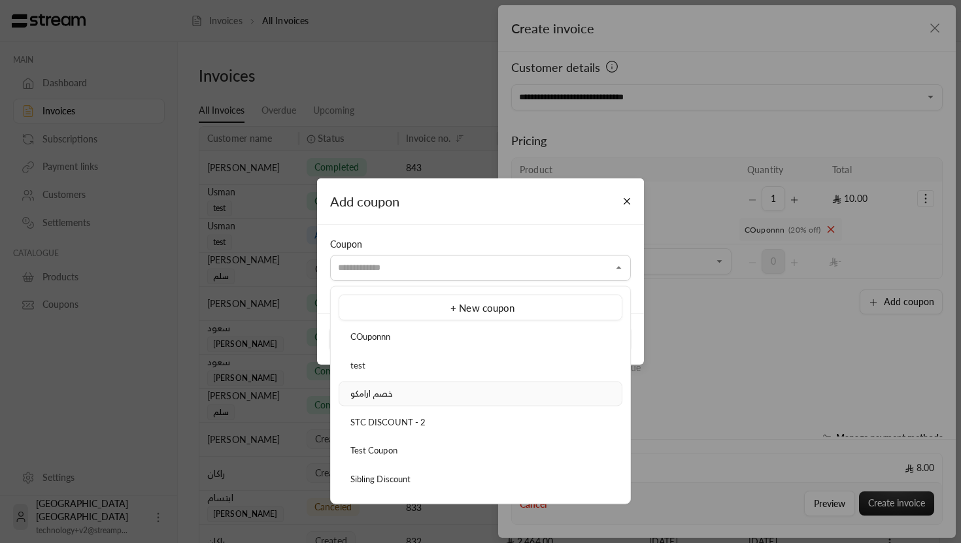
click at [505, 392] on div "خصم ارامكو" at bounding box center [480, 394] width 269 height 13
type input "**********"
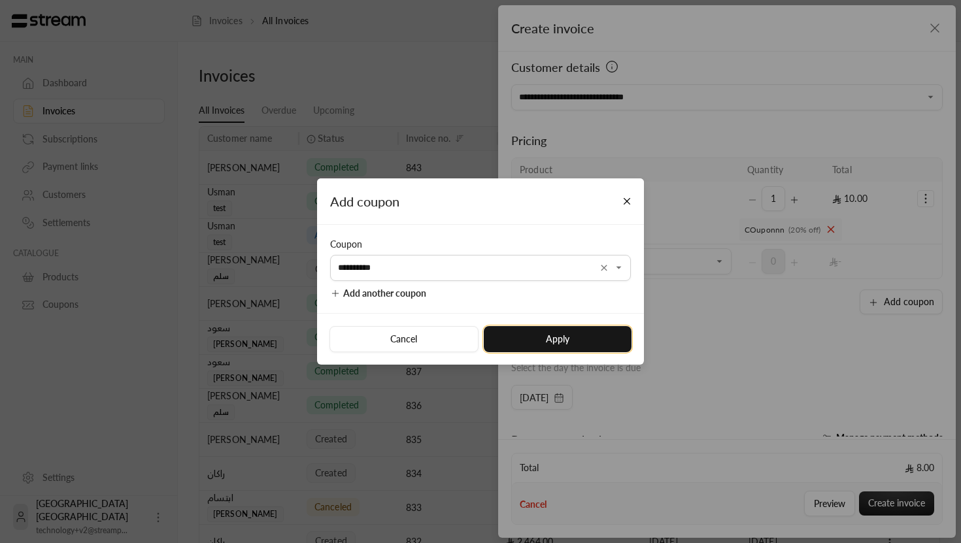
click at [590, 349] on button "Apply" at bounding box center [558, 339] width 148 height 26
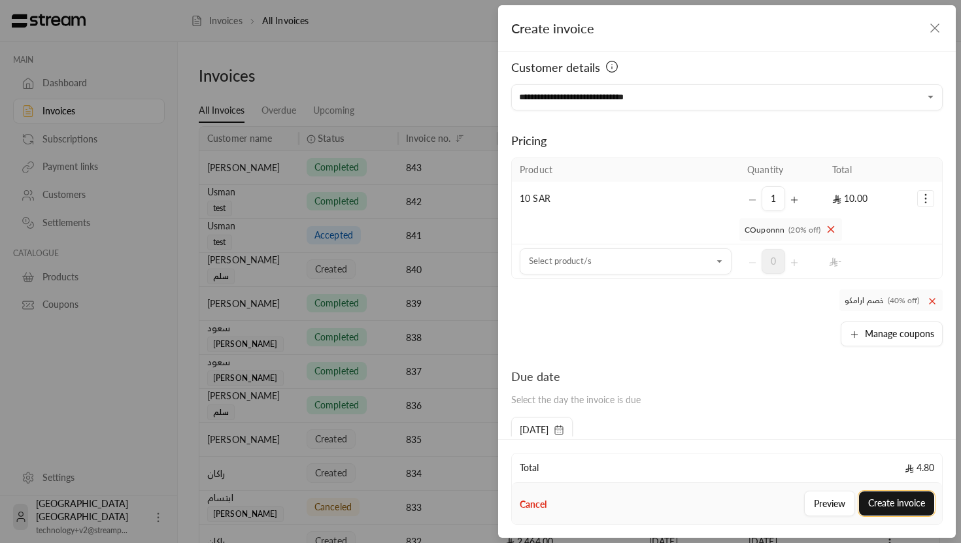
click at [886, 505] on button "Create invoice" at bounding box center [896, 504] width 75 height 24
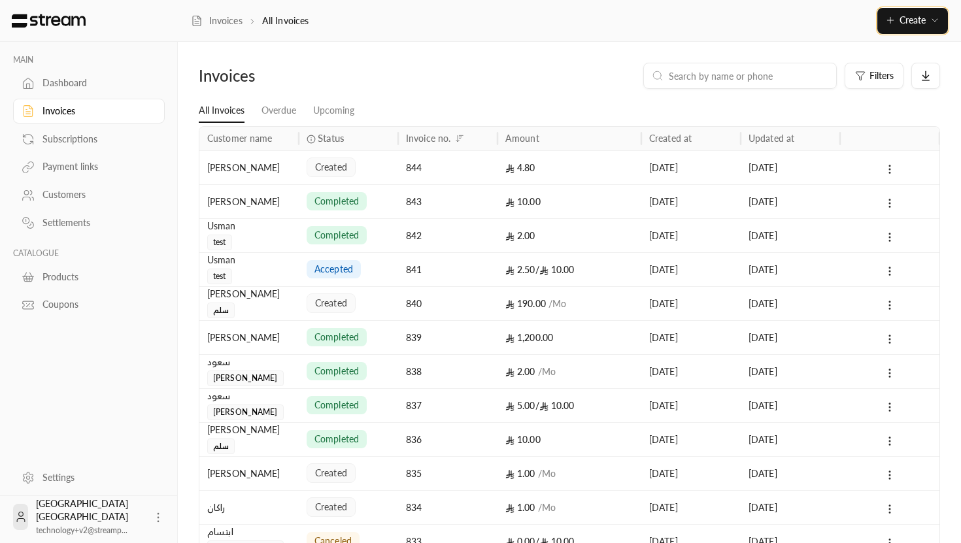
click at [899, 20] on span "Create" at bounding box center [912, 19] width 26 height 11
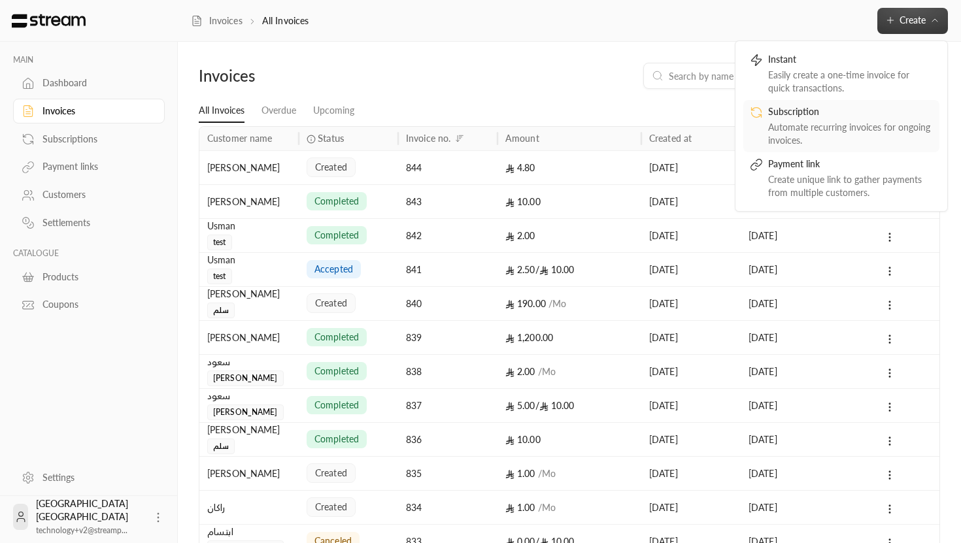
click at [822, 114] on div "Subscription" at bounding box center [850, 113] width 165 height 16
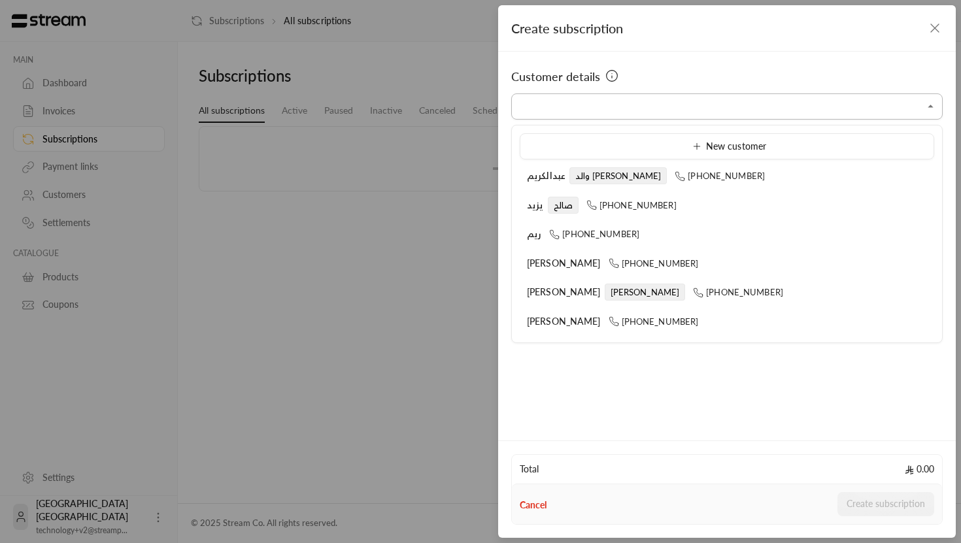
click at [692, 109] on input "Select customer" at bounding box center [726, 106] width 431 height 23
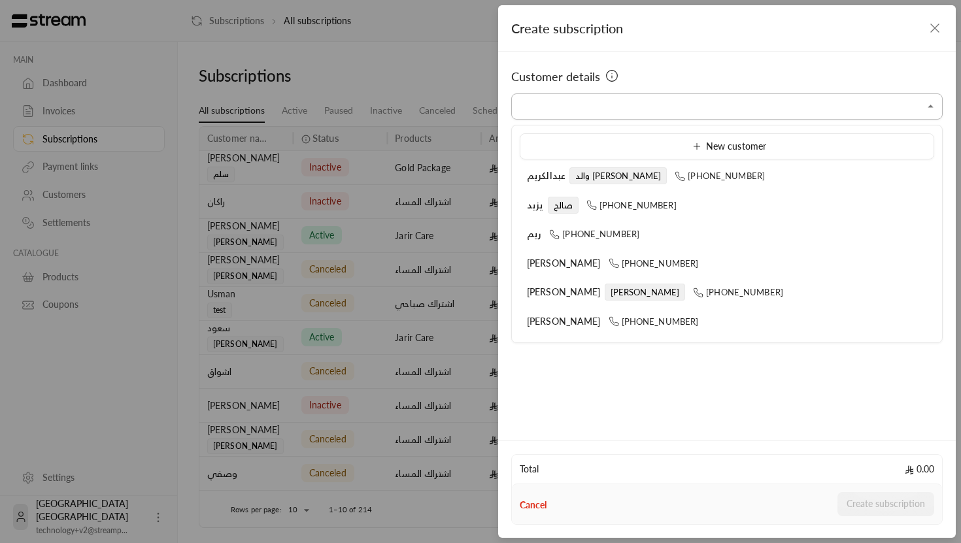
click at [558, 118] on div "Select customer" at bounding box center [726, 106] width 431 height 26
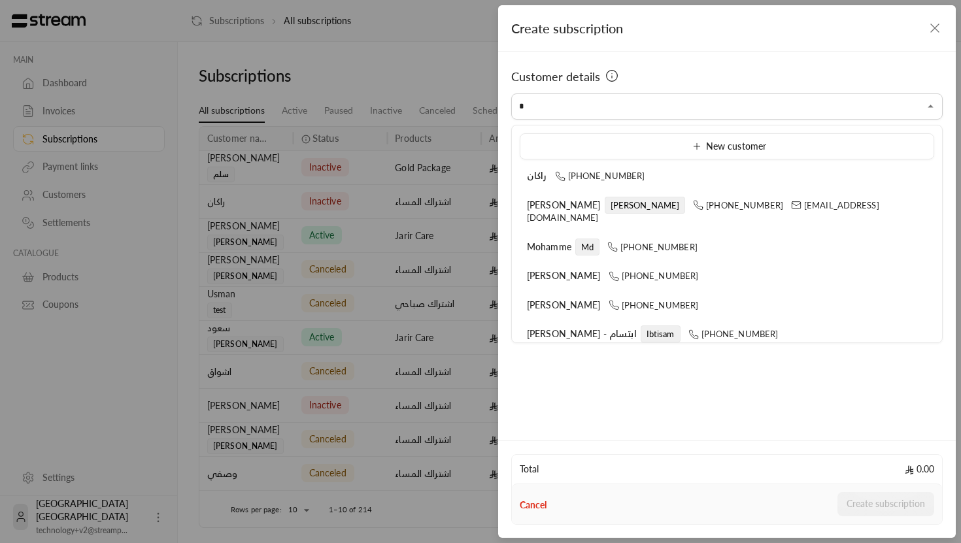
type input "*"
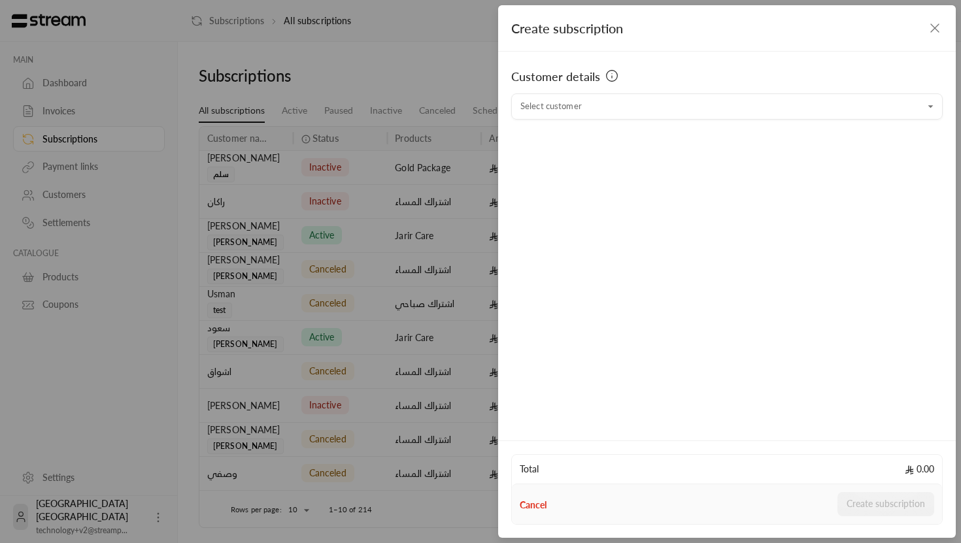
click at [456, 86] on div "Create subscription Customer details Select customer Select customer Total 0.00…" at bounding box center [480, 271] width 961 height 543
click at [932, 24] on icon "button" at bounding box center [935, 28] width 16 height 16
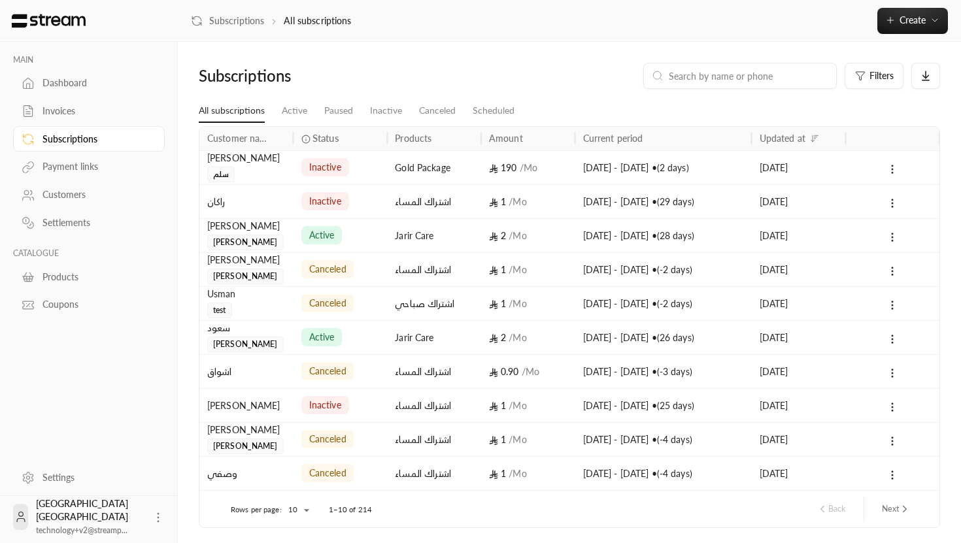
click at [67, 482] on div "Settings" at bounding box center [95, 477] width 106 height 13
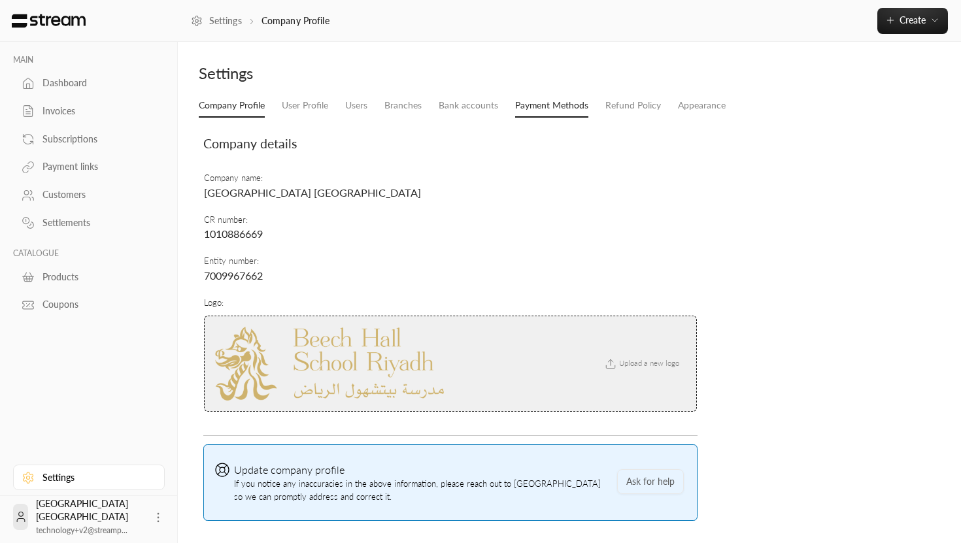
click at [563, 103] on link "Payment Methods" at bounding box center [551, 106] width 73 height 24
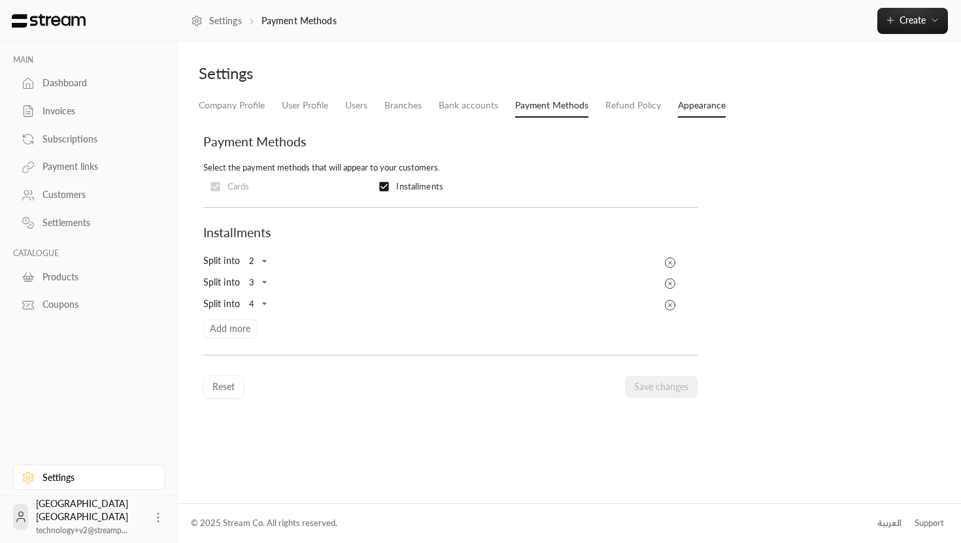
click at [703, 103] on link "Appearance" at bounding box center [702, 106] width 48 height 24
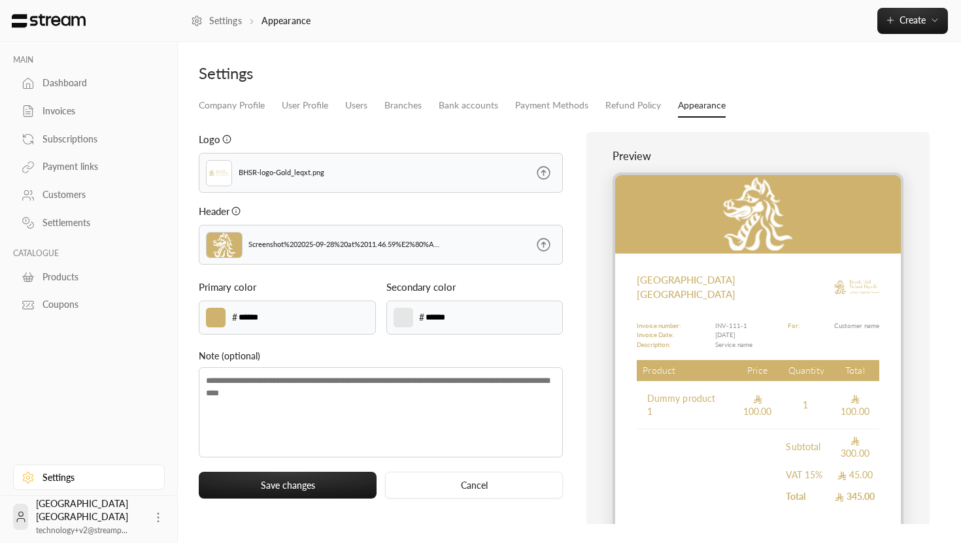
scroll to position [52, 0]
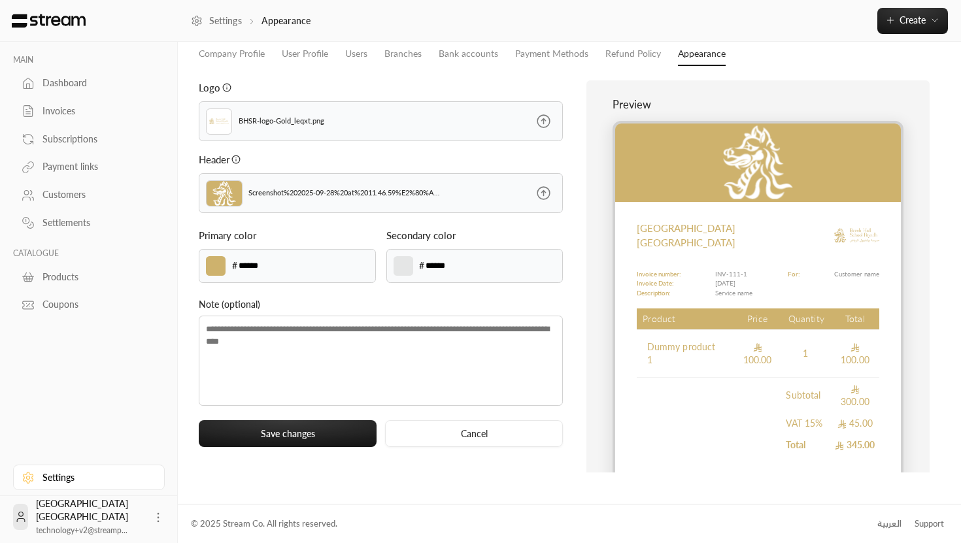
click at [551, 190] on icon at bounding box center [543, 193] width 16 height 16
click at [0, 0] on input "file" at bounding box center [0, 0] width 0 height 0
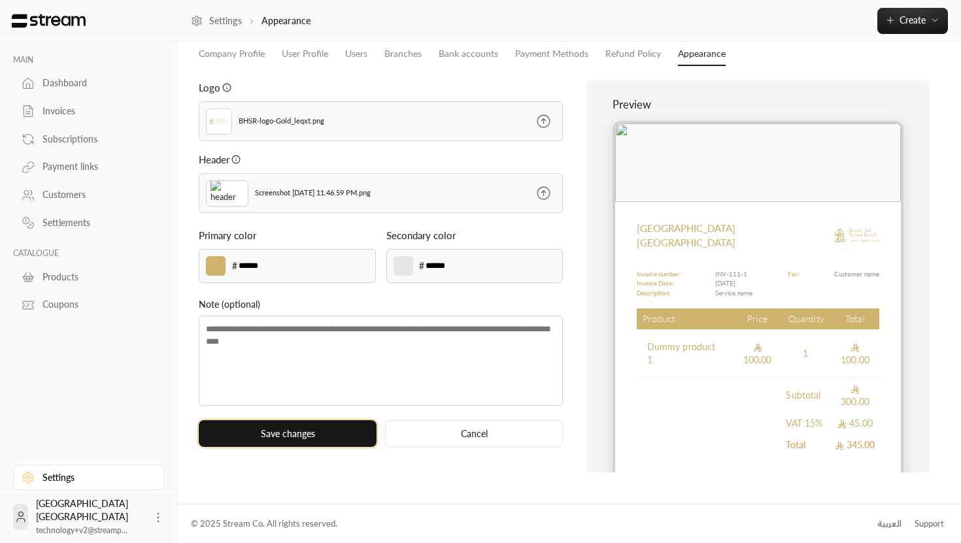
click at [299, 431] on button "Save changes" at bounding box center [288, 433] width 178 height 27
click at [541, 192] on icon at bounding box center [543, 193] width 16 height 16
click at [0, 0] on input "file" at bounding box center [0, 0] width 0 height 0
click at [550, 195] on icon at bounding box center [543, 193] width 16 height 16
click at [0, 0] on input "file" at bounding box center [0, 0] width 0 height 0
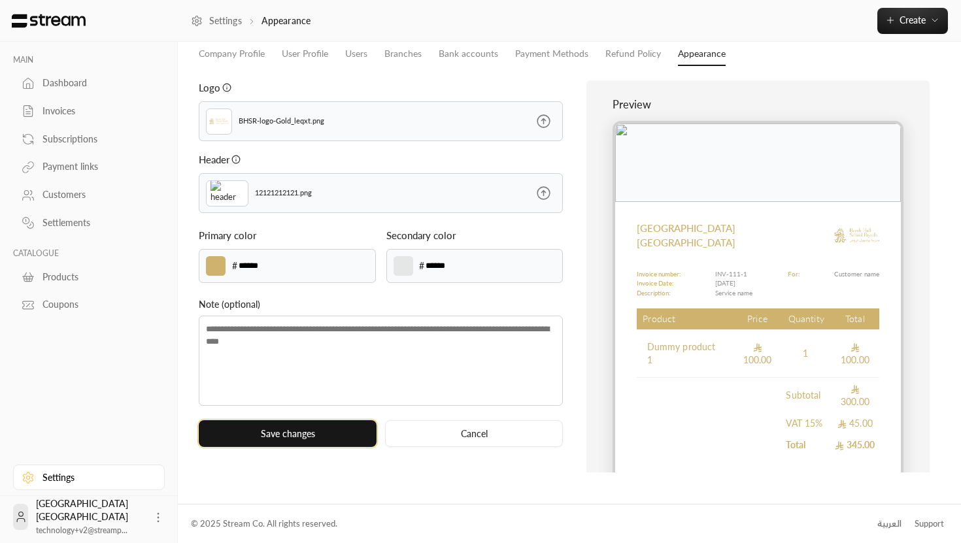
click at [306, 434] on button "Save changes" at bounding box center [288, 433] width 178 height 27
click at [551, 191] on icon at bounding box center [543, 193] width 16 height 16
click at [0, 0] on input "file" at bounding box center [0, 0] width 0 height 0
click at [549, 194] on icon at bounding box center [543, 193] width 12 height 12
click at [0, 0] on input "file" at bounding box center [0, 0] width 0 height 0
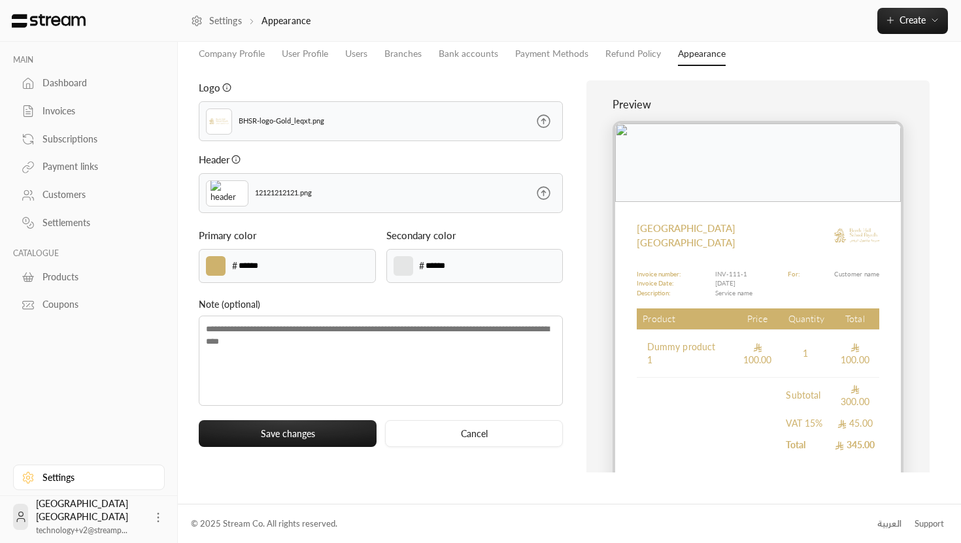
click at [543, 190] on icon at bounding box center [543, 193] width 16 height 16
click at [0, 0] on input "file" at bounding box center [0, 0] width 0 height 0
click at [540, 186] on icon at bounding box center [543, 193] width 16 height 16
click at [0, 0] on input "file" at bounding box center [0, 0] width 0 height 0
click at [548, 188] on icon at bounding box center [543, 193] width 16 height 16
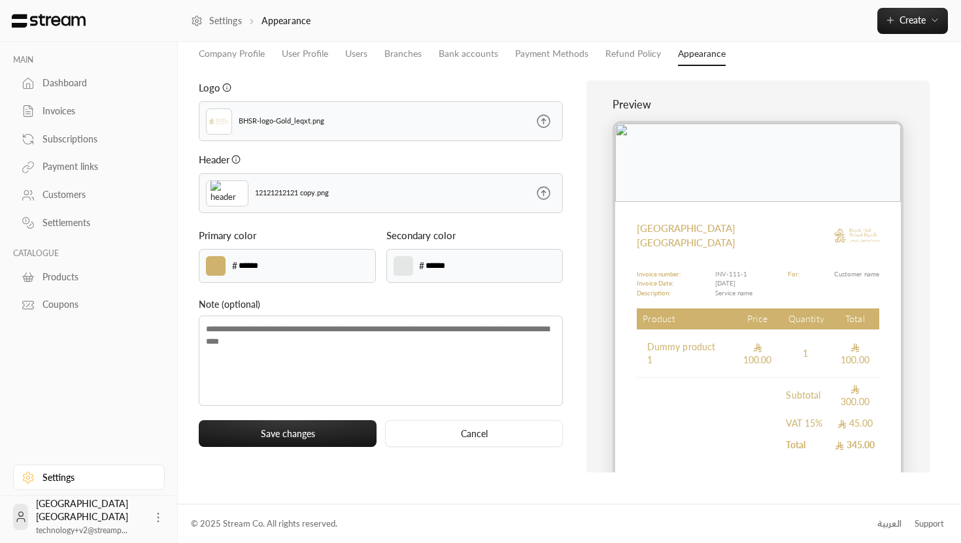
click at [0, 0] on input "file" at bounding box center [0, 0] width 0 height 0
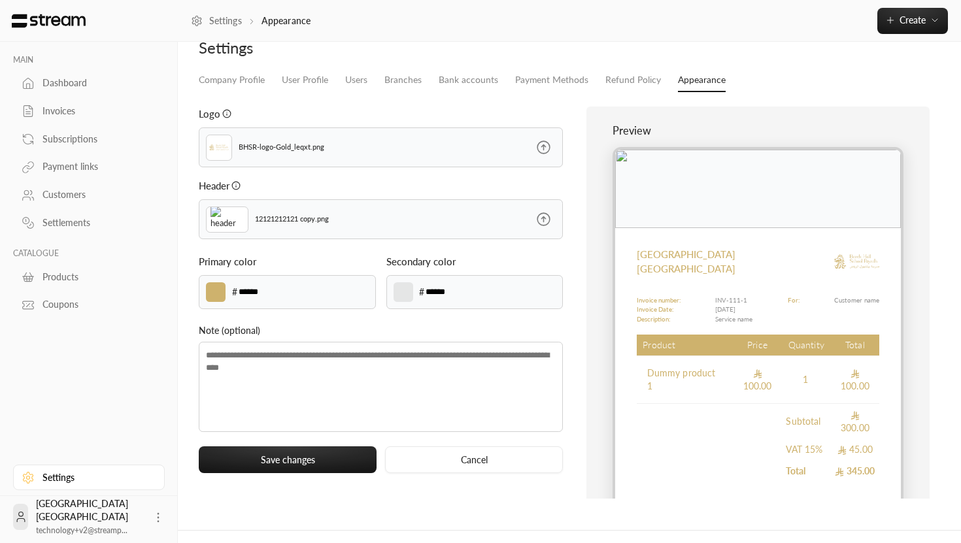
scroll to position [0, 0]
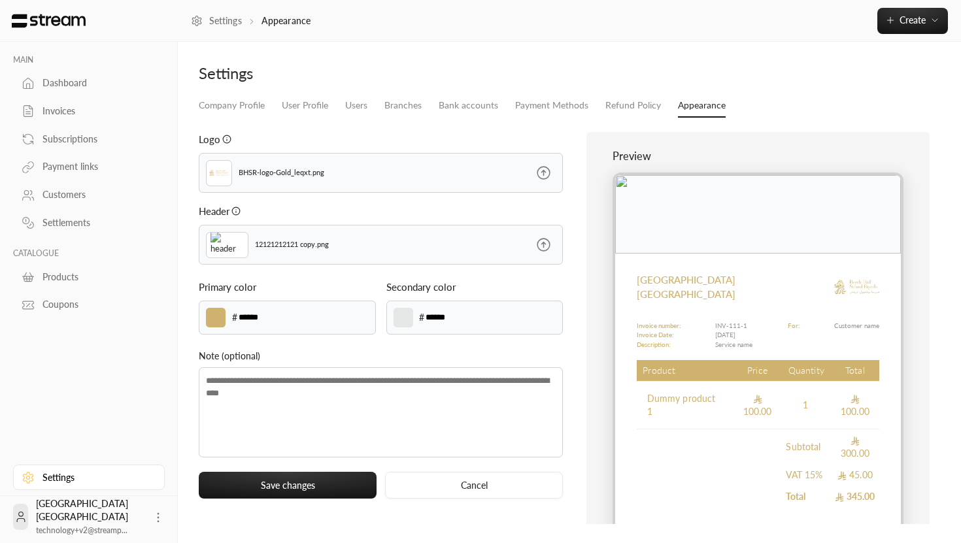
click at [543, 247] on icon at bounding box center [543, 245] width 12 height 12
click at [0, 0] on input "file" at bounding box center [0, 0] width 0 height 0
click at [552, 250] on label at bounding box center [544, 245] width 38 height 38
click at [0, 0] on input "file" at bounding box center [0, 0] width 0 height 0
click at [540, 239] on icon at bounding box center [543, 245] width 16 height 16
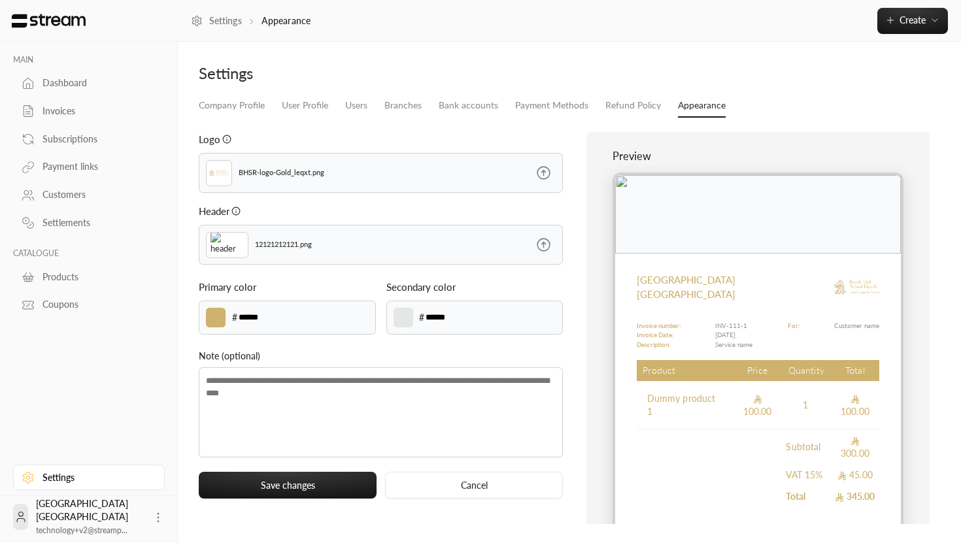
click at [0, 0] on input "file" at bounding box center [0, 0] width 0 height 0
click at [548, 239] on icon at bounding box center [543, 245] width 16 height 16
click at [0, 0] on input "file" at bounding box center [0, 0] width 0 height 0
click at [546, 244] on icon at bounding box center [543, 245] width 16 height 16
click at [0, 0] on input "file" at bounding box center [0, 0] width 0 height 0
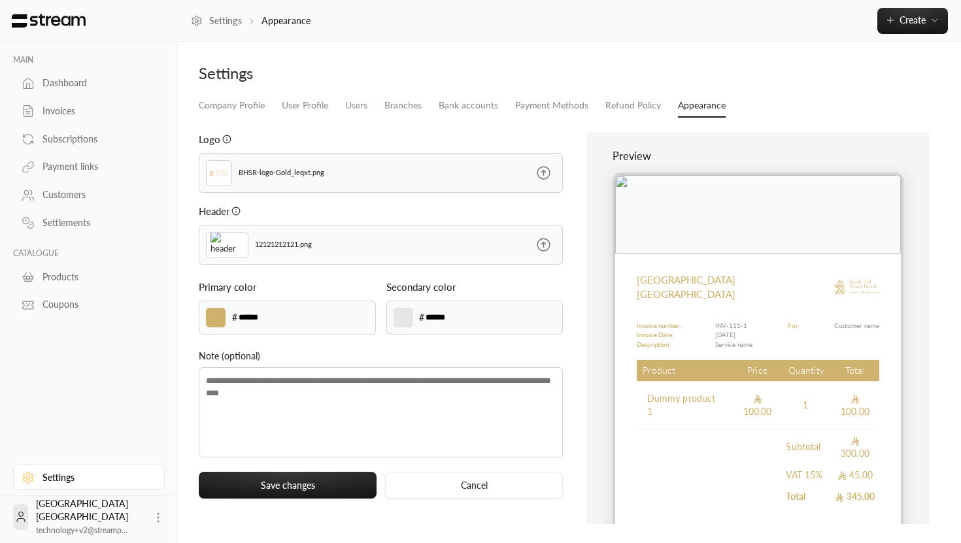
click at [548, 254] on label at bounding box center [544, 245] width 38 height 38
click at [0, 0] on input "file" at bounding box center [0, 0] width 0 height 0
click at [547, 241] on icon at bounding box center [543, 245] width 16 height 16
click at [0, 0] on input "file" at bounding box center [0, 0] width 0 height 0
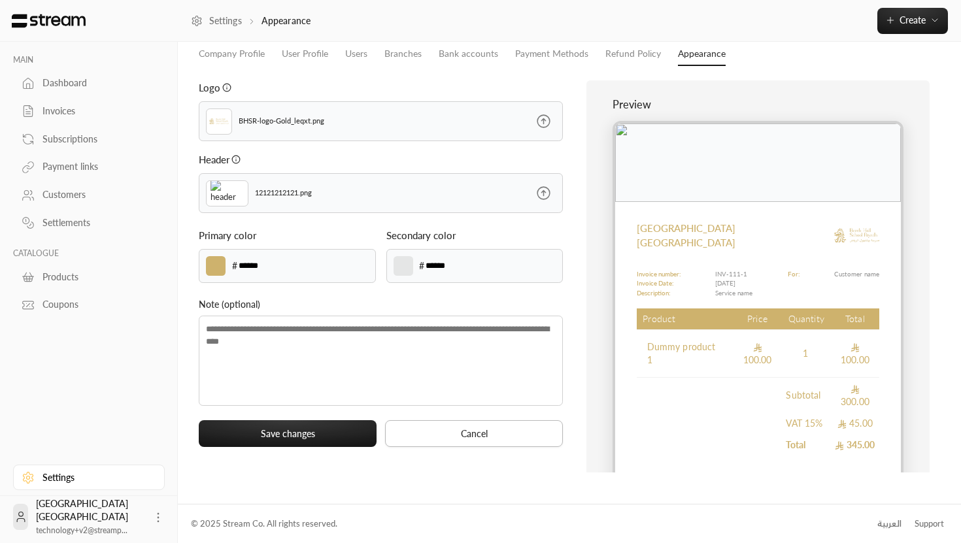
click at [490, 429] on button "Cancel" at bounding box center [474, 433] width 178 height 27
click at [480, 434] on button "Cancel" at bounding box center [474, 433] width 178 height 27
click at [426, 441] on button "Cancel" at bounding box center [474, 433] width 178 height 27
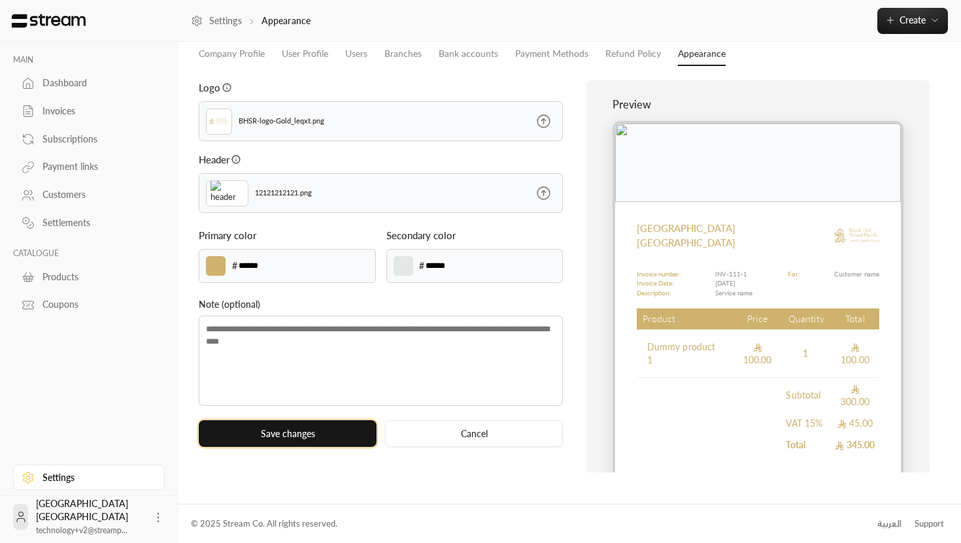
click at [358, 439] on button "Save changes" at bounding box center [288, 433] width 178 height 27
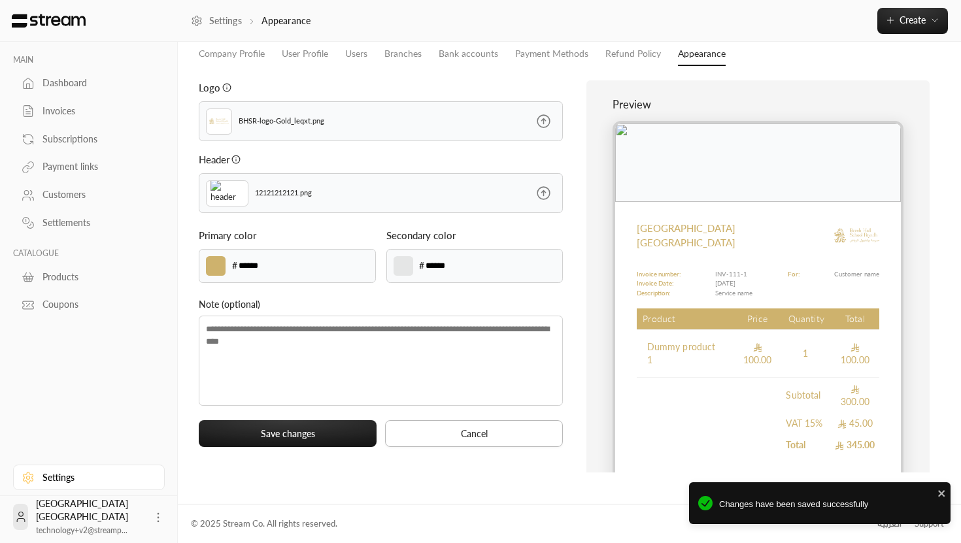
click at [487, 429] on button "Cancel" at bounding box center [474, 433] width 178 height 27
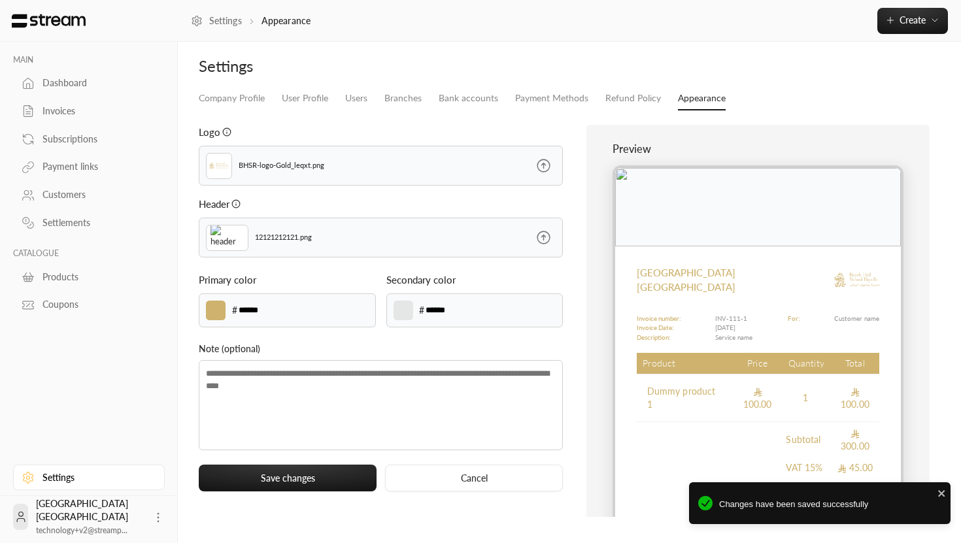
scroll to position [0, 0]
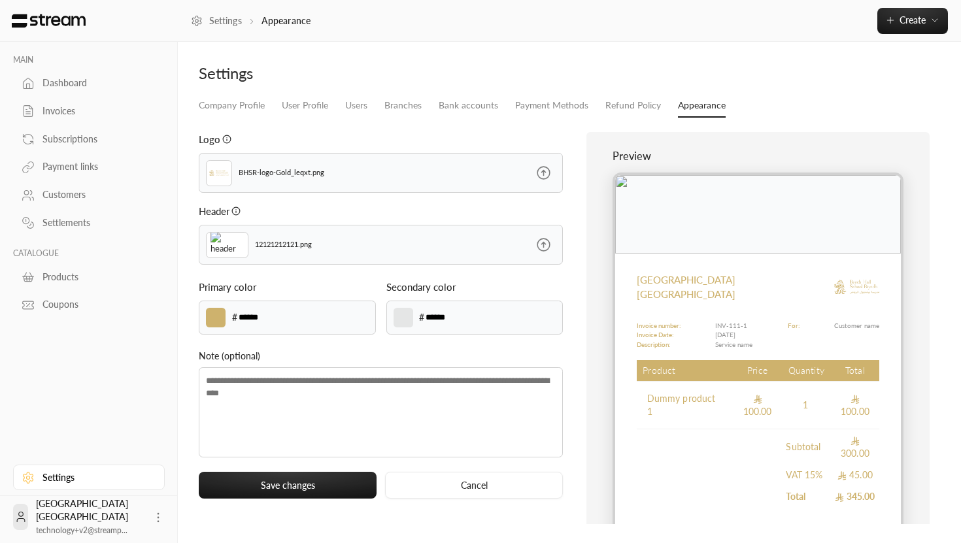
click at [73, 72] on link "Dashboard" at bounding box center [89, 83] width 152 height 25
